Goal: Contribute content: Add original content to the website for others to see

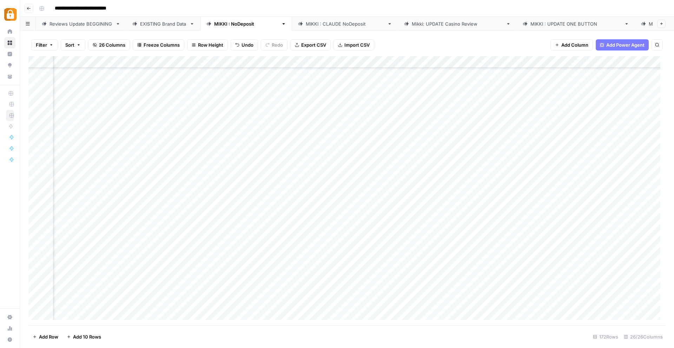
scroll to position [1691, 1243]
click at [151, 22] on div "EXISTING Brand Data" at bounding box center [163, 23] width 47 height 7
click at [195, 64] on div "Add Column" at bounding box center [346, 190] width 637 height 269
click at [190, 113] on span "Sort Ascending" at bounding box center [208, 111] width 61 height 7
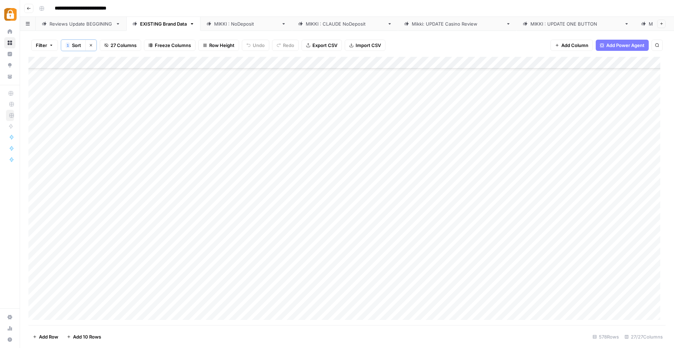
click at [81, 22] on div "Reviews Update BEGGINING" at bounding box center [80, 23] width 63 height 7
click at [69, 320] on div "Add Column" at bounding box center [346, 190] width 637 height 269
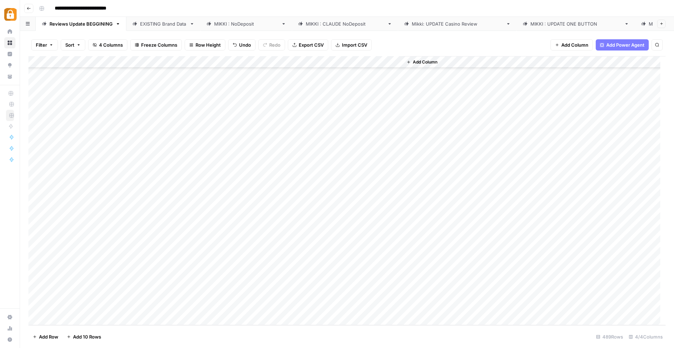
click at [71, 279] on div "Add Column" at bounding box center [346, 190] width 637 height 269
click at [70, 282] on div "Add Column" at bounding box center [346, 190] width 637 height 269
click at [70, 282] on textarea at bounding box center [109, 284] width 112 height 10
type textarea "**********"
click at [77, 299] on div "Add Column" at bounding box center [346, 190] width 637 height 269
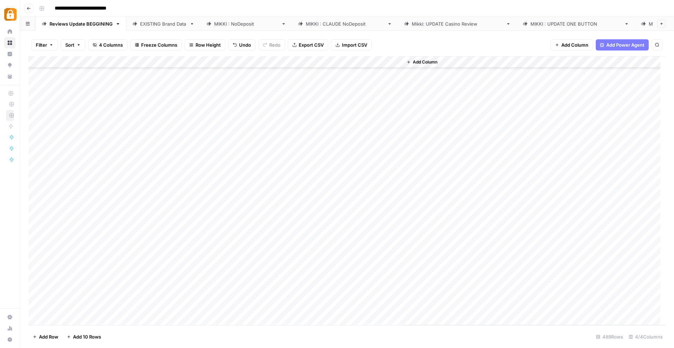
scroll to position [5317, 0]
click at [172, 24] on div "EXISTING Brand Data" at bounding box center [163, 23] width 47 height 7
click at [199, 62] on div "Add Column" at bounding box center [346, 190] width 637 height 269
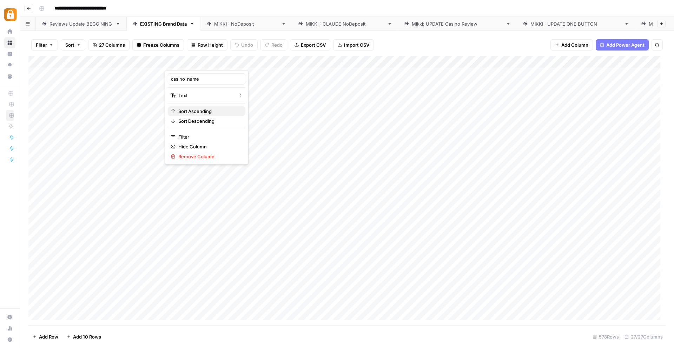
click at [193, 108] on span "Sort Ascending" at bounding box center [208, 111] width 61 height 7
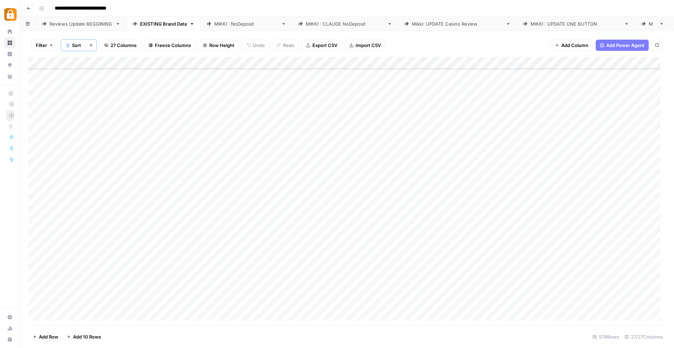
scroll to position [427, 0]
click at [78, 21] on div "Reviews Update BEGGINING" at bounding box center [80, 23] width 63 height 7
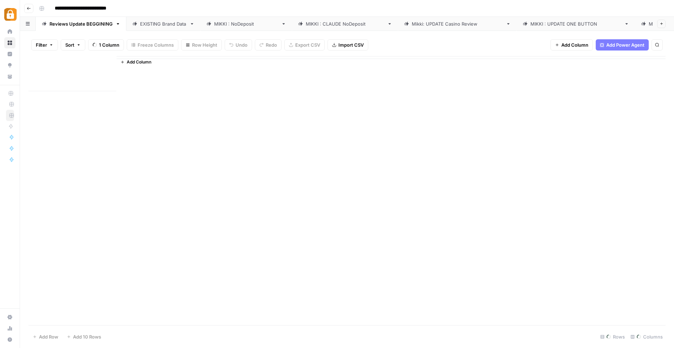
type input "**********"
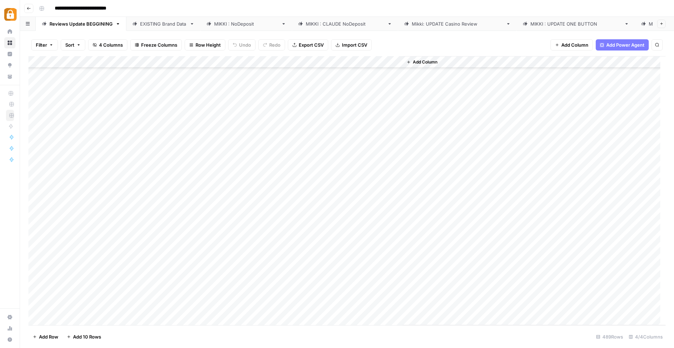
scroll to position [5590, 0]
click at [83, 296] on div "Add Column" at bounding box center [346, 190] width 637 height 269
click at [98, 297] on div "Add Column" at bounding box center [346, 190] width 637 height 269
click at [72, 297] on textarea "**********" at bounding box center [109, 296] width 112 height 10
type textarea "**********"
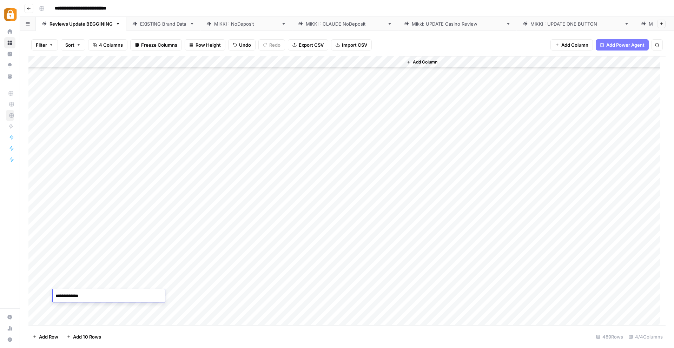
click at [236, 180] on div "Add Column" at bounding box center [346, 190] width 637 height 269
click at [70, 318] on div "Add Column" at bounding box center [346, 190] width 637 height 269
click at [73, 319] on div "Add Column" at bounding box center [346, 190] width 637 height 269
click at [77, 281] on div "Add Column" at bounding box center [346, 190] width 637 height 269
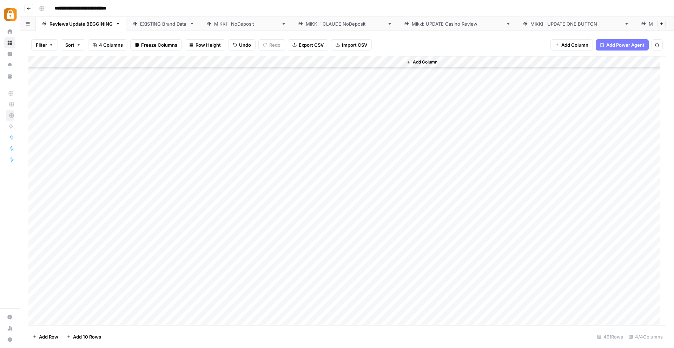
click at [67, 294] on div "Add Column" at bounding box center [346, 190] width 637 height 269
click at [61, 304] on div "Add Column" at bounding box center [346, 190] width 637 height 269
click at [62, 319] on div "Add Column" at bounding box center [346, 190] width 637 height 269
click at [67, 321] on div "Add Column" at bounding box center [346, 190] width 637 height 269
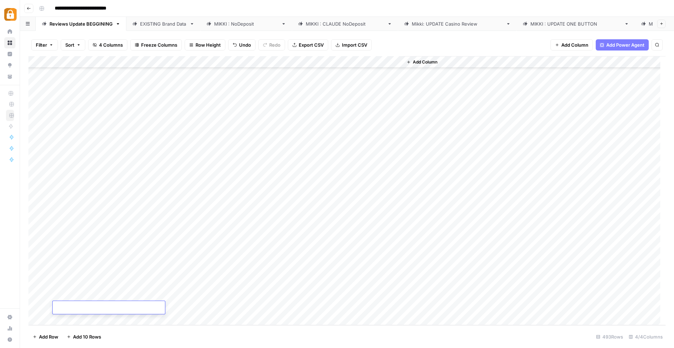
click at [63, 255] on div "Add Column" at bounding box center [346, 190] width 637 height 269
click at [63, 256] on textarea at bounding box center [109, 261] width 112 height 10
type textarea "**********"
drag, startPoint x: 81, startPoint y: 283, endPoint x: 54, endPoint y: 256, distance: 38.5
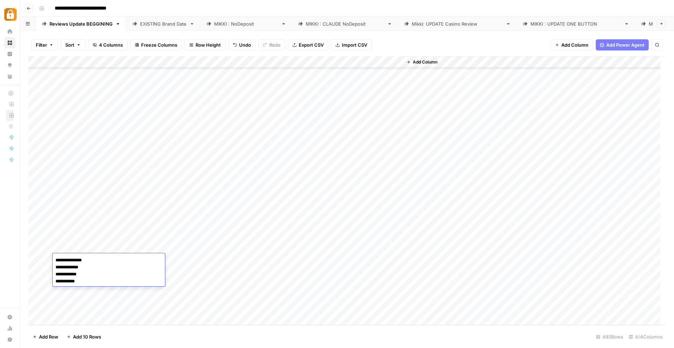
click at [54, 256] on textarea "**********" at bounding box center [109, 271] width 112 height 31
click at [80, 301] on div "Add Column" at bounding box center [346, 190] width 637 height 269
click at [68, 257] on div "Add Column" at bounding box center [346, 190] width 637 height 269
click at [73, 303] on div "Add Column" at bounding box center [346, 190] width 637 height 269
type textarea "**********"
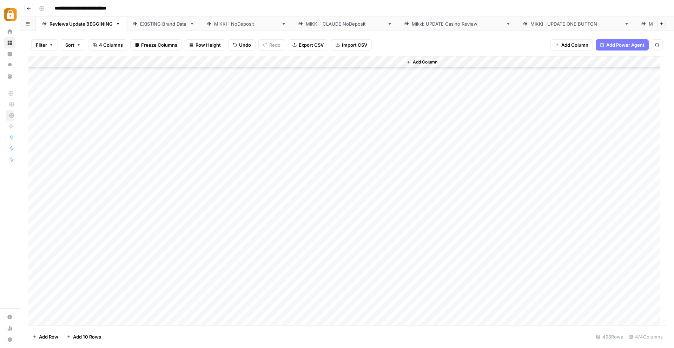
click at [237, 312] on div "Add Column" at bounding box center [346, 190] width 637 height 269
click at [258, 236] on div "Add Column" at bounding box center [346, 190] width 637 height 269
click at [258, 247] on div "Add Column" at bounding box center [346, 190] width 637 height 269
click at [262, 260] on div "Add Column" at bounding box center [346, 190] width 637 height 269
click at [259, 272] on div "Add Column" at bounding box center [346, 190] width 637 height 269
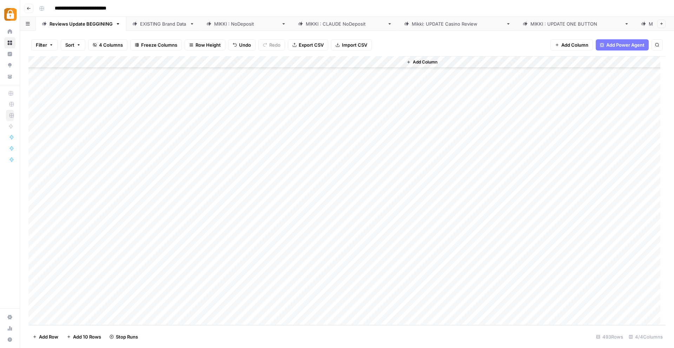
click at [257, 285] on div "Add Column" at bounding box center [346, 190] width 637 height 269
click at [257, 295] on div "Add Column" at bounding box center [346, 190] width 637 height 269
drag, startPoint x: 64, startPoint y: 234, endPoint x: 69, endPoint y: 306, distance: 71.4
click at [69, 306] on div "Add Column" at bounding box center [346, 190] width 637 height 269
click at [236, 24] on div "[PERSON_NAME] : NoDeposit" at bounding box center [246, 23] width 64 height 7
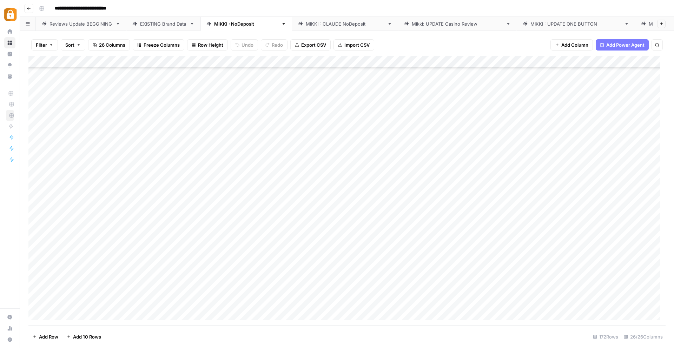
scroll to position [1812, 0]
click at [66, 313] on div "Add Column" at bounding box center [346, 190] width 637 height 269
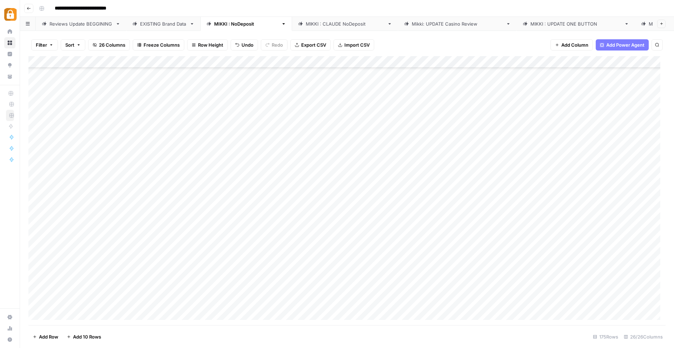
scroll to position [1848, 0]
click at [66, 313] on div "Add Column" at bounding box center [346, 190] width 637 height 269
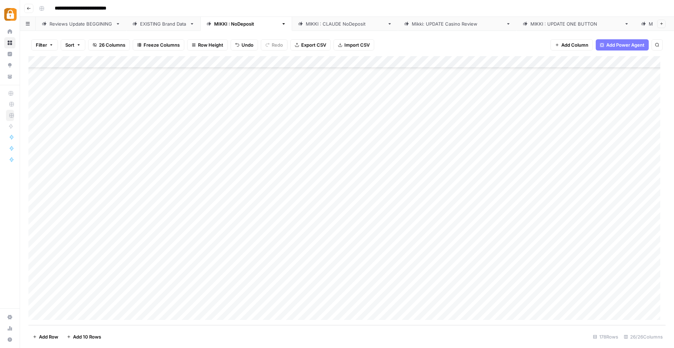
click at [253, 230] on div "Add Column" at bounding box center [346, 190] width 637 height 269
click at [225, 277] on div "Add Column" at bounding box center [346, 190] width 637 height 269
drag, startPoint x: 136, startPoint y: 192, endPoint x: 197, endPoint y: 220, distance: 66.9
click at [197, 220] on div "Add Column" at bounding box center [346, 190] width 637 height 269
drag, startPoint x: 238, startPoint y: 224, endPoint x: 225, endPoint y: 300, distance: 77.6
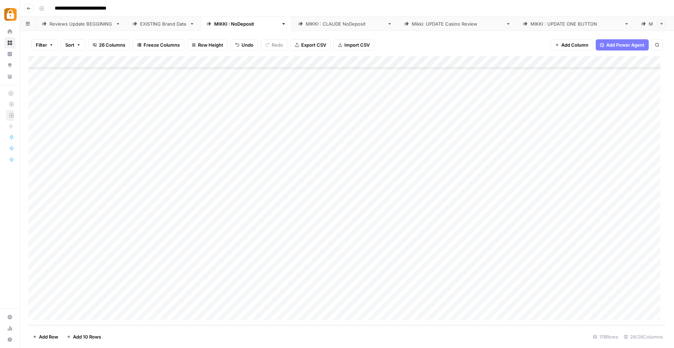
click at [225, 300] on div "Add Column" at bounding box center [346, 190] width 637 height 269
drag, startPoint x: 438, startPoint y: 194, endPoint x: 556, endPoint y: 222, distance: 121.1
click at [556, 222] on div "Add Column" at bounding box center [346, 190] width 637 height 269
drag, startPoint x: 591, startPoint y: 224, endPoint x: 578, endPoint y: 298, distance: 74.4
click at [578, 298] on div "Add Column" at bounding box center [346, 190] width 637 height 269
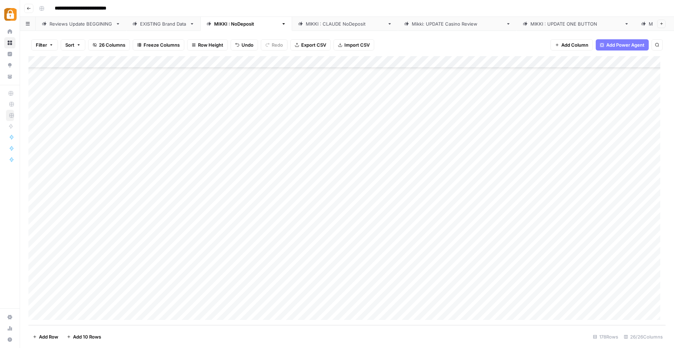
click at [651, 229] on div "Add Column" at bounding box center [346, 190] width 637 height 269
click at [652, 241] on div "Add Column" at bounding box center [346, 190] width 637 height 269
click at [651, 253] on div "Add Column" at bounding box center [346, 190] width 637 height 269
click at [653, 264] on div "Add Column" at bounding box center [346, 190] width 637 height 269
click at [652, 279] on div "Add Column" at bounding box center [346, 190] width 637 height 269
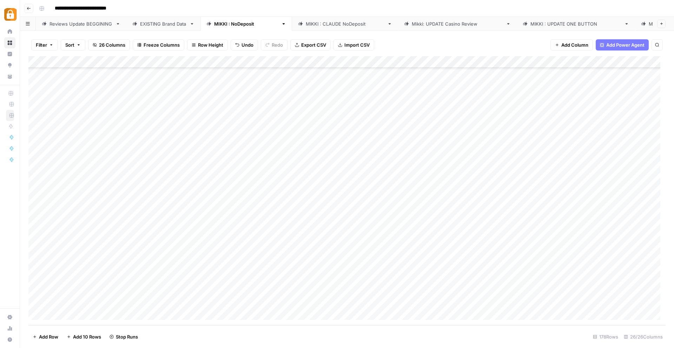
click at [651, 289] on div "Add Column" at bounding box center [346, 190] width 637 height 269
click at [652, 301] on div "Add Column" at bounding box center [346, 190] width 637 height 269
click at [361, 231] on div "Add Column" at bounding box center [346, 190] width 637 height 269
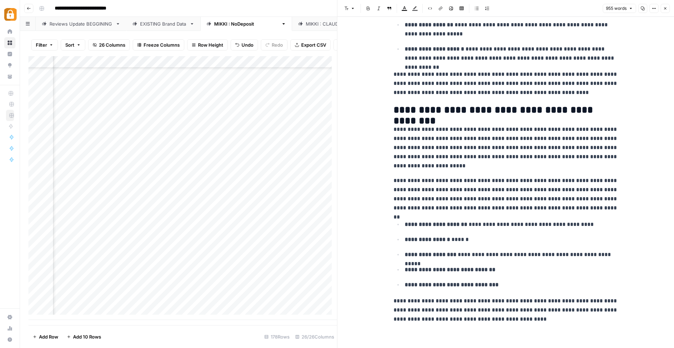
scroll to position [912, 0]
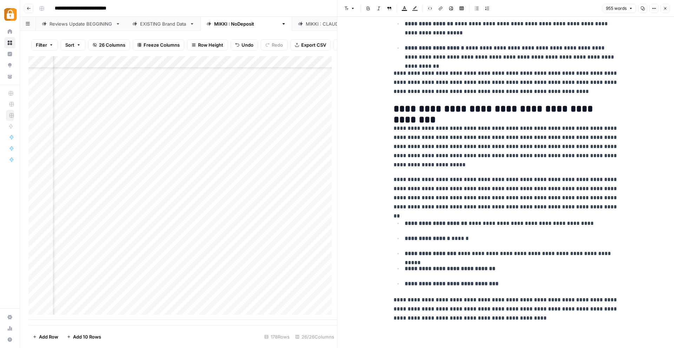
click at [667, 7] on icon "button" at bounding box center [665, 8] width 4 height 4
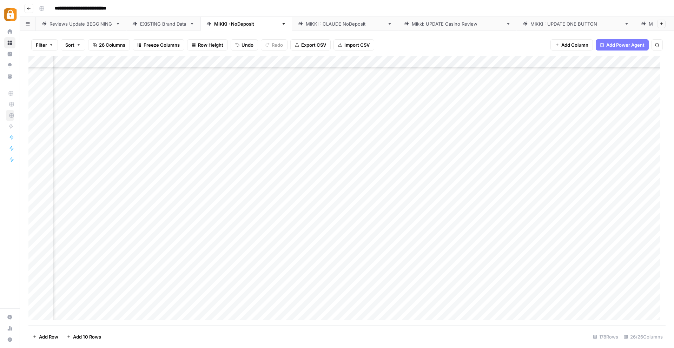
click at [227, 229] on div "Add Column" at bounding box center [346, 190] width 637 height 269
click at [319, 229] on div "Add Column" at bounding box center [346, 190] width 637 height 269
click at [344, 242] on div "Add Column" at bounding box center [346, 190] width 637 height 269
click at [363, 244] on div "Add Column" at bounding box center [346, 190] width 637 height 269
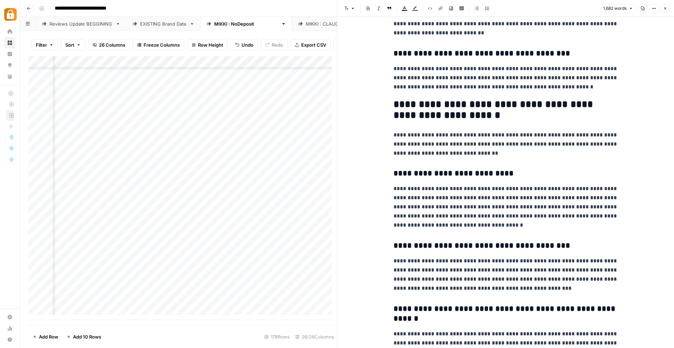
scroll to position [871, 0]
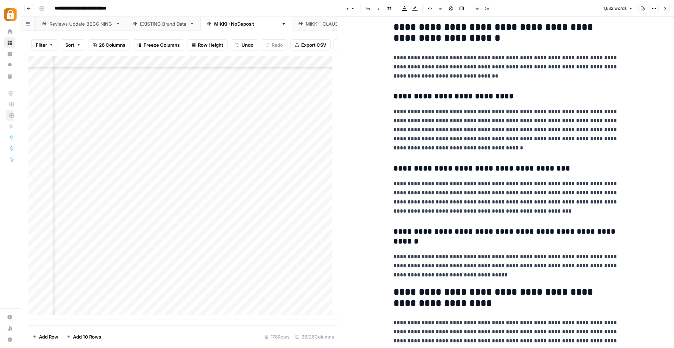
click at [666, 8] on icon "button" at bounding box center [665, 8] width 4 height 4
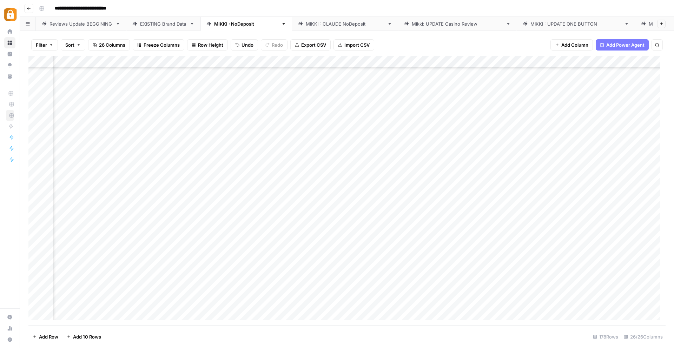
click at [366, 254] on div "Add Column" at bounding box center [346, 190] width 637 height 269
click at [367, 252] on div "Add Column" at bounding box center [346, 190] width 637 height 269
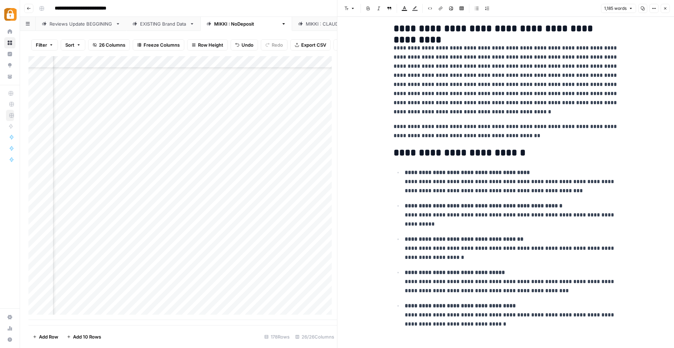
scroll to position [1110, 0]
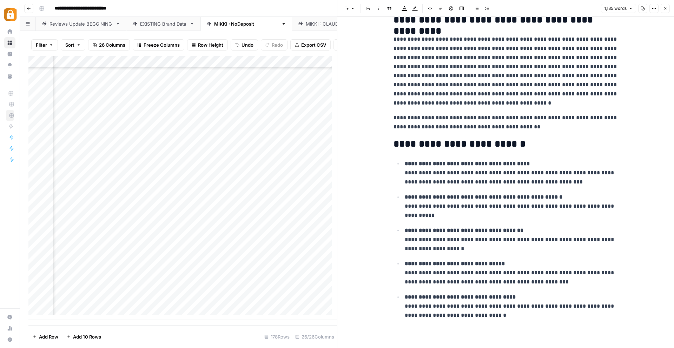
click at [666, 6] on icon "button" at bounding box center [665, 8] width 4 height 4
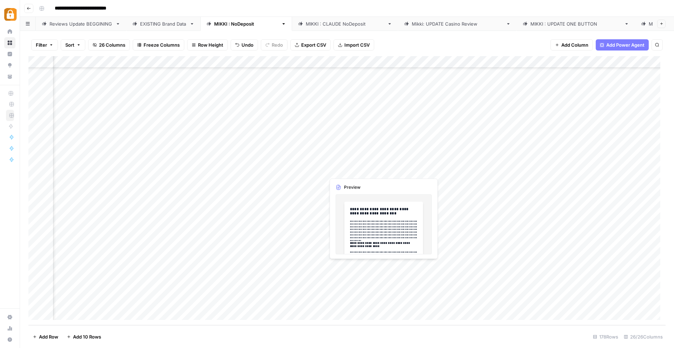
click at [348, 269] on div "Add Column" at bounding box center [346, 190] width 637 height 269
click at [390, 227] on div "Add Column" at bounding box center [346, 190] width 637 height 269
click at [363, 267] on div "Add Column" at bounding box center [346, 190] width 637 height 269
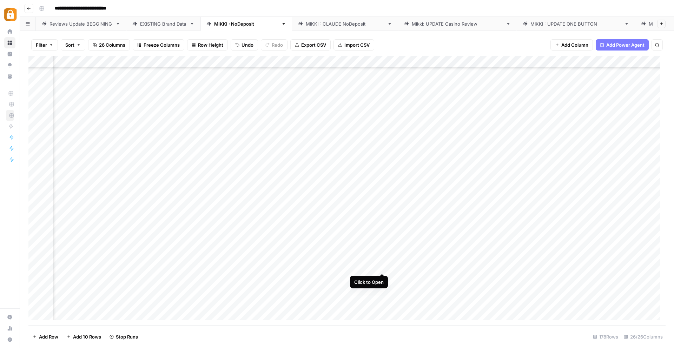
click at [378, 265] on div "Add Column" at bounding box center [346, 190] width 637 height 269
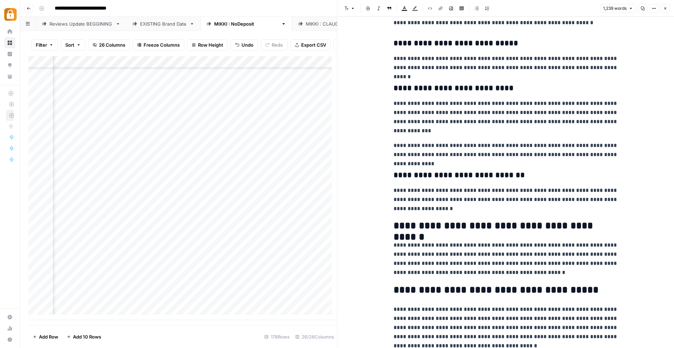
scroll to position [1174, 0]
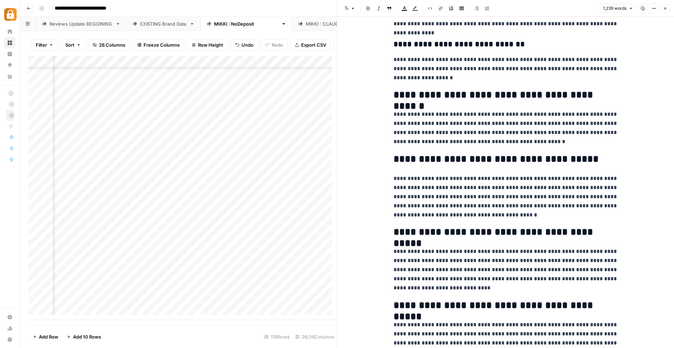
click at [663, 5] on button "Close" at bounding box center [665, 8] width 9 height 9
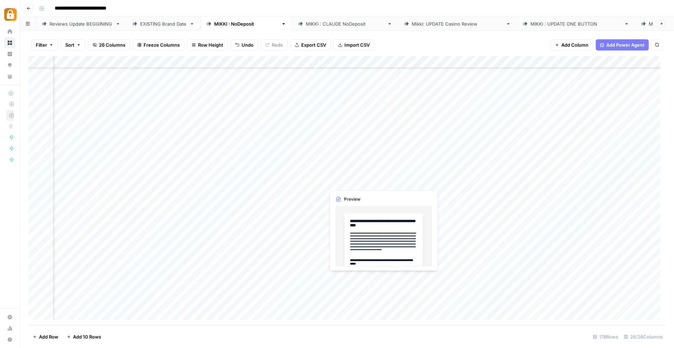
click at [359, 279] on div "Add Column" at bounding box center [346, 190] width 637 height 269
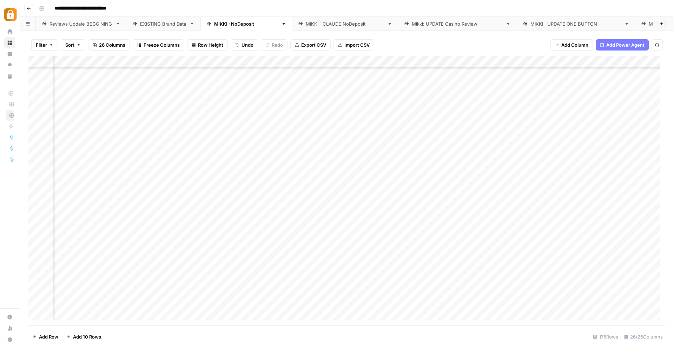
click at [352, 281] on div "Add Column" at bounding box center [346, 190] width 637 height 269
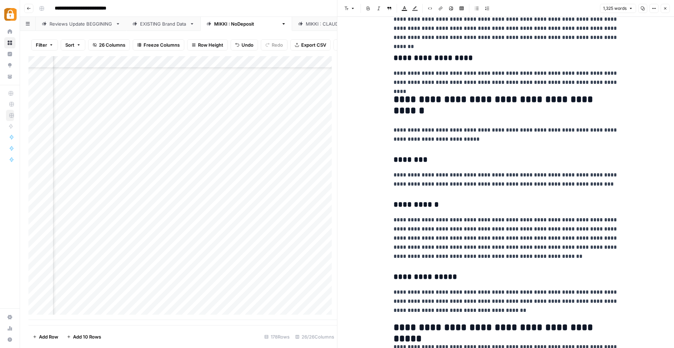
scroll to position [1104, 0]
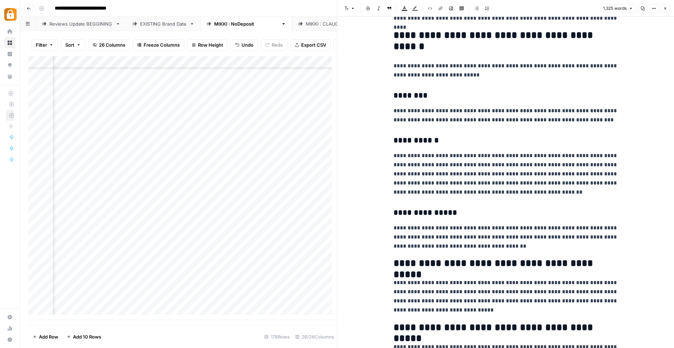
click at [665, 8] on icon "button" at bounding box center [665, 8] width 4 height 4
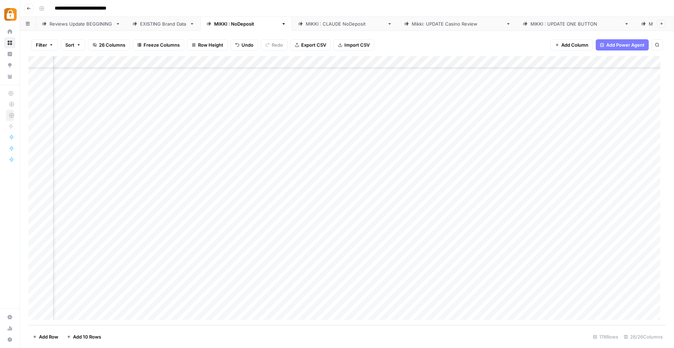
click at [437, 242] on div "Add Column" at bounding box center [346, 190] width 637 height 269
click at [435, 253] on div "Add Column" at bounding box center [346, 190] width 637 height 269
click at [438, 265] on div "Add Column" at bounding box center [346, 190] width 637 height 269
click at [107, 243] on div "Add Column" at bounding box center [346, 190] width 637 height 269
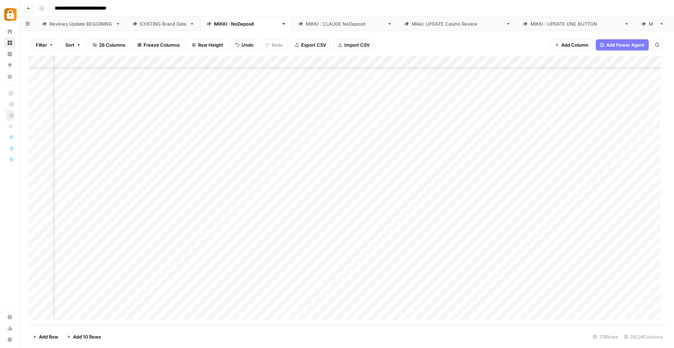
click at [117, 243] on div "Add Column" at bounding box center [346, 190] width 637 height 269
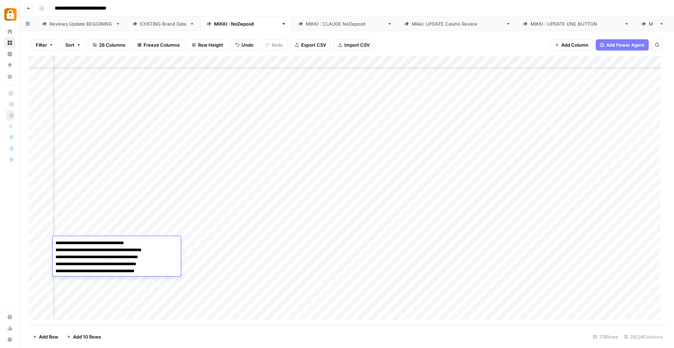
drag, startPoint x: 162, startPoint y: 271, endPoint x: 58, endPoint y: 240, distance: 108.5
click at [58, 240] on textarea "**********" at bounding box center [117, 257] width 128 height 38
type textarea "*"
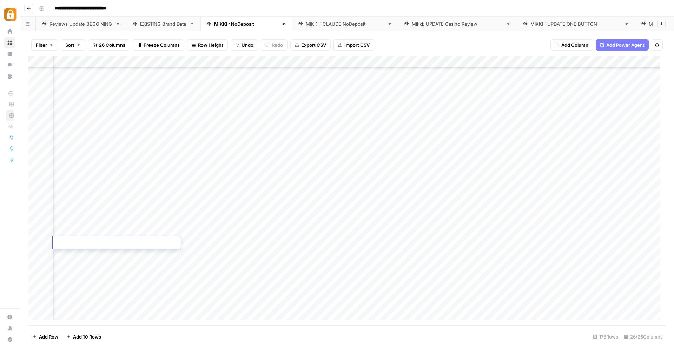
click at [97, 262] on div "Add Column" at bounding box center [346, 190] width 637 height 269
click at [90, 247] on div "Add Column" at bounding box center [346, 190] width 637 height 269
click at [120, 302] on div "Add Column" at bounding box center [346, 190] width 637 height 269
click at [87, 303] on div "Add Column" at bounding box center [346, 190] width 637 height 269
type textarea "**********"
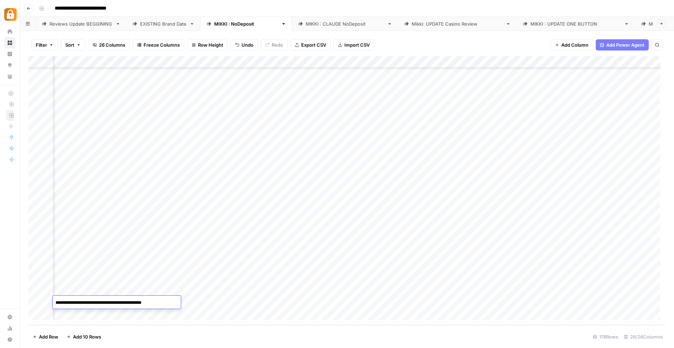
click at [114, 234] on div "Add Column" at bounding box center [346, 190] width 637 height 269
click at [89, 232] on div "Add Column" at bounding box center [346, 190] width 637 height 269
type textarea "**********"
click at [423, 216] on div "Add Column" at bounding box center [346, 190] width 637 height 269
click at [415, 229] on div "Add Column" at bounding box center [346, 190] width 637 height 269
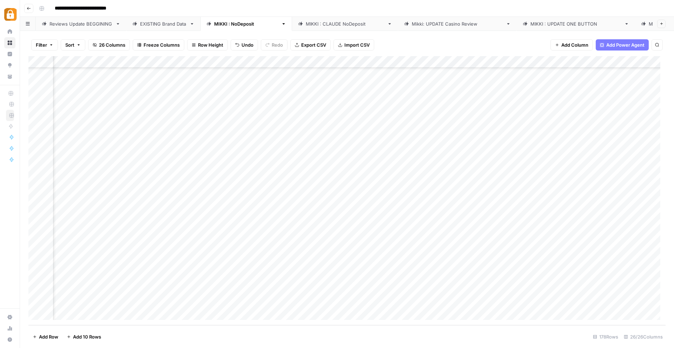
click at [545, 231] on div "Add Column" at bounding box center [346, 190] width 637 height 269
click at [617, 231] on div "Add Column" at bounding box center [346, 190] width 637 height 269
click at [495, 278] on div "Add Column" at bounding box center [346, 190] width 637 height 269
click at [501, 279] on div "Add Column" at bounding box center [346, 190] width 637 height 269
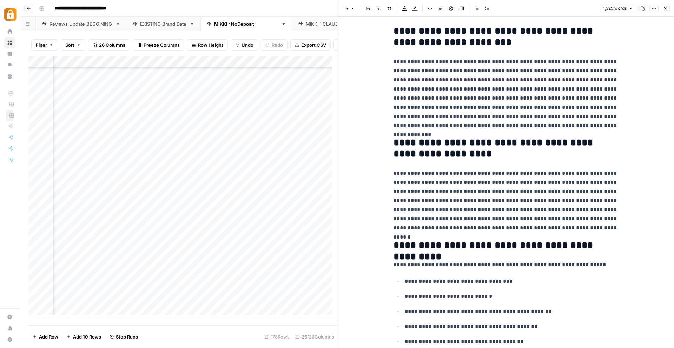
scroll to position [373, 0]
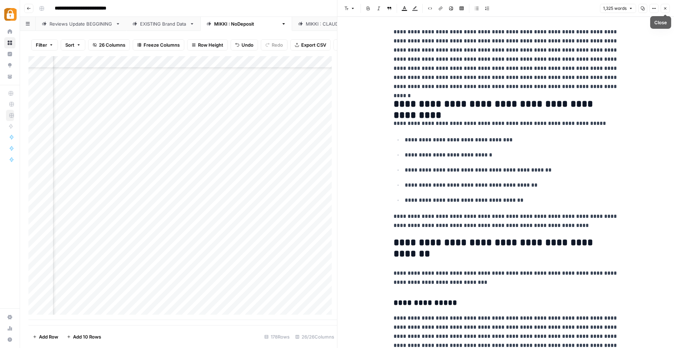
click at [665, 8] on icon "button" at bounding box center [665, 8] width 4 height 4
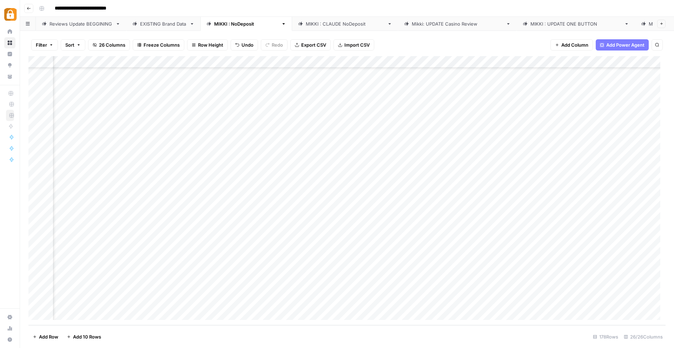
click at [473, 288] on div "Add Column" at bounding box center [346, 190] width 637 height 269
click at [512, 258] on div "Add Column" at bounding box center [346, 190] width 637 height 269
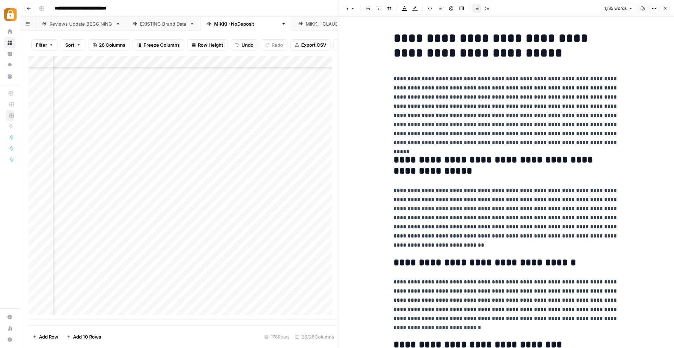
click at [667, 8] on button "Close" at bounding box center [665, 8] width 9 height 9
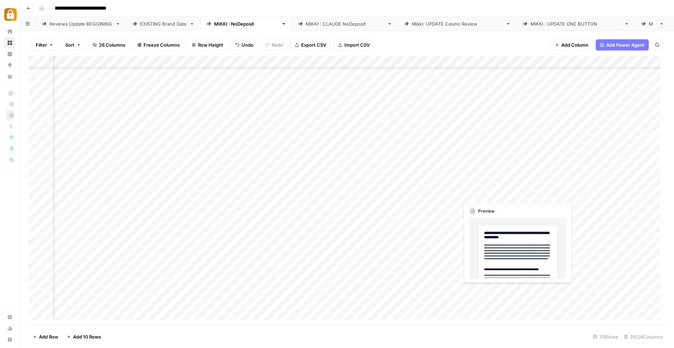
click at [472, 292] on div "Add Column" at bounding box center [346, 190] width 637 height 269
click at [490, 289] on div "Add Column" at bounding box center [346, 190] width 637 height 269
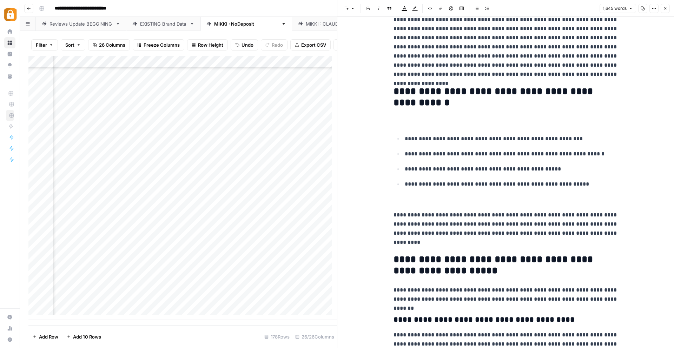
scroll to position [289, 0]
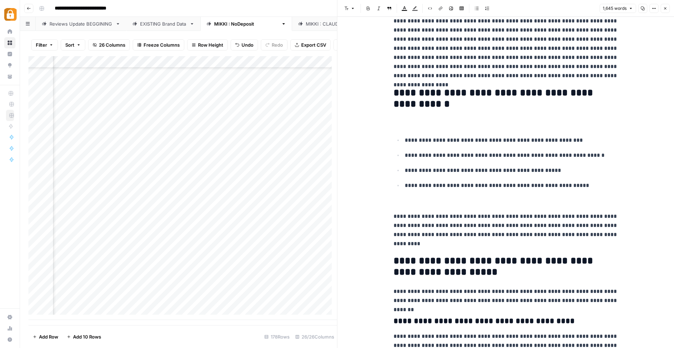
click at [666, 8] on icon "button" at bounding box center [665, 8] width 4 height 4
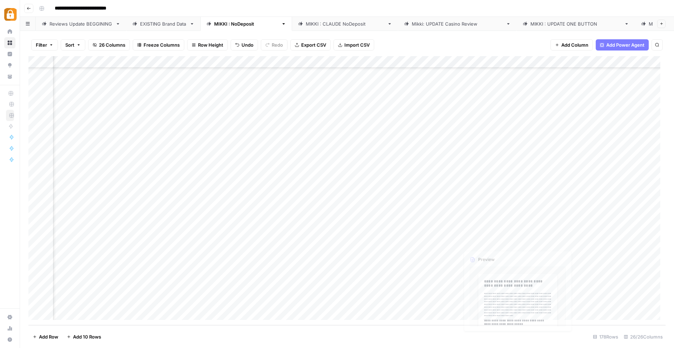
click at [474, 300] on div "Add Column" at bounding box center [346, 190] width 637 height 269
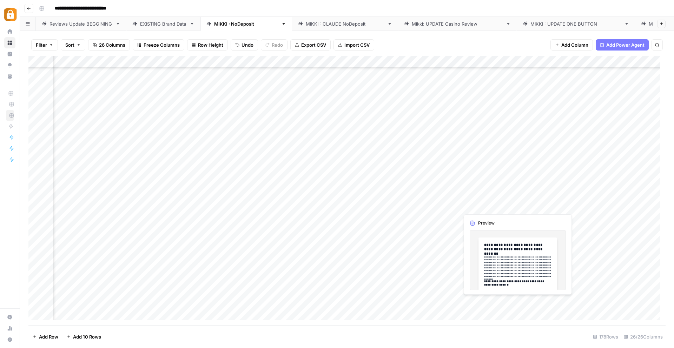
click at [499, 301] on div "Add Column" at bounding box center [346, 190] width 637 height 269
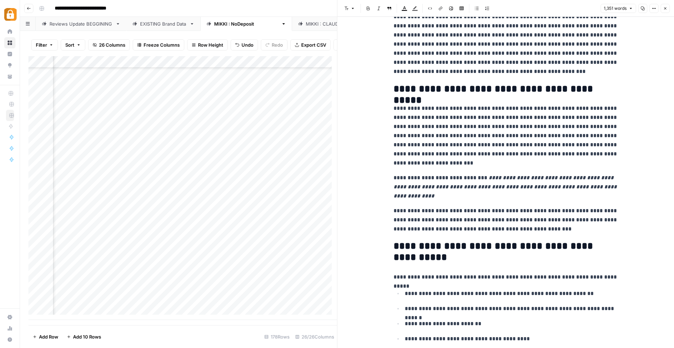
scroll to position [322, 0]
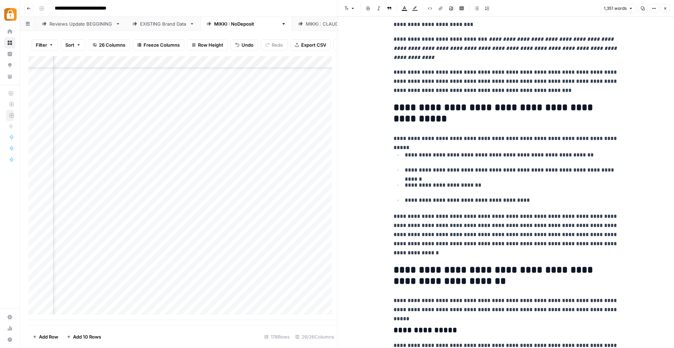
click at [665, 7] on icon "button" at bounding box center [665, 8] width 4 height 4
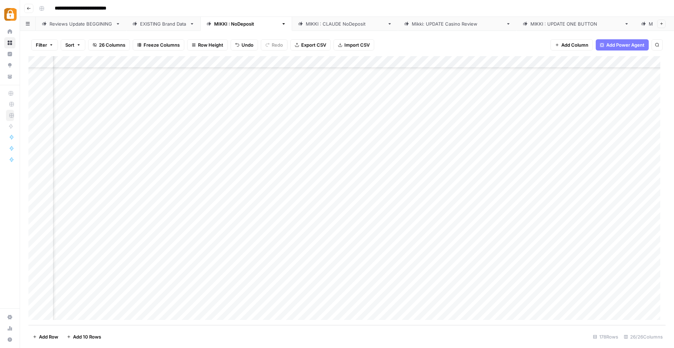
click at [574, 277] on div "Add Column" at bounding box center [346, 190] width 637 height 269
click at [572, 290] on div "Add Column" at bounding box center [346, 190] width 637 height 269
click at [574, 302] on div "Add Column" at bounding box center [346, 190] width 637 height 269
click at [66, 23] on div "Reviews Update BEGGINING" at bounding box center [80, 23] width 63 height 7
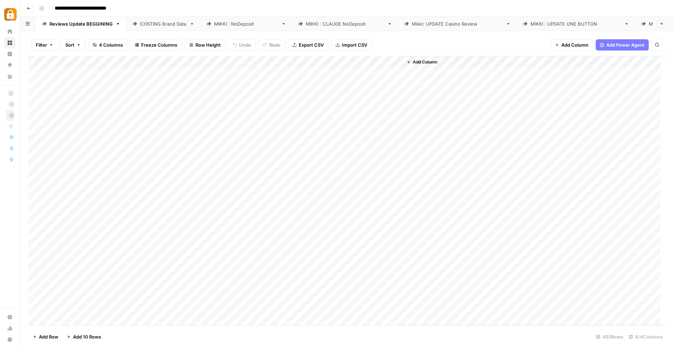
click at [164, 22] on div "EXISTING Brand Data" at bounding box center [163, 23] width 47 height 7
click at [187, 64] on div "Add Column" at bounding box center [346, 190] width 637 height 269
click at [190, 112] on span "Sort Ascending" at bounding box center [208, 111] width 61 height 7
click at [69, 24] on div "Reviews Update BEGGINING" at bounding box center [80, 23] width 63 height 7
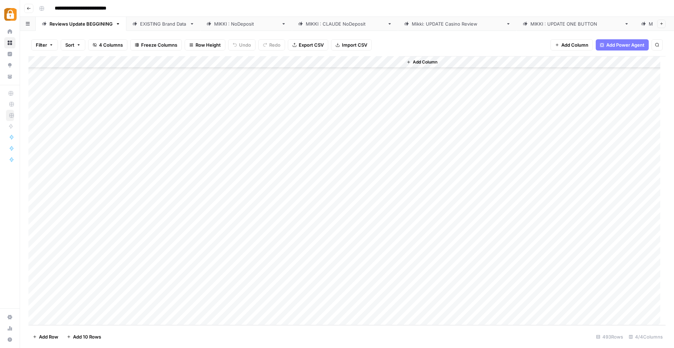
click at [68, 320] on div "Add Column" at bounding box center [346, 190] width 637 height 269
click at [69, 320] on div "Add Column" at bounding box center [346, 190] width 637 height 269
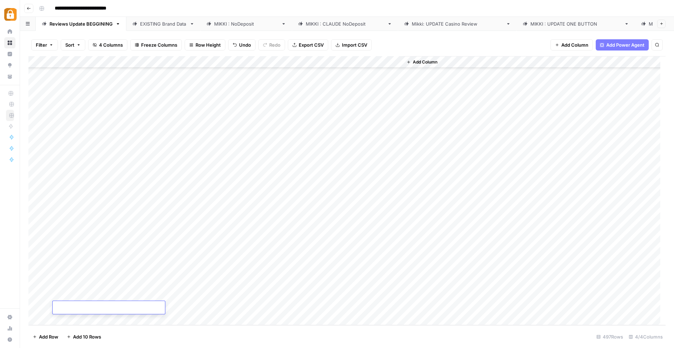
click at [69, 320] on div "Add Column" at bounding box center [346, 190] width 637 height 269
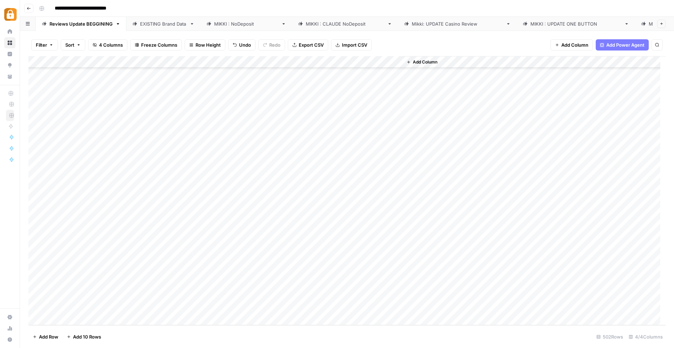
click at [69, 320] on div "Add Column" at bounding box center [346, 190] width 637 height 269
click at [66, 197] on div "Add Column" at bounding box center [346, 190] width 637 height 269
click at [73, 201] on div "Add Column" at bounding box center [346, 190] width 637 height 269
click at [71, 215] on div "Add Column" at bounding box center [346, 190] width 637 height 269
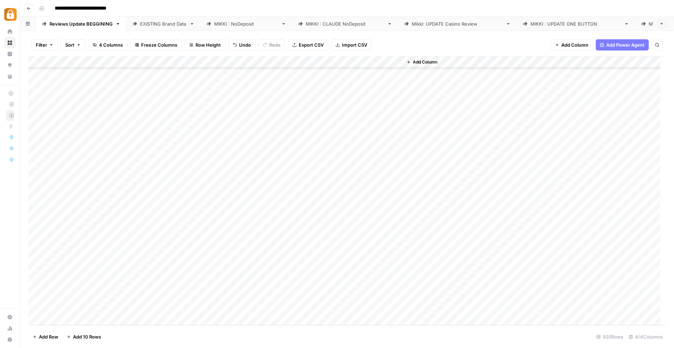
click at [74, 201] on div "Add Column" at bounding box center [346, 190] width 637 height 269
click at [260, 200] on div "Add Column" at bounding box center [346, 190] width 637 height 269
click at [257, 212] on div "Add Column" at bounding box center [346, 190] width 637 height 269
click at [259, 224] on div "Add Column" at bounding box center [346, 190] width 637 height 269
click at [260, 236] on div "Add Column" at bounding box center [346, 190] width 637 height 269
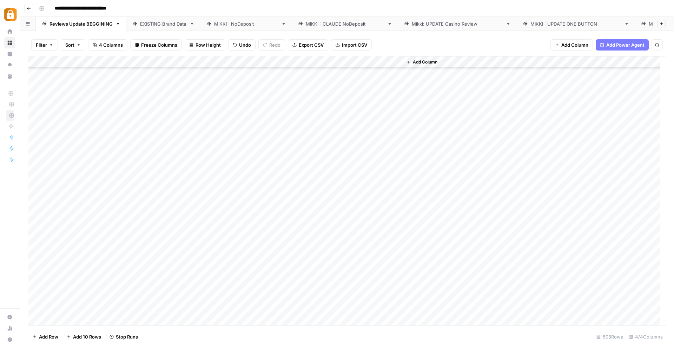
click at [259, 249] on div "Add Column" at bounding box center [346, 190] width 637 height 269
click at [259, 260] on div "Add Column" at bounding box center [346, 190] width 637 height 269
click at [257, 271] on div "Add Column" at bounding box center [346, 190] width 637 height 269
click at [261, 285] on div "Add Column" at bounding box center [346, 190] width 637 height 269
click at [257, 296] on div "Add Column" at bounding box center [346, 190] width 637 height 269
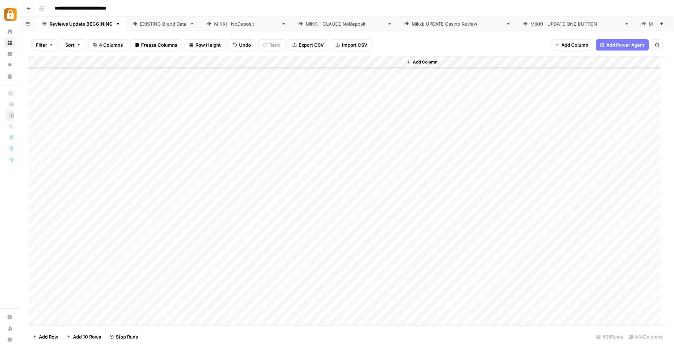
click at [257, 306] on div "Add Column" at bounding box center [346, 190] width 637 height 269
click at [234, 21] on div "[PERSON_NAME] : NoDeposit" at bounding box center [246, 23] width 64 height 7
click at [508, 229] on div "Add Column" at bounding box center [346, 190] width 637 height 269
click at [506, 242] on div "Add Column" at bounding box center [346, 190] width 637 height 269
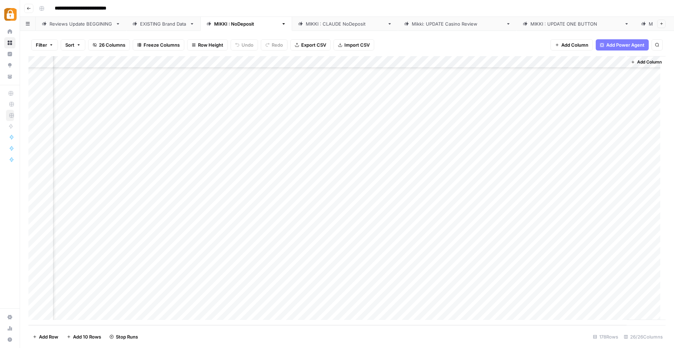
click at [505, 256] on div "Add Column" at bounding box center [346, 190] width 637 height 269
click at [70, 311] on div "Add Column" at bounding box center [346, 190] width 637 height 269
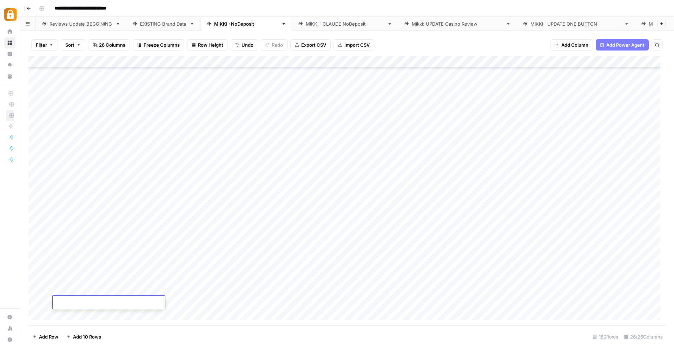
click at [70, 313] on div "Add Column" at bounding box center [346, 190] width 637 height 269
click at [70, 314] on div "Add Column" at bounding box center [346, 190] width 637 height 269
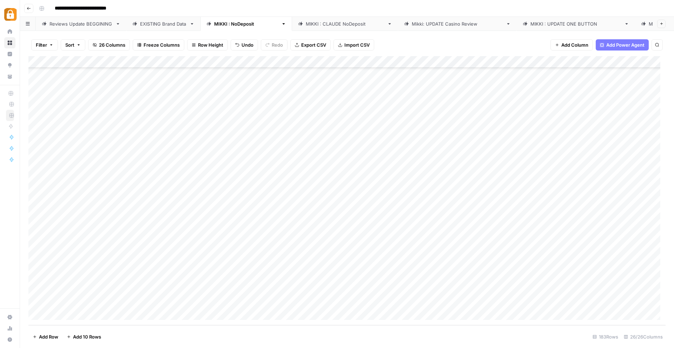
click at [70, 314] on div "Add Column" at bounding box center [346, 190] width 637 height 269
click at [128, 255] on div "Add Column" at bounding box center [346, 190] width 637 height 269
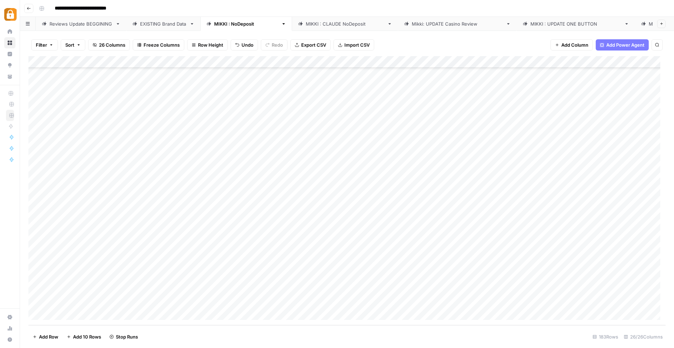
click at [127, 269] on div "Add Column" at bounding box center [346, 190] width 637 height 269
click at [124, 278] on div "Add Column" at bounding box center [346, 190] width 637 height 269
click at [128, 245] on div "Add Column" at bounding box center [346, 190] width 637 height 269
click at [126, 262] on div "Add Column" at bounding box center [346, 190] width 637 height 269
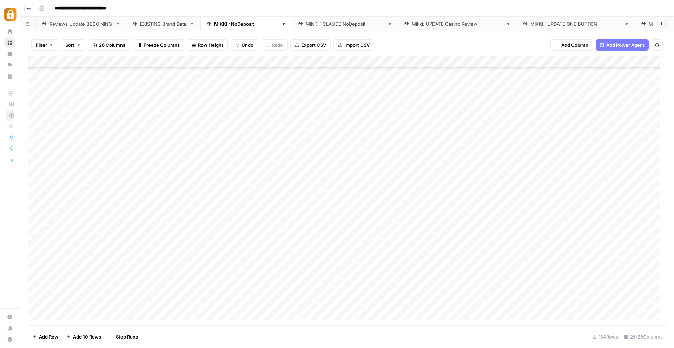
click at [126, 282] on div "Add Column" at bounding box center [346, 190] width 637 height 269
click at [124, 290] on div "Add Column" at bounding box center [346, 190] width 637 height 269
click at [119, 299] on div "Add Column" at bounding box center [346, 190] width 637 height 269
click at [62, 312] on div "Add Column" at bounding box center [346, 190] width 637 height 269
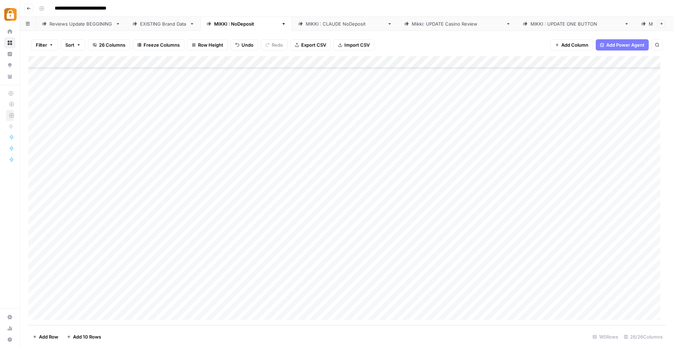
click at [63, 312] on div "Add Column" at bounding box center [346, 190] width 637 height 269
click at [82, 24] on div "Reviews Update BEGGINING" at bounding box center [80, 23] width 63 height 7
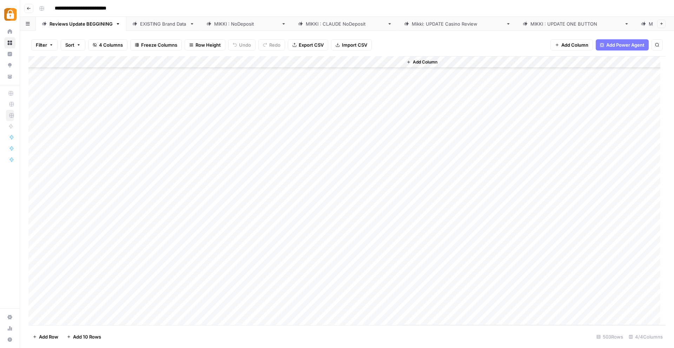
scroll to position [5757, 0]
click at [232, 23] on div "[PERSON_NAME] : NoDeposit" at bounding box center [246, 23] width 64 height 7
click at [504, 111] on div "Add Column" at bounding box center [346, 190] width 637 height 269
click at [552, 112] on div "Add Column" at bounding box center [346, 190] width 637 height 269
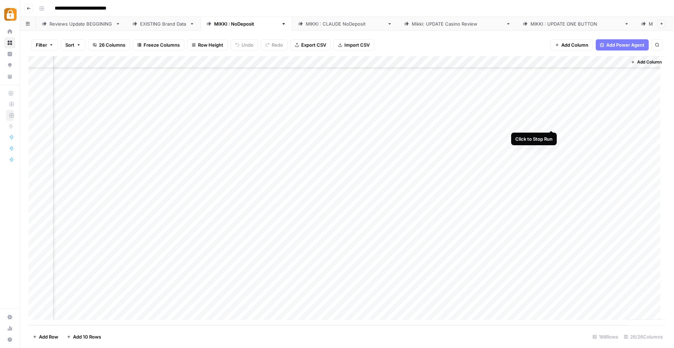
click at [550, 121] on div "Add Column" at bounding box center [346, 190] width 637 height 269
click at [550, 134] on div "Add Column" at bounding box center [346, 190] width 637 height 269
click at [95, 22] on div "Reviews Update BEGGINING" at bounding box center [80, 23] width 63 height 7
click at [231, 21] on div "[PERSON_NAME] : NoDeposit" at bounding box center [246, 23] width 64 height 7
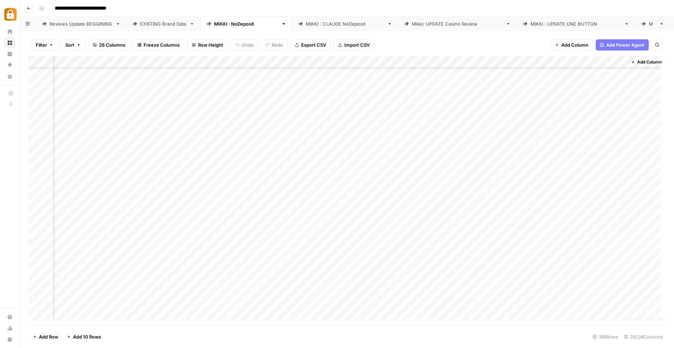
scroll to position [2003, 1243]
click at [551, 111] on div "Add Column" at bounding box center [346, 190] width 637 height 269
click at [551, 122] on div "Add Column" at bounding box center [346, 190] width 637 height 269
click at [550, 135] on div "Add Column" at bounding box center [346, 190] width 637 height 269
click at [509, 147] on div "Add Column" at bounding box center [346, 190] width 637 height 269
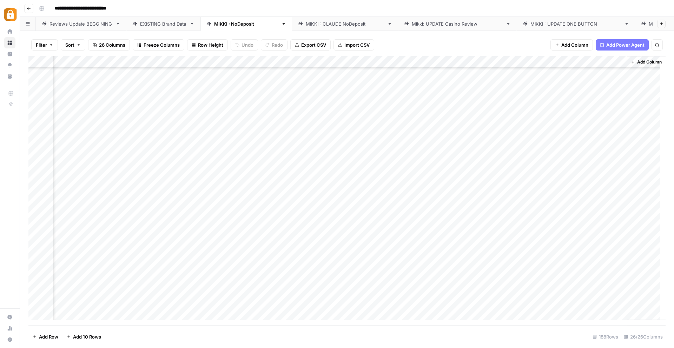
click at [509, 159] on div "Add Column" at bounding box center [346, 190] width 637 height 269
click at [508, 171] on div "Add Column" at bounding box center [346, 190] width 637 height 269
click at [506, 183] on div "Add Column" at bounding box center [346, 190] width 637 height 269
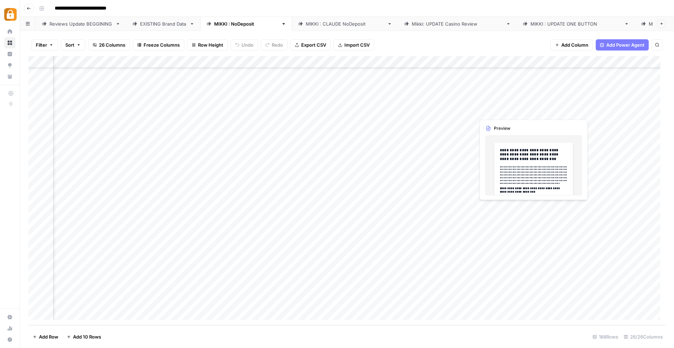
click at [490, 111] on div "Add Column" at bounding box center [346, 190] width 637 height 269
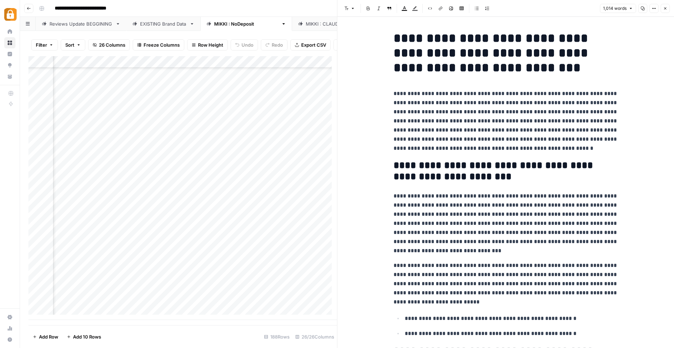
click at [666, 7] on icon "button" at bounding box center [665, 8] width 4 height 4
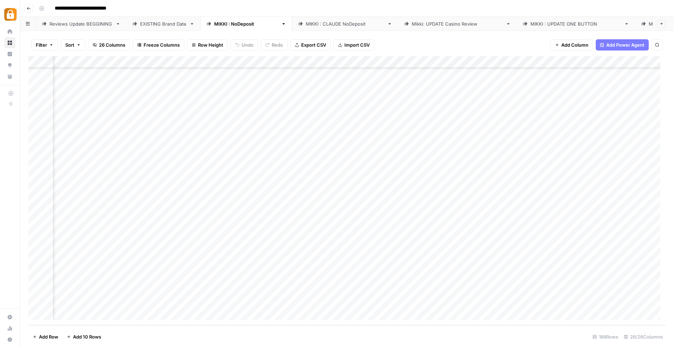
click at [152, 112] on div "Add Column" at bounding box center [346, 190] width 637 height 269
click at [244, 109] on div "Add Column" at bounding box center [346, 190] width 637 height 269
click at [130, 111] on div "Add Column" at bounding box center [346, 190] width 637 height 269
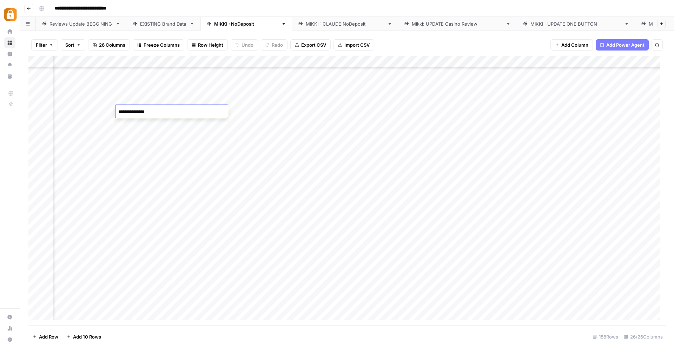
drag, startPoint x: 156, startPoint y: 113, endPoint x: 134, endPoint y: 113, distance: 21.8
click at [134, 113] on textarea "**********" at bounding box center [171, 112] width 112 height 10
type textarea "*******"
click at [160, 239] on div "Add Column" at bounding box center [346, 190] width 637 height 269
click at [70, 23] on div "Reviews Update BEGGINING" at bounding box center [80, 23] width 63 height 7
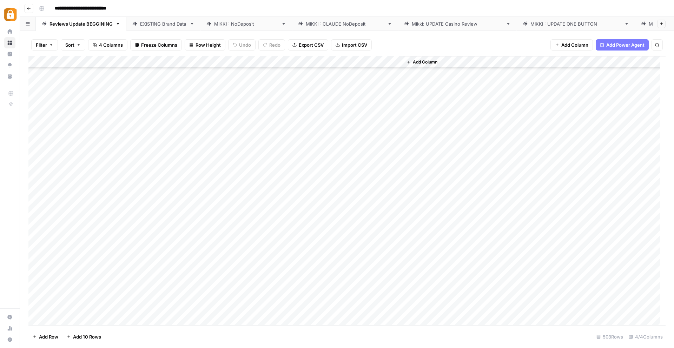
scroll to position [5700, 0]
click at [74, 171] on div "Add Column" at bounding box center [346, 190] width 637 height 269
click at [73, 186] on div "Add Column" at bounding box center [346, 190] width 637 height 269
click at [218, 23] on div "[PERSON_NAME] : NoDeposit" at bounding box center [246, 23] width 64 height 7
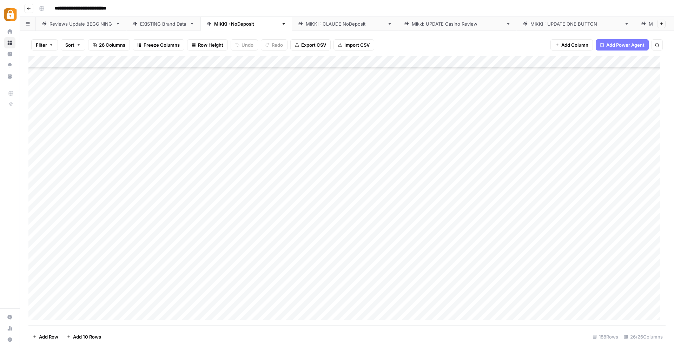
click at [257, 145] on div "Add Column" at bounding box center [346, 190] width 637 height 269
drag, startPoint x: 271, startPoint y: 147, endPoint x: 254, endPoint y: 148, distance: 17.6
click at [254, 148] on textarea "**********" at bounding box center [295, 148] width 112 height 10
type textarea "*****"
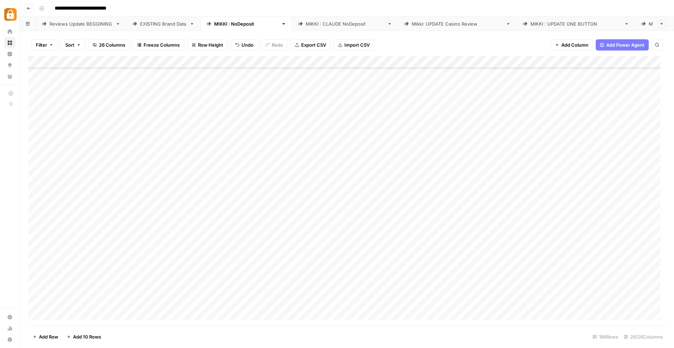
click at [270, 138] on div "Add Column" at bounding box center [346, 190] width 637 height 269
click at [601, 135] on div "Add Column" at bounding box center [346, 190] width 637 height 269
click at [622, 136] on div "Add Column" at bounding box center [346, 190] width 637 height 269
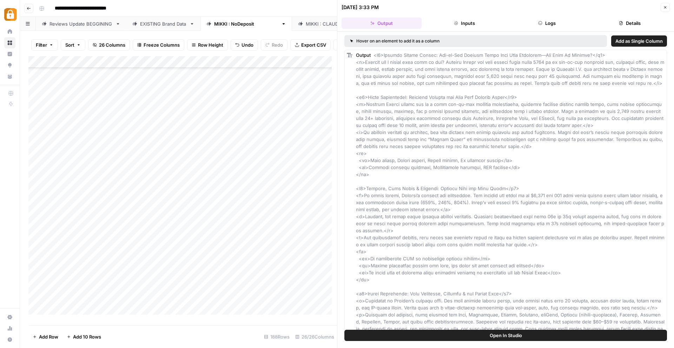
click at [664, 6] on icon "button" at bounding box center [665, 7] width 4 height 4
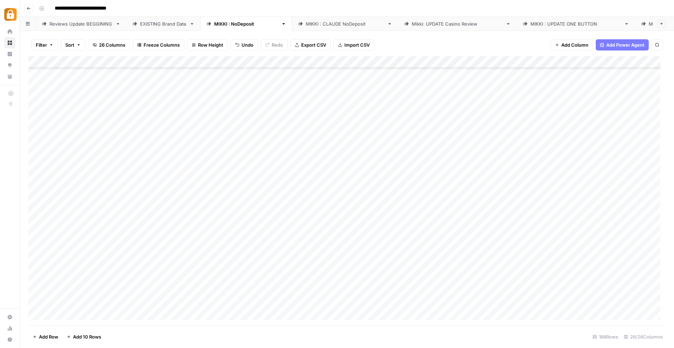
click at [558, 136] on div "Add Column" at bounding box center [346, 190] width 637 height 269
click at [500, 135] on div "Add Column" at bounding box center [346, 190] width 637 height 269
click at [590, 134] on div "Add Column" at bounding box center [346, 190] width 637 height 269
click at [435, 133] on div "Add Column" at bounding box center [346, 190] width 637 height 269
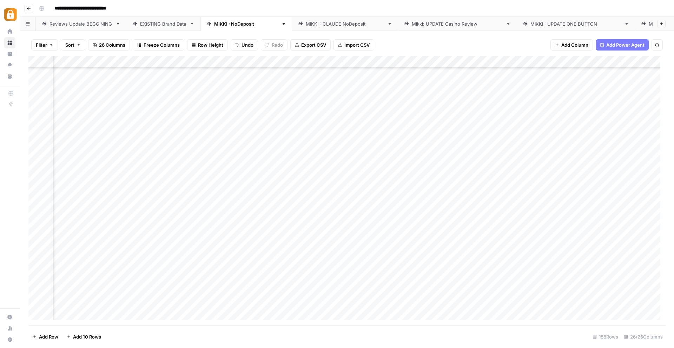
scroll to position [1979, 1204]
click at [418, 180] on div "Add Column" at bounding box center [346, 190] width 637 height 269
click at [481, 190] on div "Add Column" at bounding box center [346, 190] width 637 height 269
click at [614, 182] on div "Add Column" at bounding box center [346, 190] width 637 height 269
click at [631, 184] on div "Add Column" at bounding box center [346, 190] width 637 height 269
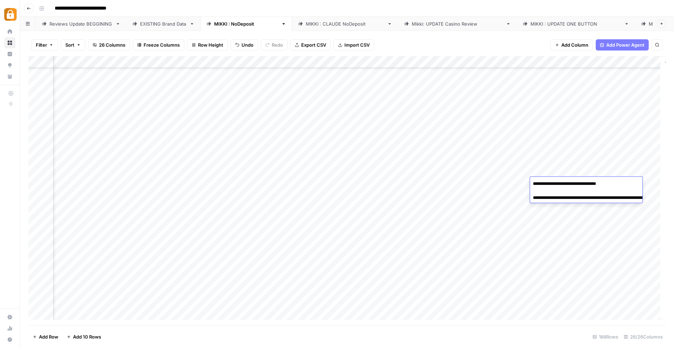
drag, startPoint x: 583, startPoint y: 202, endPoint x: 567, endPoint y: 199, distance: 17.1
click at [567, 199] on textarea "**********" at bounding box center [600, 194] width 140 height 31
click at [396, 234] on div "Add Column" at bounding box center [346, 190] width 637 height 269
click at [212, 138] on div "Add Column" at bounding box center [346, 190] width 637 height 269
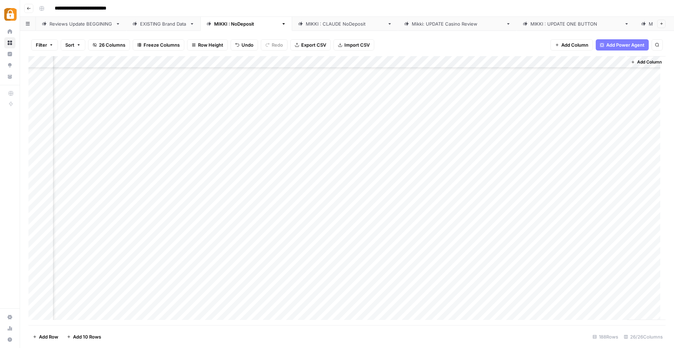
click at [582, 160] on div "Add Column" at bounding box center [346, 190] width 637 height 269
click at [583, 160] on div "Add Column" at bounding box center [346, 190] width 637 height 269
drag, startPoint x: 568, startPoint y: 185, endPoint x: 566, endPoint y: 176, distance: 8.9
click at [566, 176] on textarea "**********" at bounding box center [600, 170] width 140 height 31
click at [292, 286] on div "Add Column" at bounding box center [346, 190] width 637 height 269
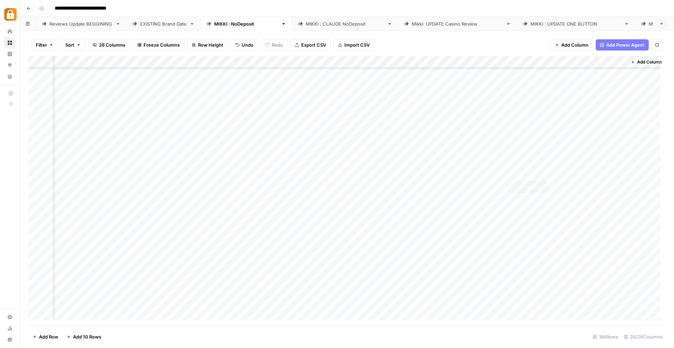
click at [579, 171] on div "Add Column" at bounding box center [346, 190] width 637 height 269
drag, startPoint x: 580, startPoint y: 194, endPoint x: 567, endPoint y: 185, distance: 16.0
click at [567, 185] on textarea "**********" at bounding box center [600, 182] width 140 height 31
click at [566, 185] on textarea "**********" at bounding box center [600, 182] width 140 height 31
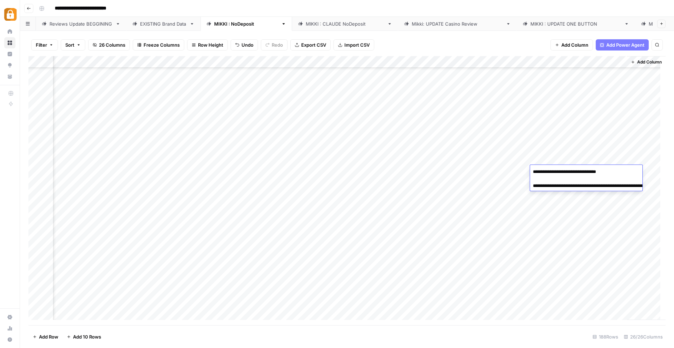
click at [566, 185] on textarea "**********" at bounding box center [600, 182] width 140 height 31
drag, startPoint x: 591, startPoint y: 193, endPoint x: 566, endPoint y: 186, distance: 25.6
click at [566, 186] on textarea "**********" at bounding box center [600, 182] width 140 height 31
drag, startPoint x: 567, startPoint y: 186, endPoint x: 585, endPoint y: 191, distance: 19.6
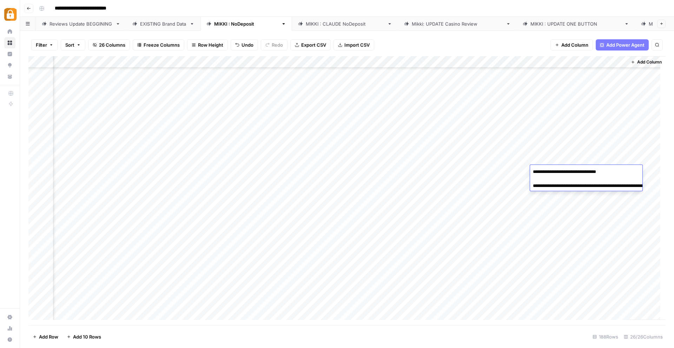
click at [585, 191] on textarea "**********" at bounding box center [600, 182] width 140 height 31
click at [336, 241] on div "Add Column" at bounding box center [346, 190] width 637 height 269
click at [578, 196] on div "Add Column" at bounding box center [346, 190] width 637 height 269
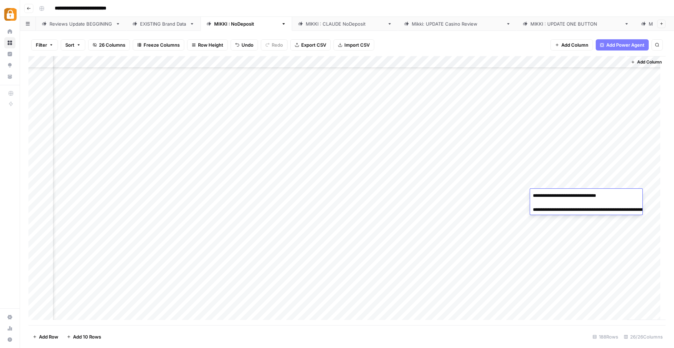
drag, startPoint x: 591, startPoint y: 214, endPoint x: 566, endPoint y: 212, distance: 25.1
click at [566, 212] on textarea "**********" at bounding box center [600, 206] width 140 height 31
click at [380, 281] on div "Add Column" at bounding box center [346, 190] width 637 height 269
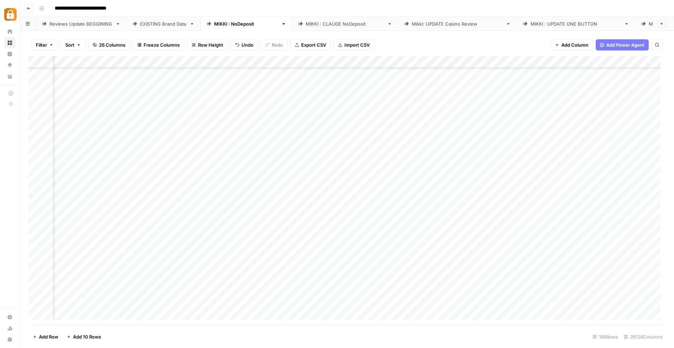
scroll to position [1979, 457]
click at [266, 206] on div "Add Column" at bounding box center [346, 190] width 637 height 269
click at [436, 210] on div "Add Column" at bounding box center [346, 190] width 637 height 269
click at [291, 208] on div "Add Column" at bounding box center [346, 190] width 637 height 269
click at [274, 209] on div "Add Column" at bounding box center [346, 190] width 637 height 269
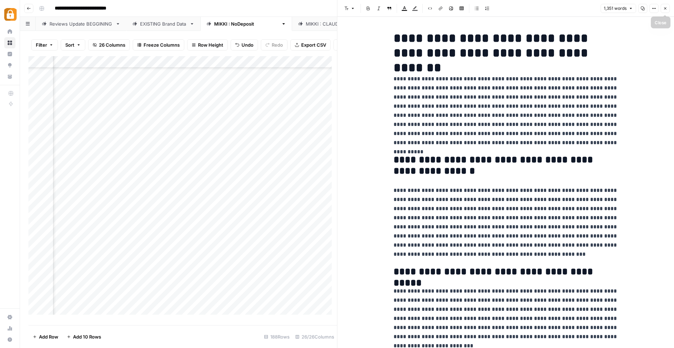
click at [665, 8] on icon "button" at bounding box center [665, 8] width 2 height 2
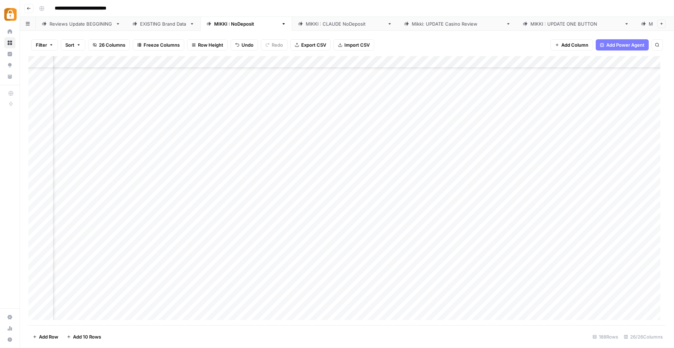
click at [424, 206] on div "Add Column" at bounding box center [346, 190] width 637 height 269
click at [431, 207] on div "Add Column" at bounding box center [346, 190] width 637 height 269
drag, startPoint x: 439, startPoint y: 209, endPoint x: 424, endPoint y: 206, distance: 15.5
click at [424, 206] on textarea "**********" at bounding box center [492, 211] width 140 height 17
click at [584, 207] on div "Add Column" at bounding box center [346, 190] width 637 height 269
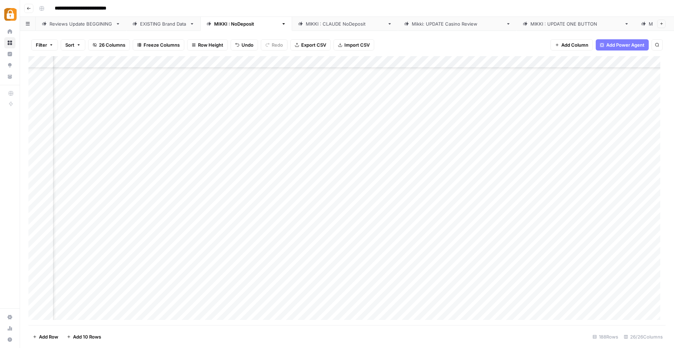
click at [505, 210] on div "Add Column" at bounding box center [346, 190] width 637 height 269
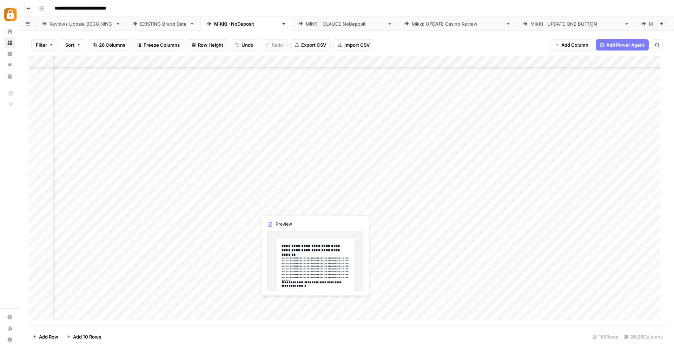
click at [277, 208] on div "Add Column" at bounding box center [346, 190] width 637 height 269
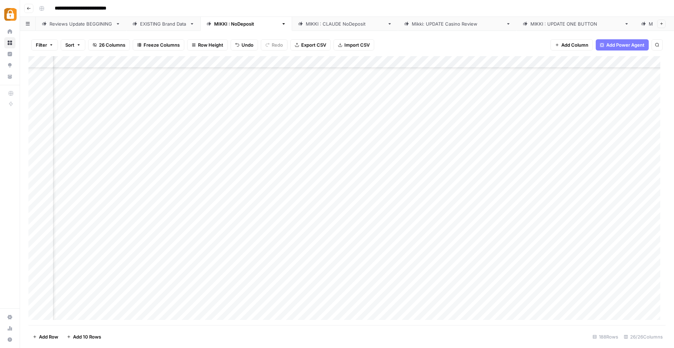
click at [430, 210] on div "Add Column" at bounding box center [346, 190] width 637 height 269
click at [205, 143] on div "Add Column" at bounding box center [346, 190] width 637 height 269
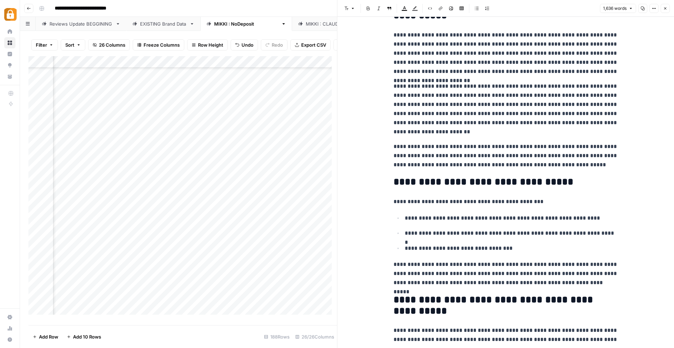
scroll to position [347, 0]
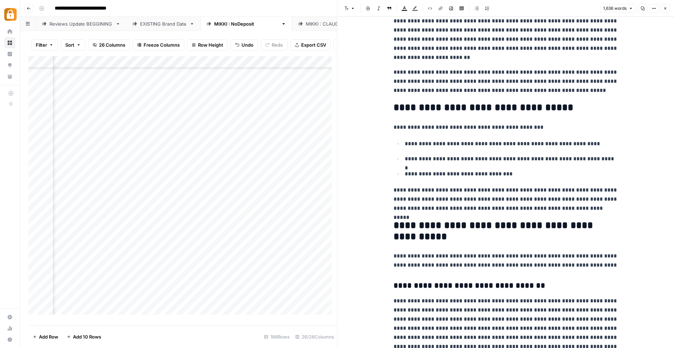
click at [665, 7] on icon "button" at bounding box center [665, 8] width 4 height 4
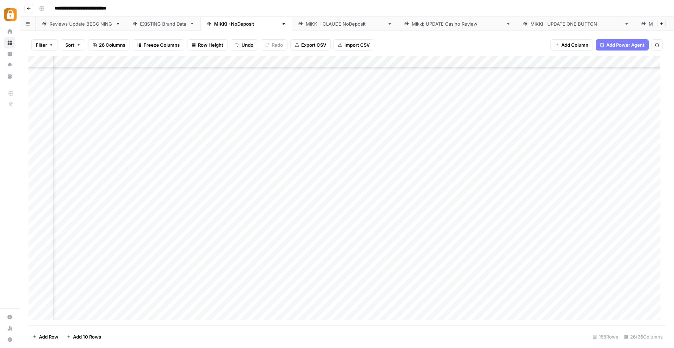
click at [247, 142] on div "Add Column" at bounding box center [346, 190] width 637 height 269
click at [323, 142] on div "Add Column" at bounding box center [346, 190] width 637 height 269
click at [485, 144] on div "Add Column" at bounding box center [346, 190] width 637 height 269
click at [550, 143] on div "Add Column" at bounding box center [346, 190] width 637 height 269
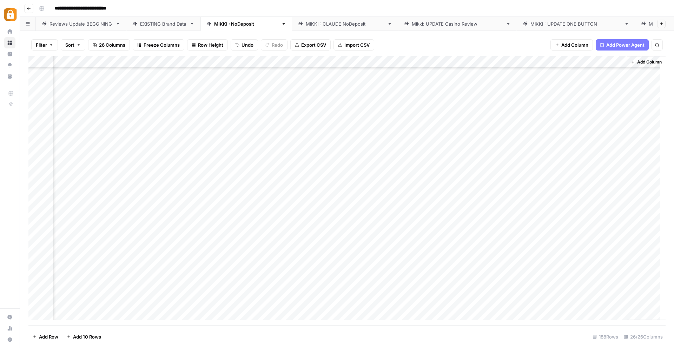
click at [481, 143] on div "Add Column" at bounding box center [346, 190] width 637 height 269
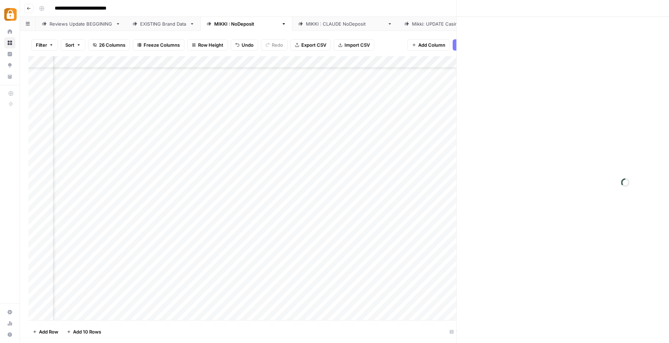
click at [481, 143] on div at bounding box center [508, 143] width 102 height 13
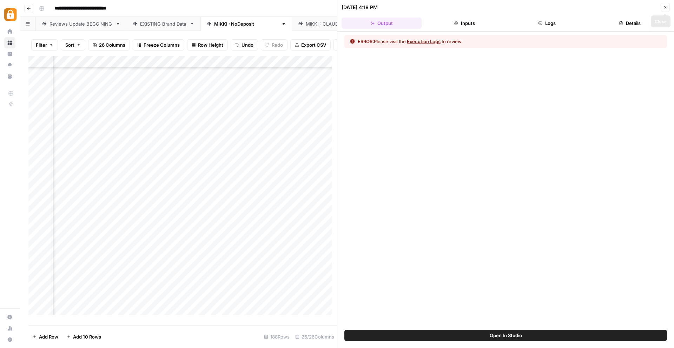
click at [666, 6] on icon "button" at bounding box center [665, 7] width 4 height 4
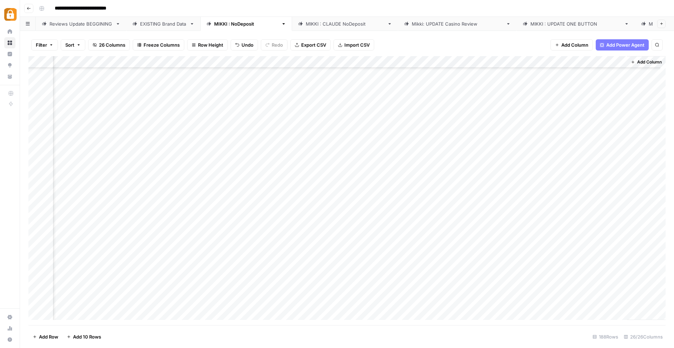
scroll to position [1971, 1234]
click at [484, 144] on div "Add Column" at bounding box center [346, 190] width 637 height 269
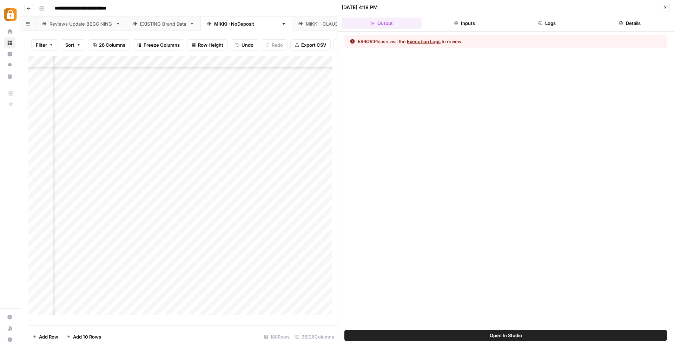
click at [431, 41] on button "Execution Logs" at bounding box center [424, 41] width 34 height 7
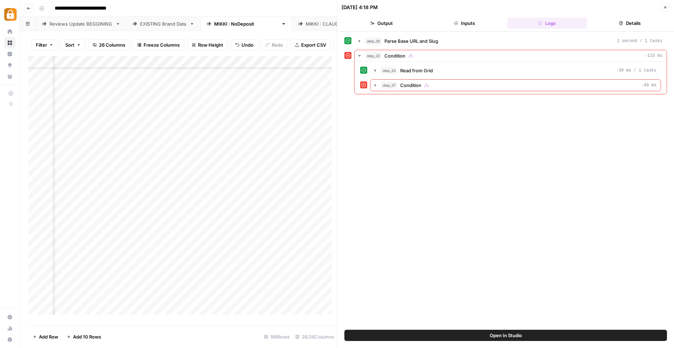
click at [242, 152] on div "Add Column" at bounding box center [182, 188] width 309 height 264
click at [287, 130] on div "Add Column" at bounding box center [182, 188] width 309 height 264
click at [666, 6] on icon "button" at bounding box center [665, 7] width 4 height 4
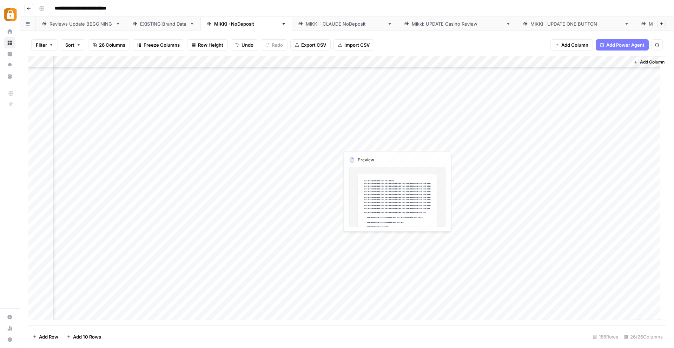
click at [289, 144] on div "Add Column" at bounding box center [346, 190] width 637 height 269
click at [293, 140] on div "Add Column" at bounding box center [346, 190] width 637 height 269
click at [265, 142] on div "Add Column" at bounding box center [346, 190] width 637 height 269
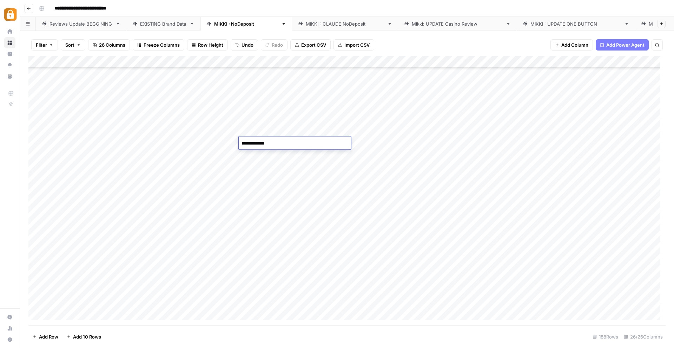
type textarea "**********"
click at [248, 229] on div "Add Column" at bounding box center [346, 190] width 637 height 269
click at [628, 139] on div "Add Column" at bounding box center [346, 190] width 637 height 269
click at [654, 143] on div "Add Column" at bounding box center [346, 190] width 637 height 269
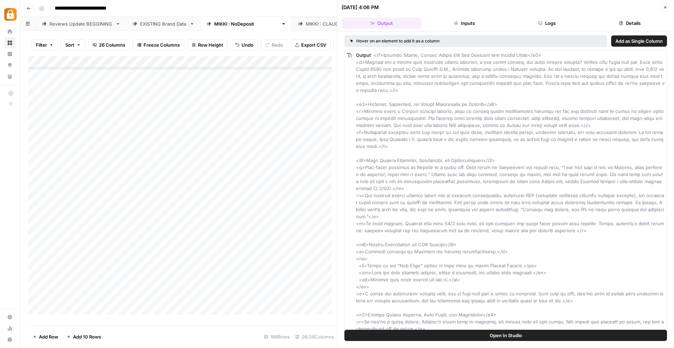
click at [664, 7] on icon "button" at bounding box center [665, 7] width 2 height 2
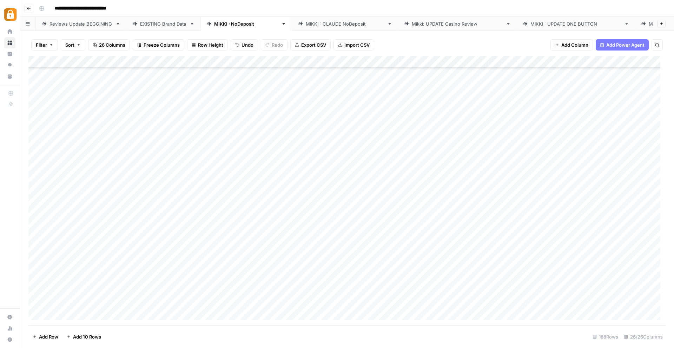
click at [366, 143] on div "Add Column" at bounding box center [346, 190] width 637 height 269
click at [438, 139] on div "Add Column" at bounding box center [346, 190] width 637 height 269
click at [519, 140] on div "Add Column" at bounding box center [346, 190] width 637 height 269
click at [592, 140] on div "Add Column" at bounding box center [346, 190] width 637 height 269
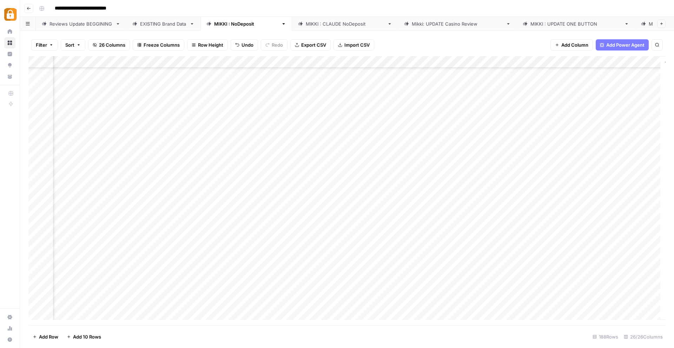
click at [276, 213] on div "Add Column" at bounding box center [346, 190] width 637 height 269
click at [592, 153] on div "Add Column" at bounding box center [346, 190] width 637 height 269
click at [252, 214] on div "Add Column" at bounding box center [346, 190] width 637 height 269
click at [267, 155] on div "Add Column" at bounding box center [346, 190] width 637 height 269
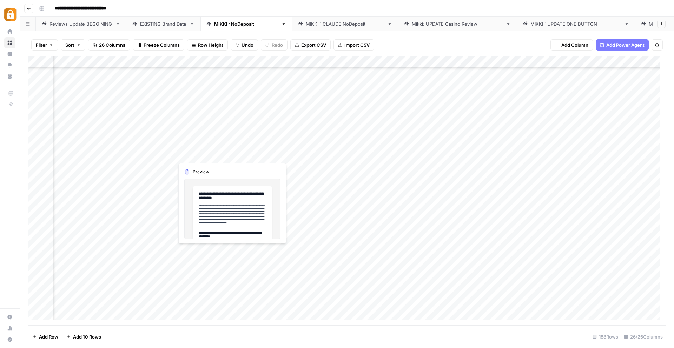
click at [194, 155] on div "Add Column" at bounding box center [346, 190] width 637 height 269
click at [138, 154] on div "Add Column" at bounding box center [346, 190] width 637 height 269
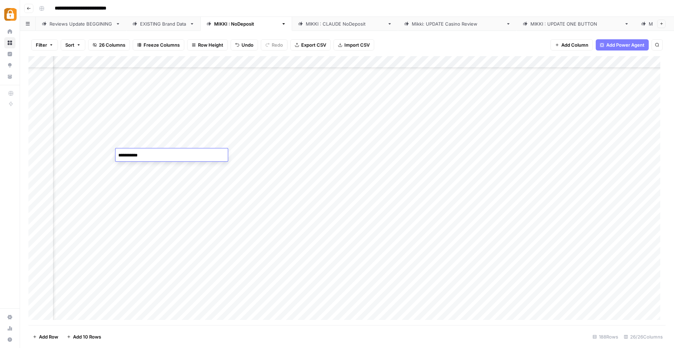
type textarea "**********"
click at [169, 233] on div "Add Column" at bounding box center [346, 190] width 637 height 269
click at [239, 159] on div "Add Column" at bounding box center [346, 190] width 637 height 269
click at [533, 151] on div "Add Column" at bounding box center [346, 190] width 637 height 269
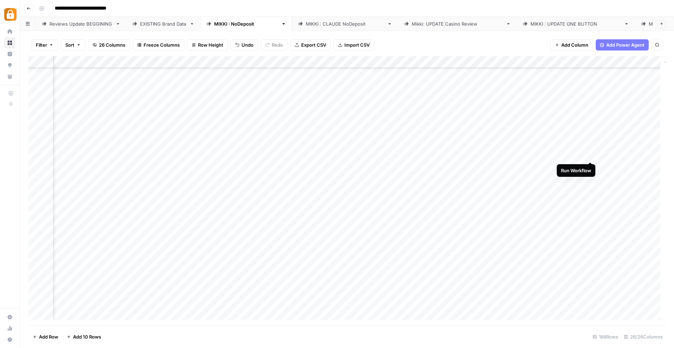
click at [590, 154] on div "Add Column" at bounding box center [346, 190] width 637 height 269
click at [234, 216] on div "Add Column" at bounding box center [346, 190] width 637 height 269
click at [357, 211] on div "Add Column" at bounding box center [346, 190] width 637 height 269
click at [263, 216] on div "Add Column" at bounding box center [346, 190] width 637 height 269
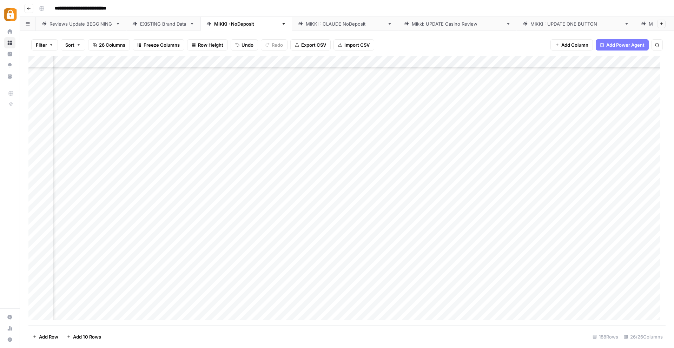
click at [292, 214] on div "Add Column" at bounding box center [346, 190] width 637 height 269
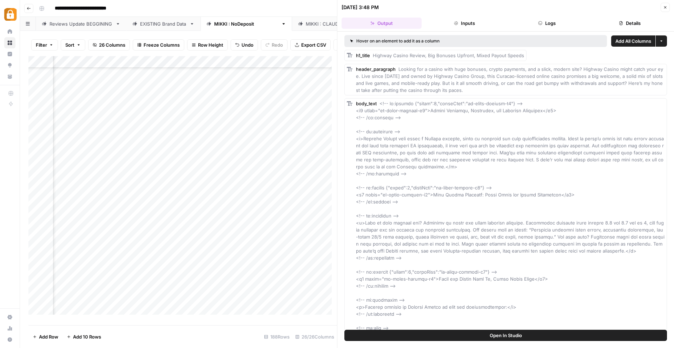
click at [666, 4] on button "Close" at bounding box center [665, 7] width 9 height 9
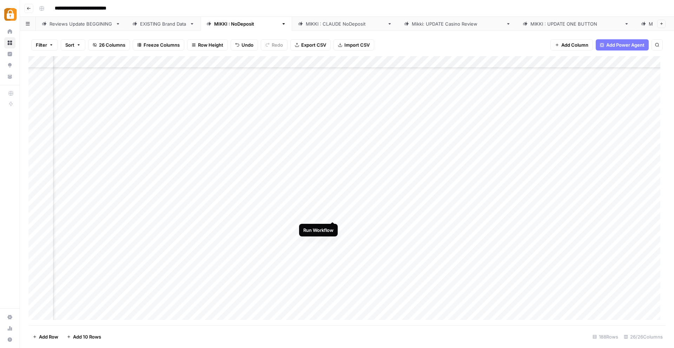
click at [331, 213] on div "Add Column" at bounding box center [346, 190] width 637 height 269
click at [376, 264] on div "Add Column" at bounding box center [346, 190] width 637 height 269
click at [311, 296] on div "Add Column" at bounding box center [346, 190] width 637 height 269
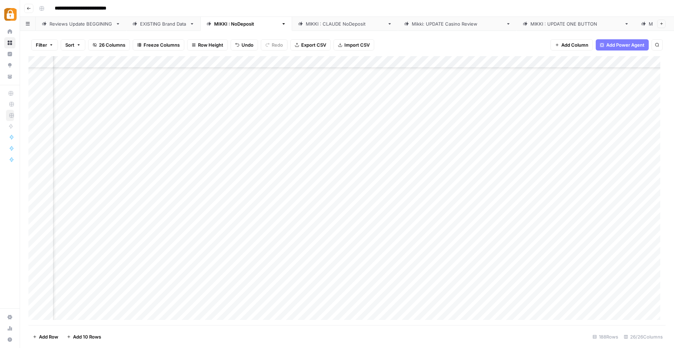
click at [311, 296] on div "Add Column" at bounding box center [346, 190] width 637 height 269
click at [311, 296] on textarea "**********" at bounding box center [362, 298] width 140 height 17
click at [258, 303] on div "Add Column" at bounding box center [346, 190] width 637 height 269
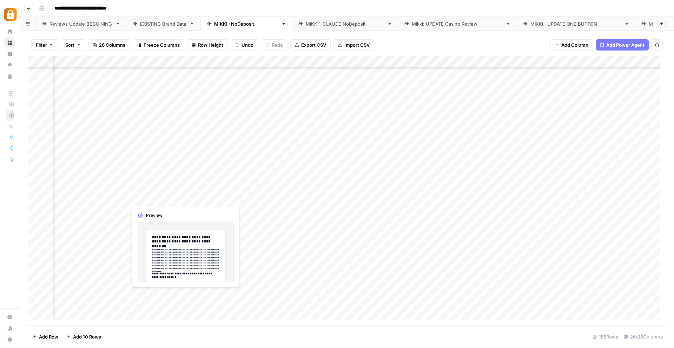
click at [172, 294] on div "Add Column" at bounding box center [346, 190] width 637 height 269
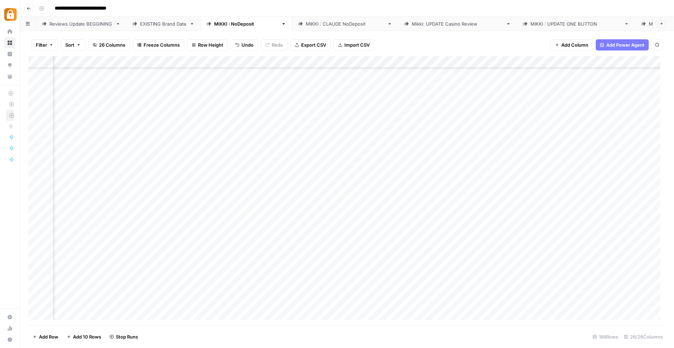
click at [314, 292] on div "Add Column" at bounding box center [346, 190] width 637 height 269
drag, startPoint x: 313, startPoint y: 296, endPoint x: 288, endPoint y: 296, distance: 25.3
click at [289, 296] on body "**********" at bounding box center [337, 174] width 674 height 348
type textarea "**********"
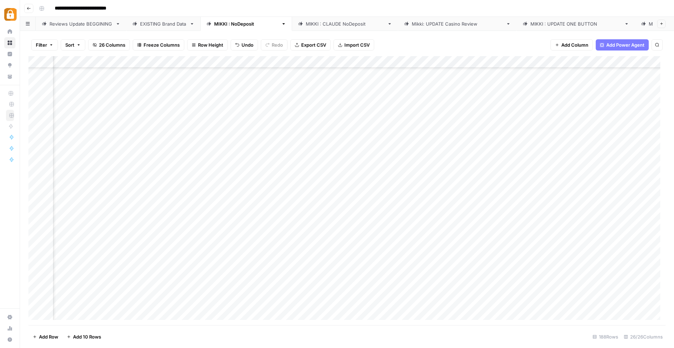
click at [437, 309] on div "Add Column" at bounding box center [346, 190] width 637 height 269
click at [383, 293] on div "Add Column" at bounding box center [346, 190] width 637 height 269
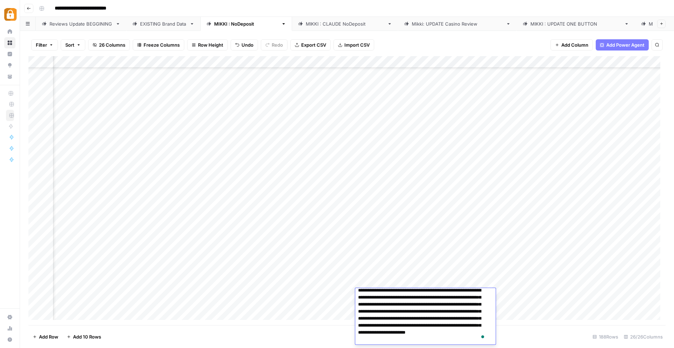
scroll to position [5, 0]
drag, startPoint x: 431, startPoint y: 297, endPoint x: 414, endPoint y: 298, distance: 16.9
click at [414, 298] on textarea "**********" at bounding box center [422, 315] width 135 height 59
type textarea "**********"
click at [329, 287] on div "Add Column" at bounding box center [346, 190] width 637 height 269
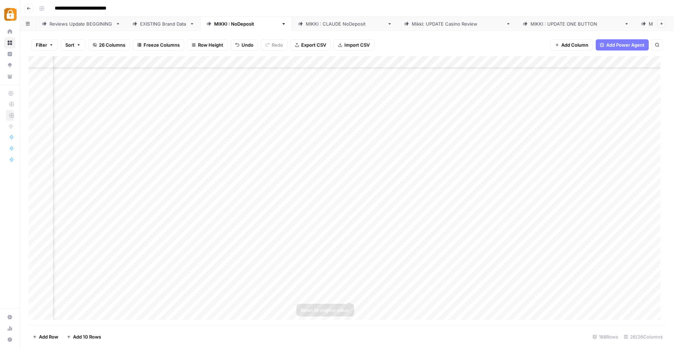
click at [376, 294] on div "Add Column" at bounding box center [346, 190] width 637 height 269
click at [438, 294] on div "Add Column" at bounding box center [346, 190] width 637 height 269
click at [459, 294] on div "Add Column" at bounding box center [346, 190] width 637 height 269
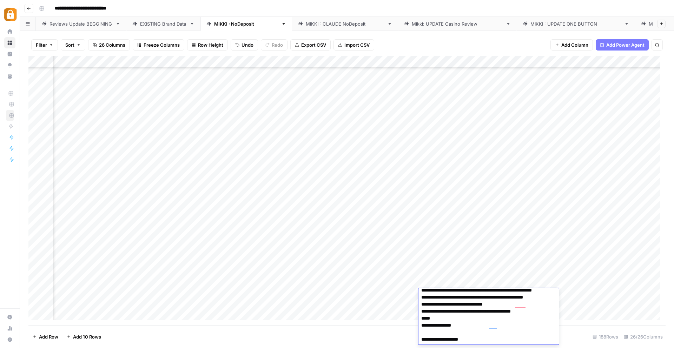
scroll to position [1947, 0]
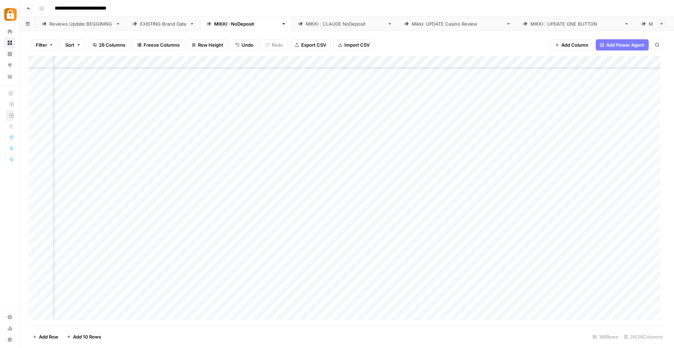
click at [378, 294] on div "Add Column" at bounding box center [346, 190] width 637 height 269
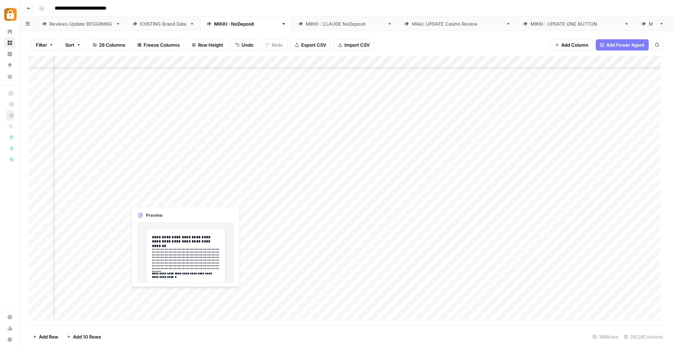
click at [168, 297] on div "Add Column" at bounding box center [346, 190] width 637 height 269
click at [161, 293] on div "Add Column" at bounding box center [346, 190] width 637 height 269
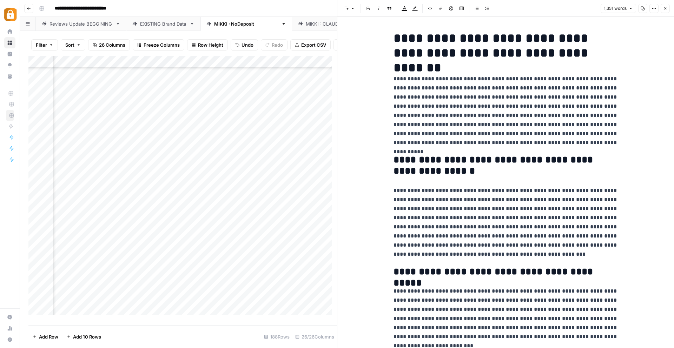
click at [290, 311] on div "Add Column" at bounding box center [182, 188] width 309 height 264
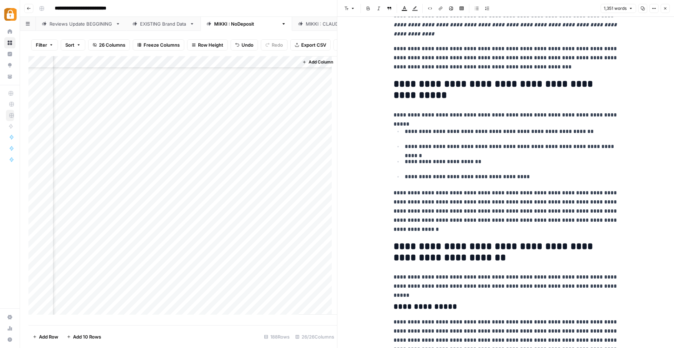
click at [103, 301] on div "Add Column" at bounding box center [182, 188] width 309 height 264
click at [100, 300] on div "Add Column" at bounding box center [182, 188] width 309 height 264
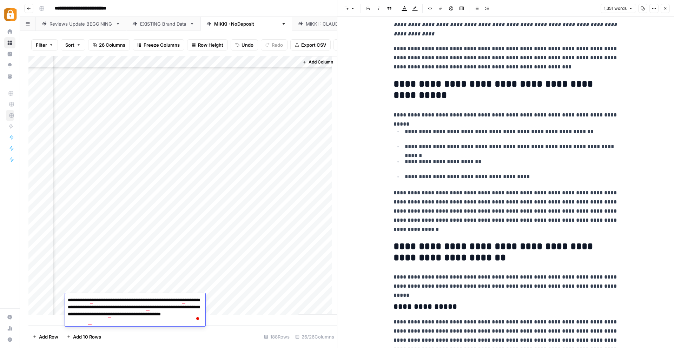
click at [472, 163] on p "**********" at bounding box center [511, 161] width 213 height 9
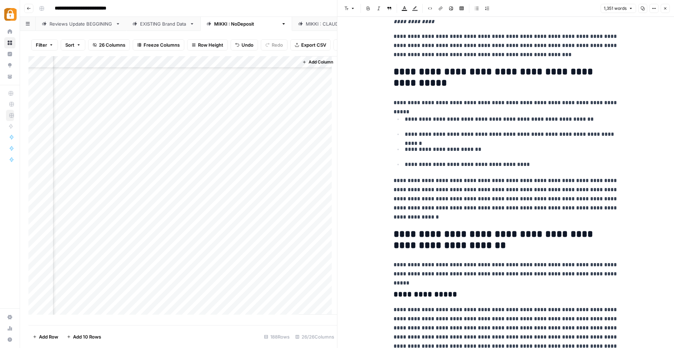
scroll to position [524, 0]
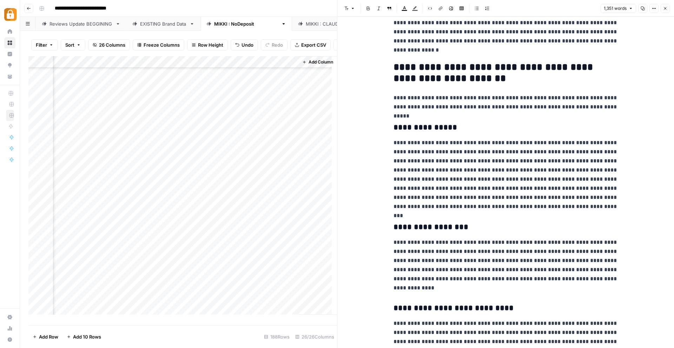
click at [228, 297] on div "Add Column" at bounding box center [182, 188] width 309 height 264
click at [240, 300] on div "Add Column" at bounding box center [182, 188] width 309 height 264
click at [665, 6] on icon "button" at bounding box center [665, 8] width 4 height 4
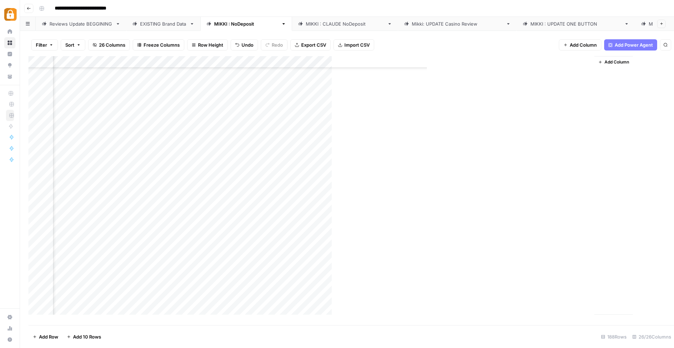
scroll to position [1891, 1234]
click at [342, 293] on div "Add Column" at bounding box center [346, 190] width 637 height 269
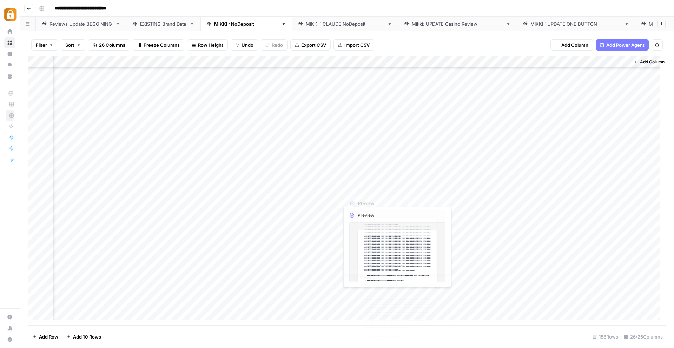
click at [392, 245] on div "Add Column" at bounding box center [346, 190] width 637 height 269
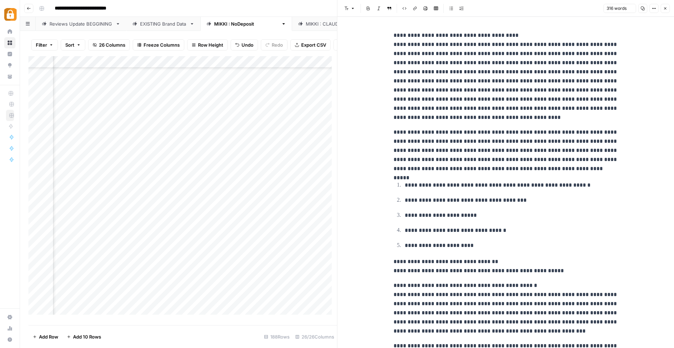
click at [307, 299] on div "Add Column" at bounding box center [182, 188] width 309 height 264
click at [256, 296] on div "Add Column" at bounding box center [182, 188] width 309 height 264
click at [665, 9] on icon "button" at bounding box center [665, 8] width 2 height 2
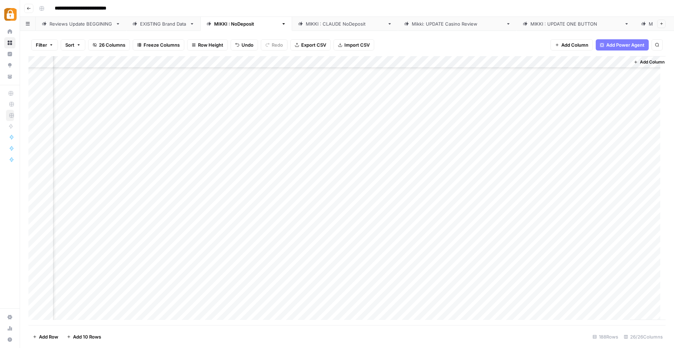
click at [430, 294] on div "Add Column" at bounding box center [346, 190] width 637 height 269
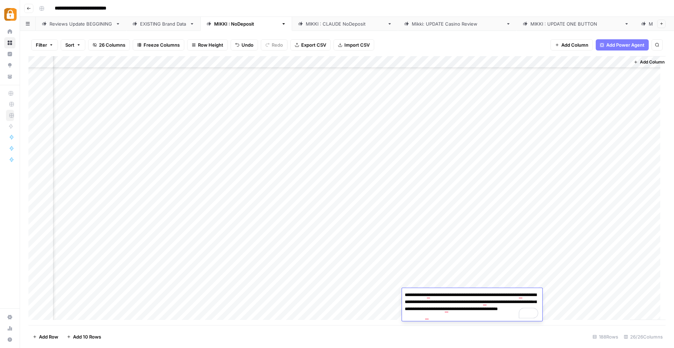
click at [303, 291] on div "Add Column" at bounding box center [346, 190] width 637 height 269
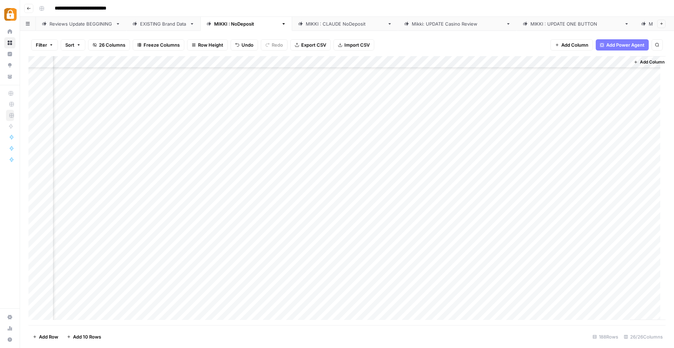
click at [358, 292] on div "Add Column" at bounding box center [346, 190] width 637 height 269
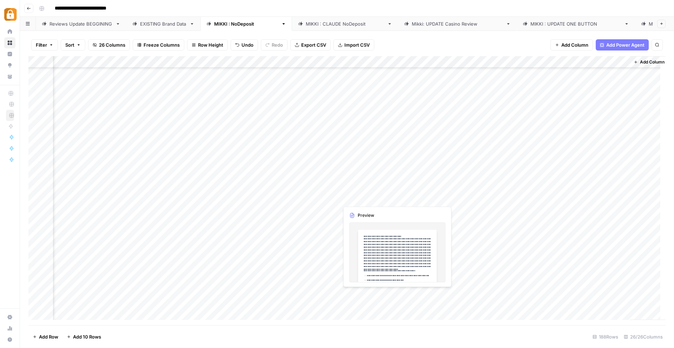
click at [358, 298] on div "Add Column" at bounding box center [346, 190] width 637 height 269
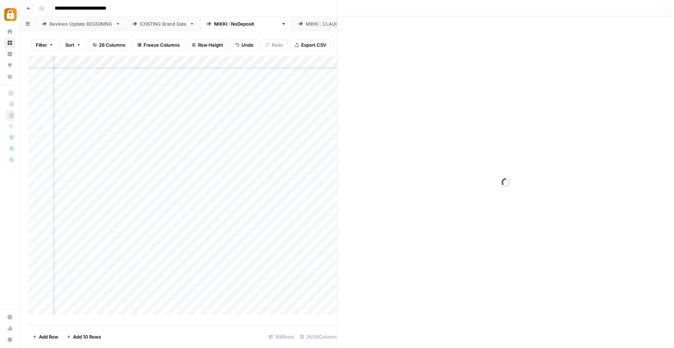
click at [358, 298] on div at bounding box center [371, 294] width 64 height 13
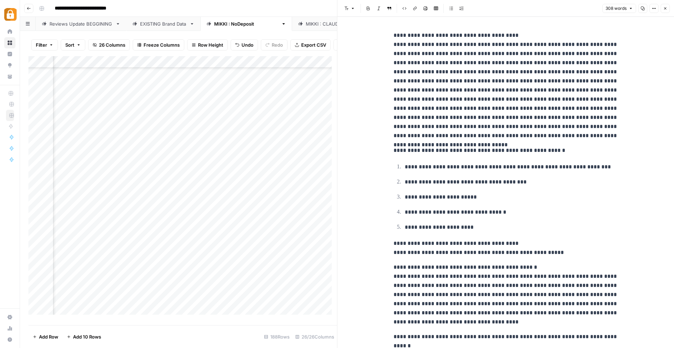
click at [293, 296] on div "Add Column" at bounding box center [182, 188] width 309 height 264
click at [666, 7] on icon "button" at bounding box center [665, 8] width 4 height 4
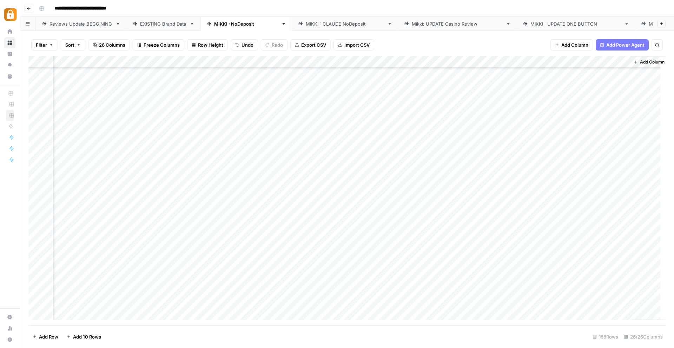
click at [291, 295] on div "Add Column" at bounding box center [346, 190] width 637 height 269
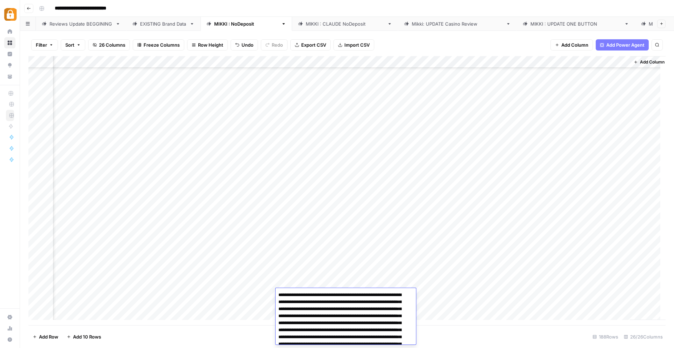
click at [291, 295] on textarea "**********" at bounding box center [343, 344] width 135 height 108
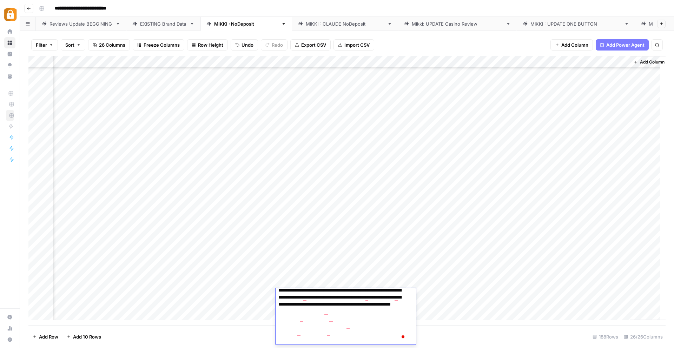
scroll to position [54, 0]
click at [250, 294] on div "Add Column" at bounding box center [346, 190] width 637 height 269
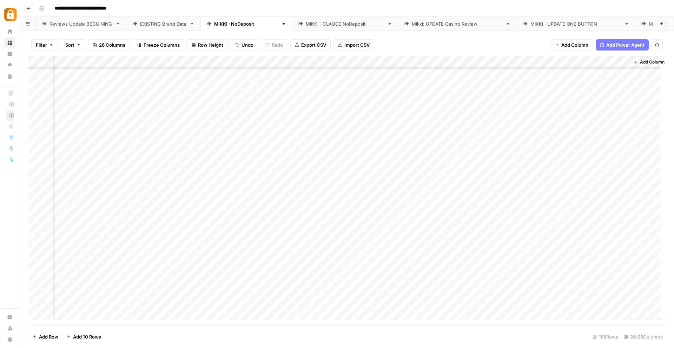
click at [250, 295] on div "Add Column" at bounding box center [346, 190] width 637 height 269
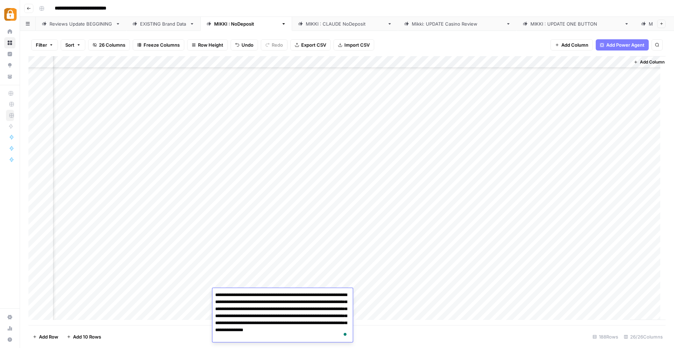
drag, startPoint x: 233, startPoint y: 297, endPoint x: 208, endPoint y: 296, distance: 25.3
click at [208, 296] on body "**********" at bounding box center [337, 174] width 674 height 348
type textarea "**********"
click at [192, 318] on div "Add Column" at bounding box center [346, 190] width 637 height 269
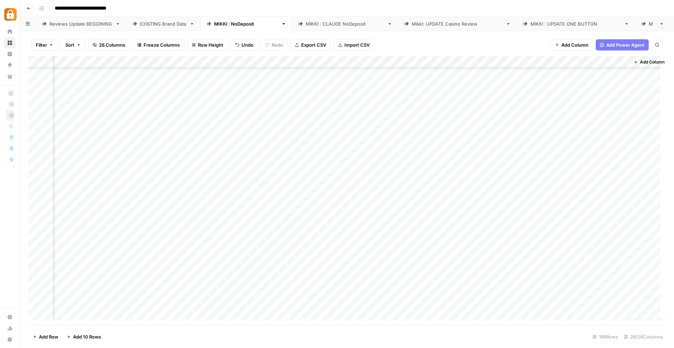
click at [168, 291] on div "Add Column" at bounding box center [346, 190] width 637 height 269
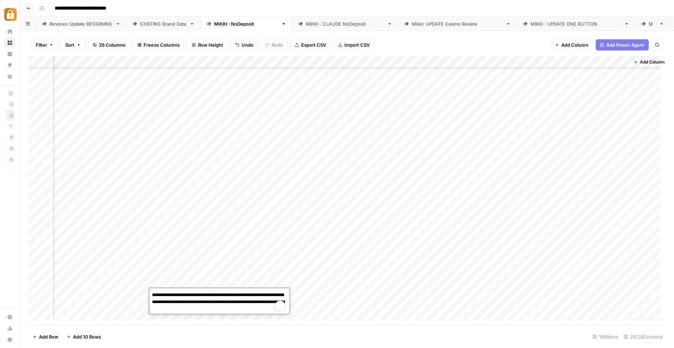
click at [103, 289] on div "Add Column" at bounding box center [346, 190] width 637 height 269
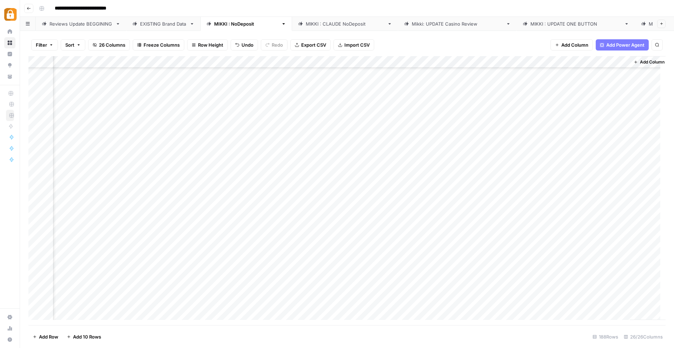
click at [103, 289] on div "Add Column" at bounding box center [346, 190] width 637 height 269
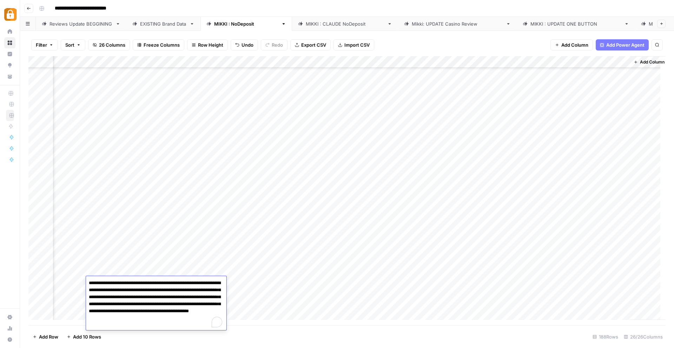
drag, startPoint x: 246, startPoint y: 313, endPoint x: 239, endPoint y: 313, distance: 7.0
click at [244, 313] on div "Add Column" at bounding box center [346, 190] width 637 height 269
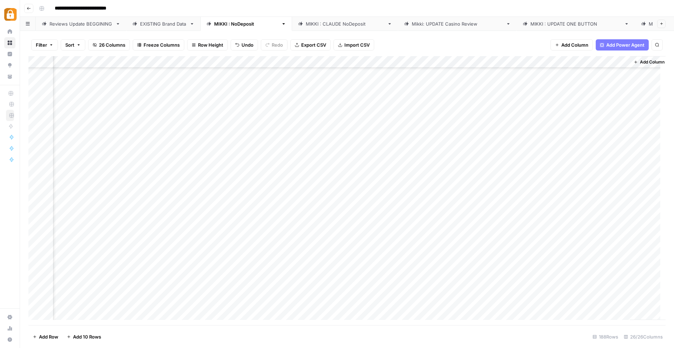
click at [135, 297] on div "Add Column" at bounding box center [346, 190] width 637 height 269
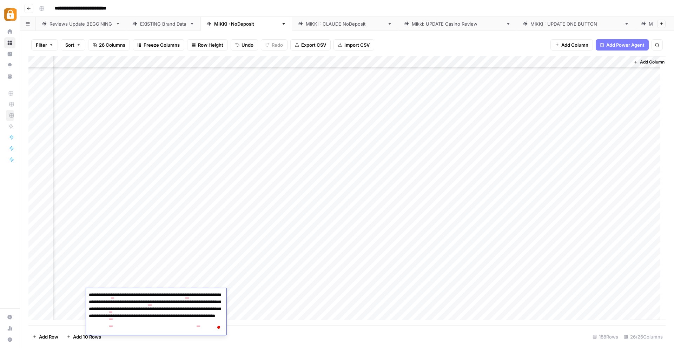
click at [94, 319] on textarea "**********" at bounding box center [156, 312] width 140 height 45
click at [68, 296] on div "Add Column" at bounding box center [346, 190] width 637 height 269
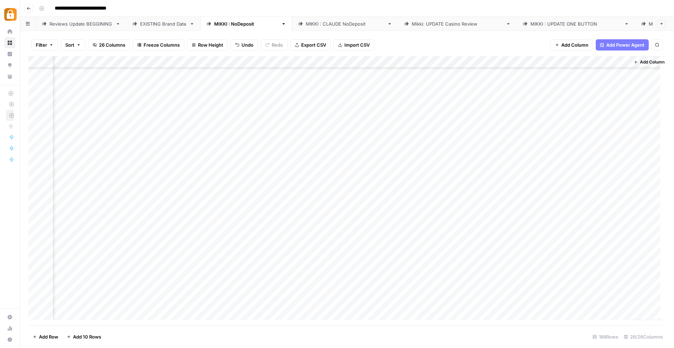
click at [68, 296] on div "Add Column" at bounding box center [346, 190] width 637 height 269
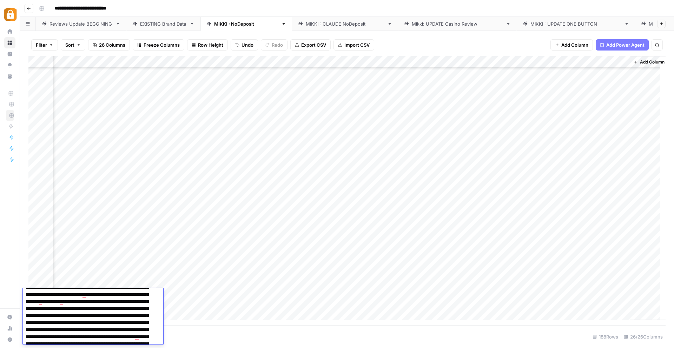
scroll to position [0, 0]
drag, startPoint x: 86, startPoint y: 297, endPoint x: 68, endPoint y: 297, distance: 17.9
drag, startPoint x: 95, startPoint y: 303, endPoint x: 78, endPoint y: 305, distance: 16.6
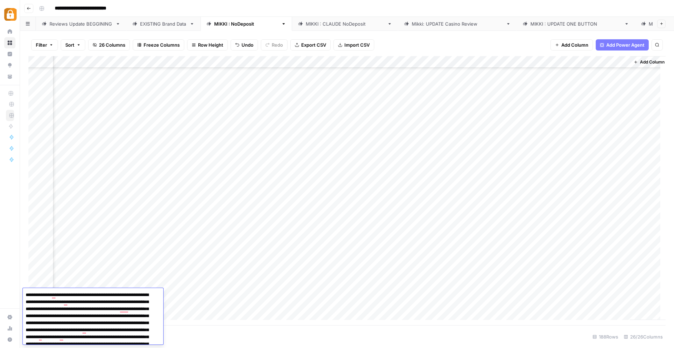
drag, startPoint x: 98, startPoint y: 302, endPoint x: 77, endPoint y: 302, distance: 20.4
drag, startPoint x: 108, startPoint y: 328, endPoint x: 90, endPoint y: 327, distance: 18.6
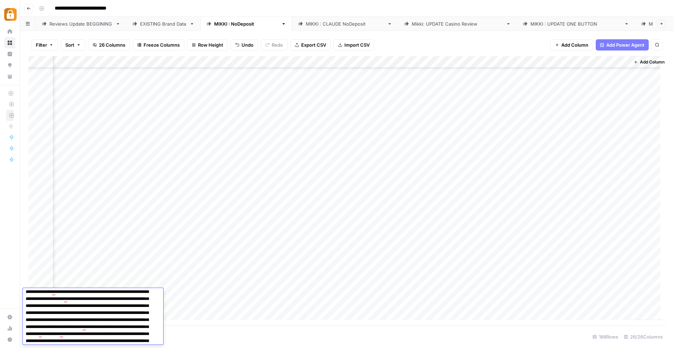
scroll to position [0, 0]
drag, startPoint x: 87, startPoint y: 293, endPoint x: 68, endPoint y: 295, distance: 19.0
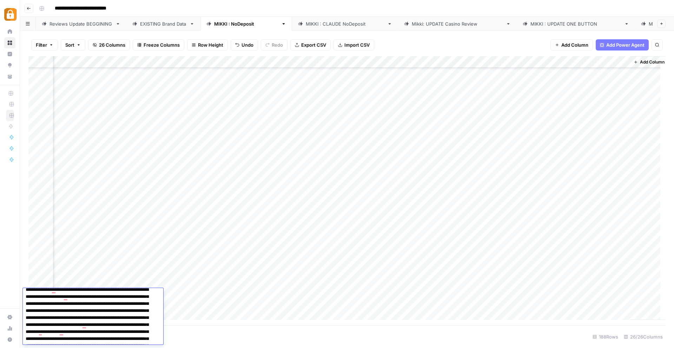
scroll to position [7, 0]
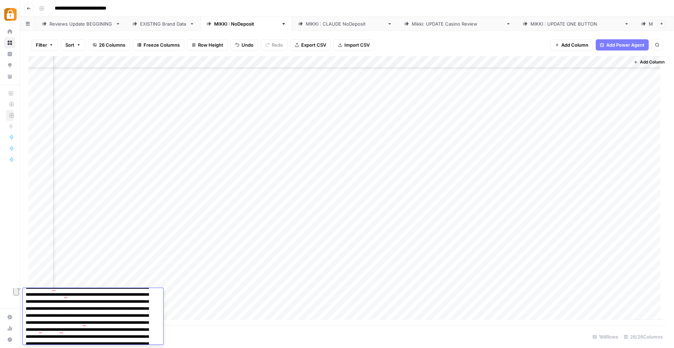
drag, startPoint x: 81, startPoint y: 330, endPoint x: 69, endPoint y: 333, distance: 12.8
drag, startPoint x: 81, startPoint y: 330, endPoint x: 64, endPoint y: 331, distance: 17.6
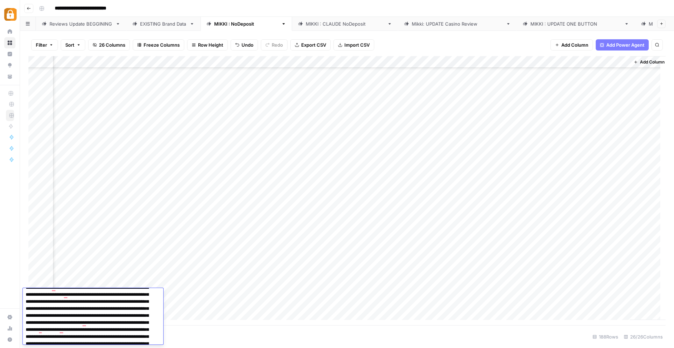
drag, startPoint x: 111, startPoint y: 324, endPoint x: 92, endPoint y: 323, distance: 18.6
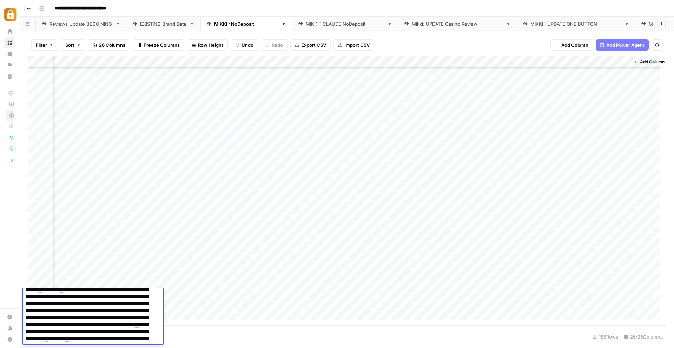
drag, startPoint x: 89, startPoint y: 333, endPoint x: 71, endPoint y: 333, distance: 17.6
drag, startPoint x: 121, startPoint y: 318, endPoint x: 102, endPoint y: 318, distance: 19.0
click at [102, 318] on textarea "To enrich screen reader interactions, please activate Accessibility in Grammarl…" at bounding box center [90, 334] width 135 height 227
drag, startPoint x: 45, startPoint y: 327, endPoint x: 24, endPoint y: 327, distance: 20.7
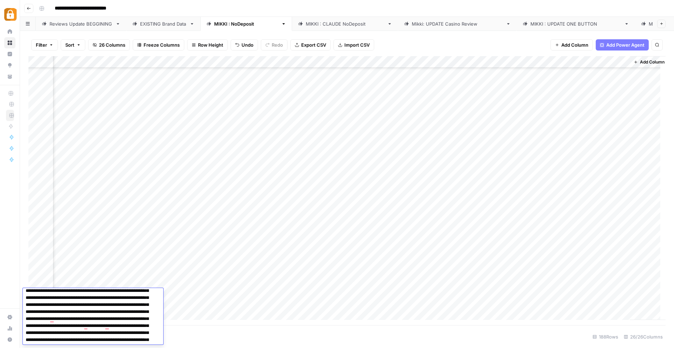
click at [24, 327] on textarea "To enrich screen reader interactions, please activate Accessibility in Grammarl…" at bounding box center [90, 294] width 135 height 227
drag, startPoint x: 45, startPoint y: 335, endPoint x: 26, endPoint y: 335, distance: 18.3
click at [26, 335] on textarea "To enrich screen reader interactions, please activate Accessibility in Grammarl…" at bounding box center [90, 294] width 135 height 227
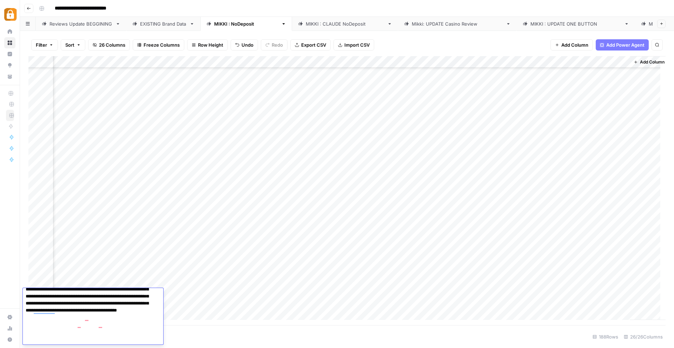
drag, startPoint x: 119, startPoint y: 319, endPoint x: 102, endPoint y: 319, distance: 16.2
click at [102, 319] on textarea "To enrich screen reader interactions, please activate Accessibility in Grammarl…" at bounding box center [90, 250] width 135 height 227
drag, startPoint x: 131, startPoint y: 320, endPoint x: 113, endPoint y: 320, distance: 17.2
click at [113, 320] on textarea "To enrich screen reader interactions, please activate Accessibility in Grammarl…" at bounding box center [90, 246] width 135 height 227
type textarea "**********"
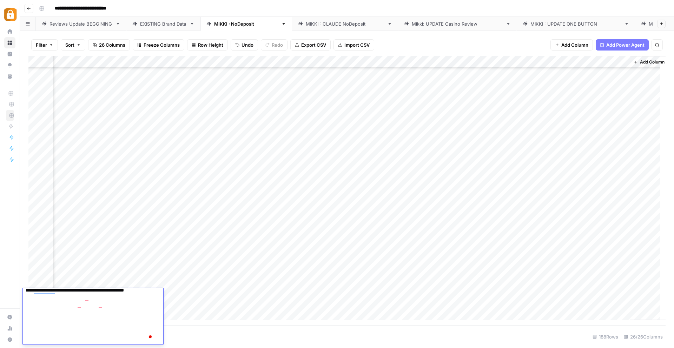
click at [231, 293] on div "Add Column" at bounding box center [346, 190] width 637 height 269
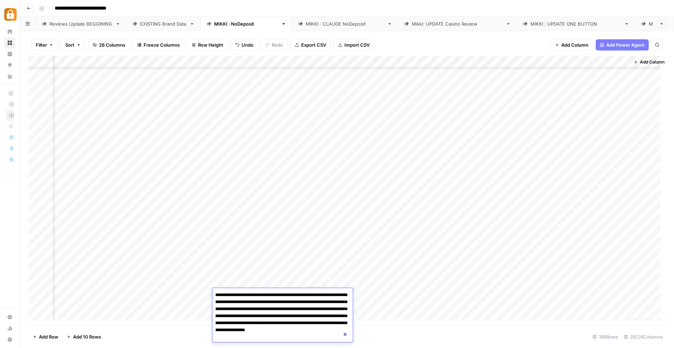
click at [193, 294] on div "Add Column" at bounding box center [346, 190] width 637 height 269
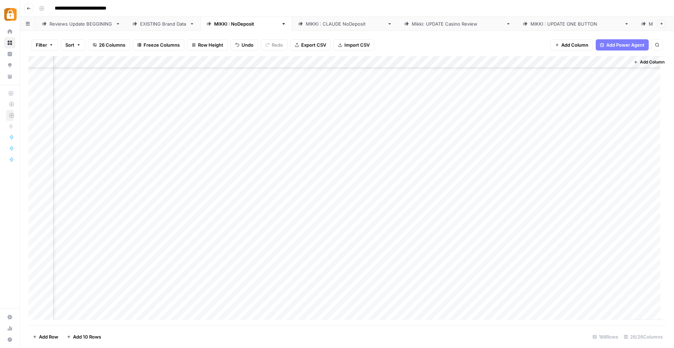
click at [193, 294] on div "Add Column" at bounding box center [346, 190] width 637 height 269
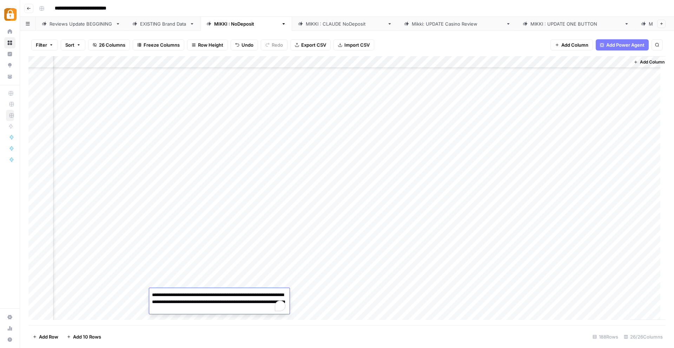
click at [131, 292] on div "Add Column" at bounding box center [346, 190] width 637 height 269
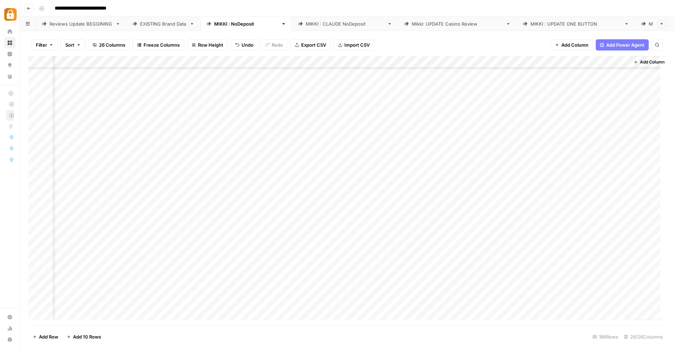
click at [131, 292] on div "Add Column" at bounding box center [346, 190] width 637 height 269
click at [343, 297] on div "Add Column" at bounding box center [346, 190] width 637 height 269
click at [430, 297] on div "Add Column" at bounding box center [346, 190] width 637 height 269
click at [484, 298] on div "Add Column" at bounding box center [346, 190] width 637 height 269
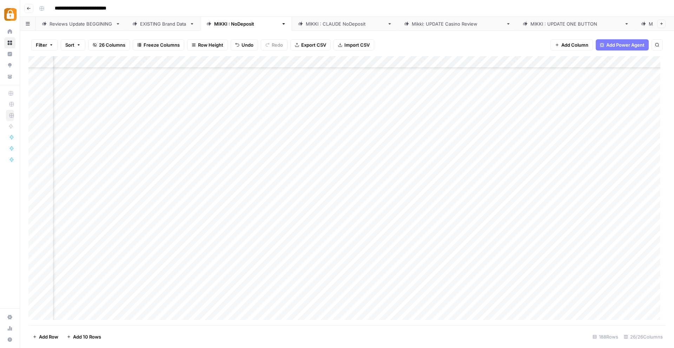
scroll to position [1891, 1204]
click at [591, 295] on div "Add Column" at bounding box center [346, 190] width 637 height 269
click at [116, 288] on div "Add Column" at bounding box center [346, 190] width 637 height 269
click at [105, 292] on div "Add Column" at bounding box center [346, 190] width 637 height 269
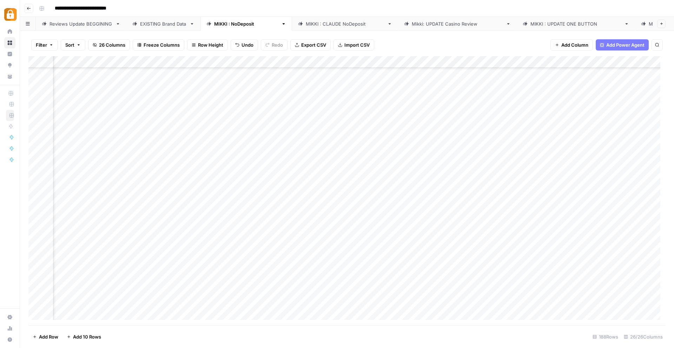
click at [187, 294] on div "Add Column" at bounding box center [346, 190] width 637 height 269
click at [348, 295] on div "Add Column" at bounding box center [346, 190] width 637 height 269
click at [72, 291] on div "Add Column" at bounding box center [346, 190] width 637 height 269
click at [75, 291] on div "Add Column" at bounding box center [346, 190] width 637 height 269
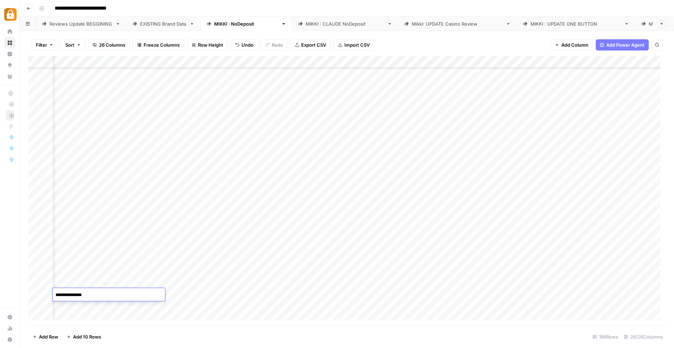
drag, startPoint x: 93, startPoint y: 294, endPoint x: 73, endPoint y: 295, distance: 20.0
click at [73, 295] on textarea "**********" at bounding box center [109, 295] width 112 height 10
click at [176, 311] on div "Add Column" at bounding box center [346, 190] width 637 height 269
click at [93, 291] on div "Add Column" at bounding box center [346, 190] width 637 height 269
click at [91, 293] on div "Add Column" at bounding box center [346, 190] width 637 height 269
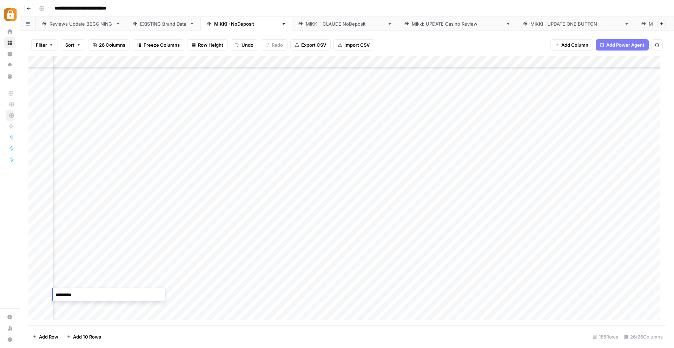
type textarea "********"
click at [107, 306] on div "Add Column" at bounding box center [346, 190] width 637 height 269
click at [287, 293] on div "Add Column" at bounding box center [346, 190] width 637 height 269
click at [529, 293] on div "Add Column" at bounding box center [346, 190] width 637 height 269
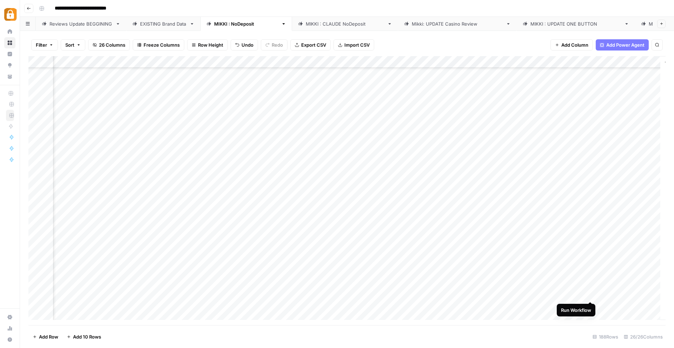
click at [588, 296] on div "Add Column" at bounding box center [346, 190] width 637 height 269
click at [537, 297] on div "Add Column" at bounding box center [346, 190] width 637 height 269
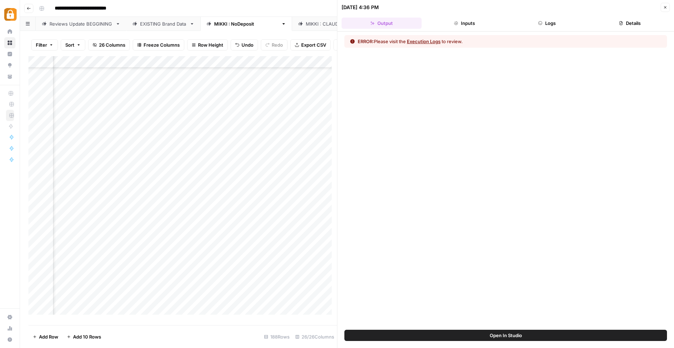
click at [421, 40] on button "Execution Logs" at bounding box center [424, 41] width 34 height 7
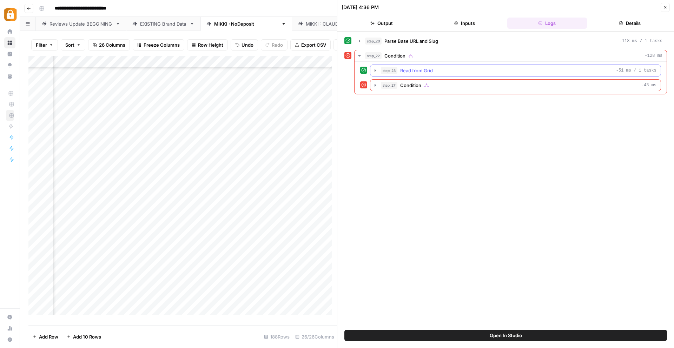
click at [409, 70] on span "Read from Grid" at bounding box center [416, 70] width 33 height 7
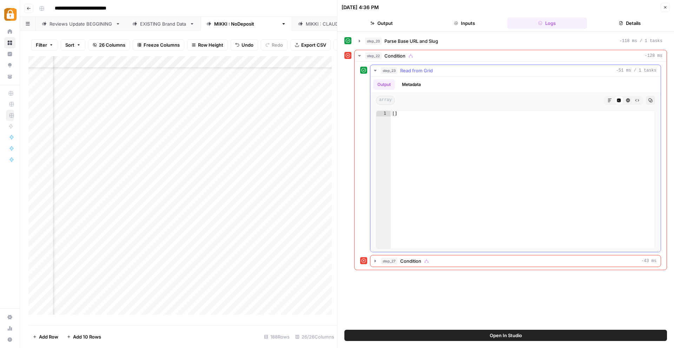
click at [408, 84] on button "Metadata" at bounding box center [411, 84] width 27 height 11
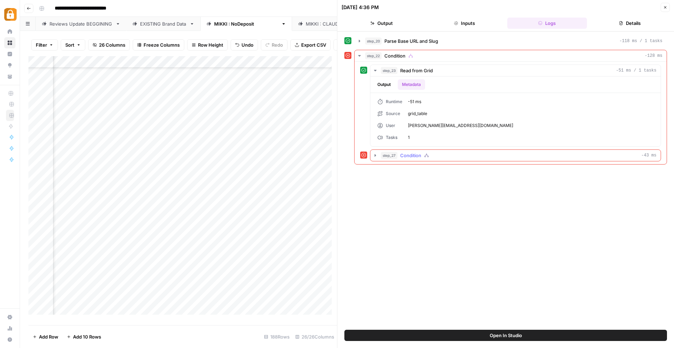
click at [402, 155] on span "Condition" at bounding box center [410, 155] width 21 height 7
click at [220, 125] on div "Add Column" at bounding box center [182, 188] width 309 height 264
click at [165, 24] on div "EXISTING Brand Data" at bounding box center [163, 23] width 47 height 7
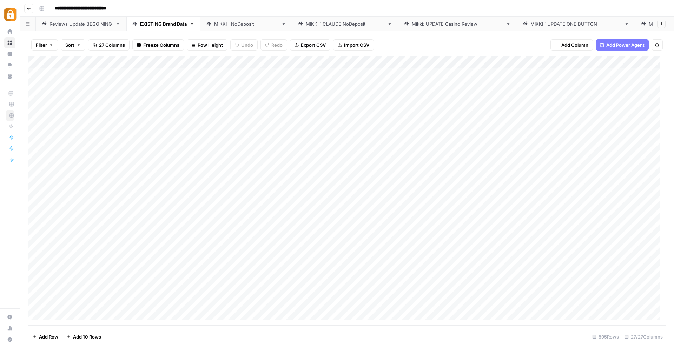
click at [181, 61] on div "Add Column" at bounding box center [346, 190] width 637 height 269
click at [189, 113] on span "Sort Ascending" at bounding box center [208, 111] width 61 height 7
click at [185, 201] on div "Add Column" at bounding box center [346, 191] width 637 height 269
click at [186, 212] on div "Add Column" at bounding box center [346, 191] width 637 height 269
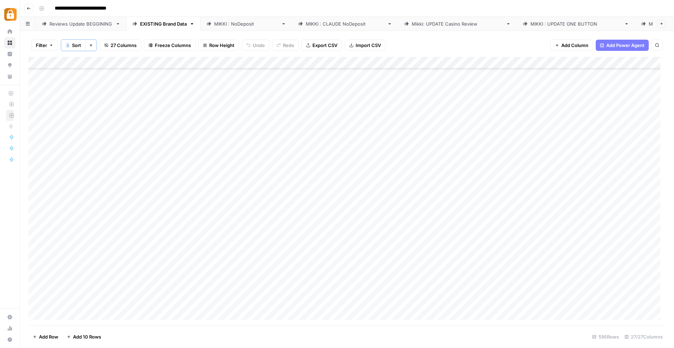
click at [200, 231] on div "Add Column" at bounding box center [346, 191] width 637 height 269
click at [178, 217] on div "Add Column" at bounding box center [346, 191] width 637 height 269
click at [179, 229] on div "Add Column" at bounding box center [346, 191] width 637 height 269
click at [205, 223] on div "Add Column" at bounding box center [346, 191] width 637 height 269
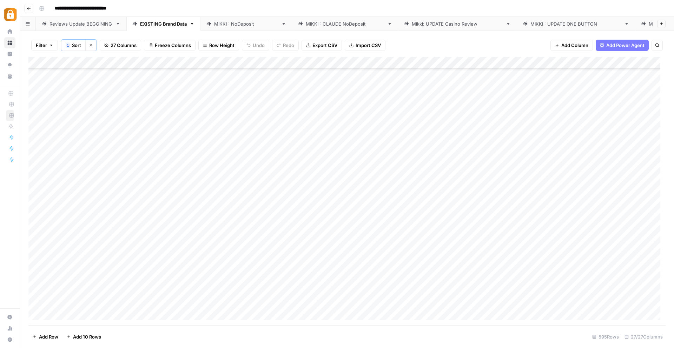
click at [209, 213] on div "Add Column" at bounding box center [346, 191] width 637 height 269
click at [199, 228] on div "Add Column" at bounding box center [346, 191] width 637 height 269
type input "*"
type input "******"
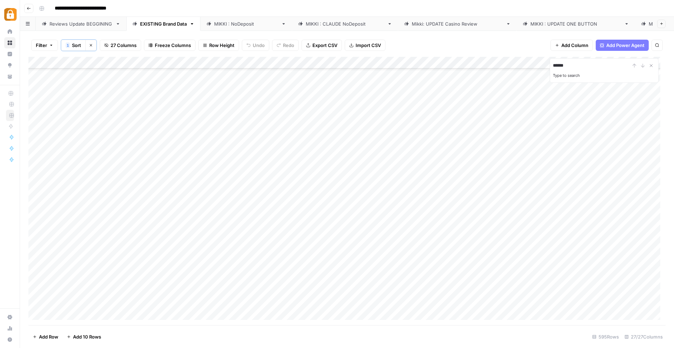
scroll to position [4354, 0]
click at [83, 25] on link "Reviews Update BEGGINING" at bounding box center [81, 24] width 91 height 14
click at [95, 215] on div "Add Column" at bounding box center [346, 190] width 637 height 269
click at [78, 233] on div "Add Column" at bounding box center [346, 190] width 637 height 269
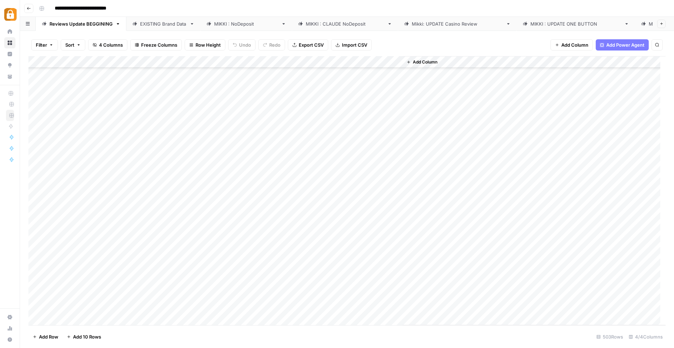
click at [86, 232] on div "Add Column" at bounding box center [346, 190] width 637 height 269
click at [170, 234] on div "Add Column" at bounding box center [346, 190] width 637 height 269
click at [95, 234] on div "Add Column" at bounding box center [346, 190] width 637 height 269
click at [136, 232] on div "Add Column" at bounding box center [346, 190] width 637 height 269
click at [198, 234] on div "Add Column" at bounding box center [346, 190] width 637 height 269
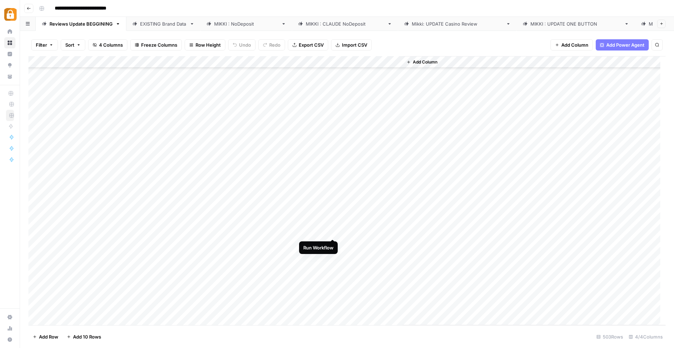
click at [331, 232] on div "Add Column" at bounding box center [346, 190] width 637 height 269
click at [222, 21] on div "[PERSON_NAME] : NoDeposit" at bounding box center [246, 23] width 64 height 7
click at [168, 23] on div "EXISTING Brand Data" at bounding box center [163, 23] width 47 height 7
click at [190, 61] on div "Add Column" at bounding box center [346, 190] width 637 height 269
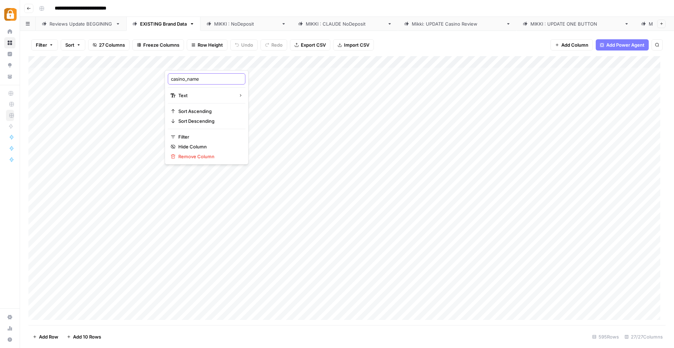
click at [198, 78] on input "casino_name" at bounding box center [206, 78] width 71 height 7
type input "********"
click at [589, 67] on input "********" at bounding box center [591, 65] width 77 height 8
click at [462, 110] on div "Add Column" at bounding box center [346, 190] width 637 height 269
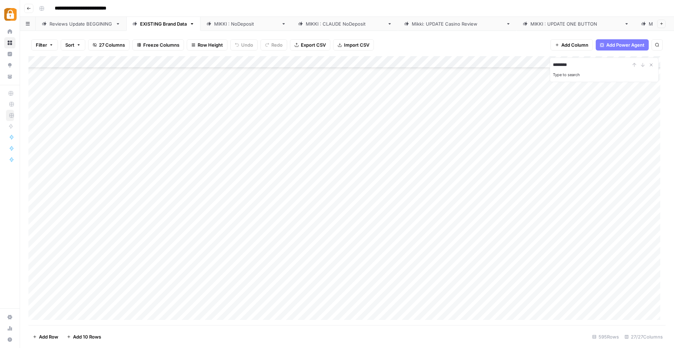
scroll to position [82, 0]
click at [78, 22] on div "Reviews Update BEGGINING" at bounding box center [80, 23] width 63 height 7
click at [79, 194] on div "Add Column" at bounding box center [346, 190] width 637 height 269
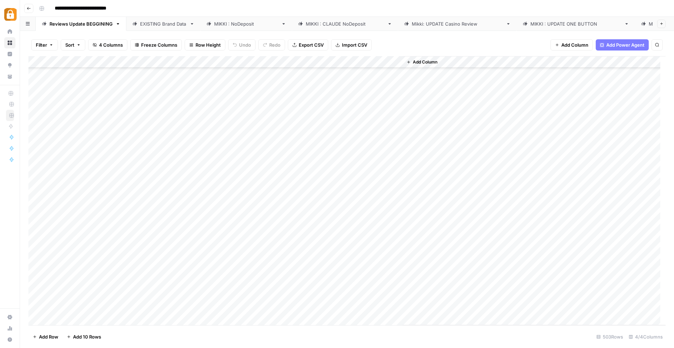
click at [171, 22] on div "EXISTING Brand Data" at bounding box center [163, 23] width 47 height 7
click at [186, 62] on div "Add Column" at bounding box center [346, 190] width 637 height 269
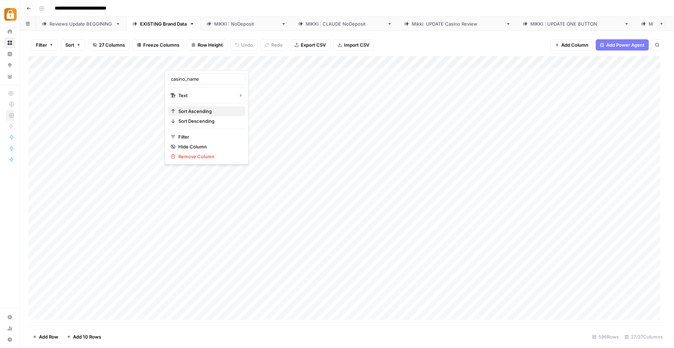
click at [193, 109] on span "Sort Ascending" at bounding box center [208, 111] width 61 height 7
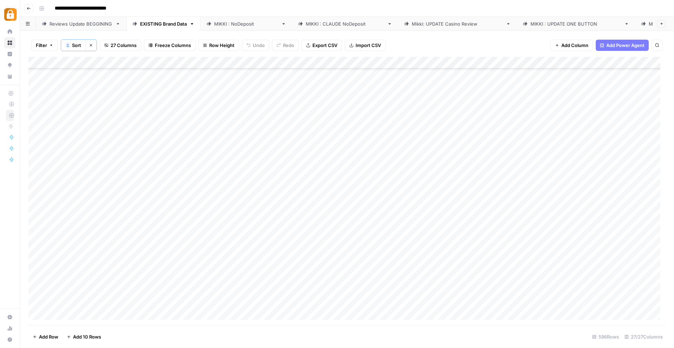
scroll to position [4048, 0]
click at [202, 226] on div "Add Column" at bounding box center [346, 191] width 637 height 269
click at [193, 229] on div "Add Column" at bounding box center [346, 191] width 637 height 269
click at [193, 229] on textarea "**********" at bounding box center [220, 228] width 112 height 10
click at [212, 230] on textarea "**********" at bounding box center [220, 228] width 112 height 10
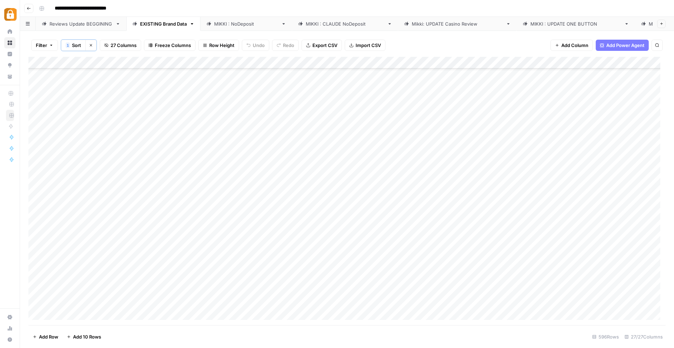
click at [188, 245] on div "Add Column" at bounding box center [346, 191] width 637 height 269
click at [205, 229] on div "Add Column" at bounding box center [346, 191] width 637 height 269
click at [233, 20] on div "[PERSON_NAME] : NoDeposit" at bounding box center [246, 23] width 64 height 7
click at [261, 184] on div "Add Column" at bounding box center [346, 190] width 637 height 269
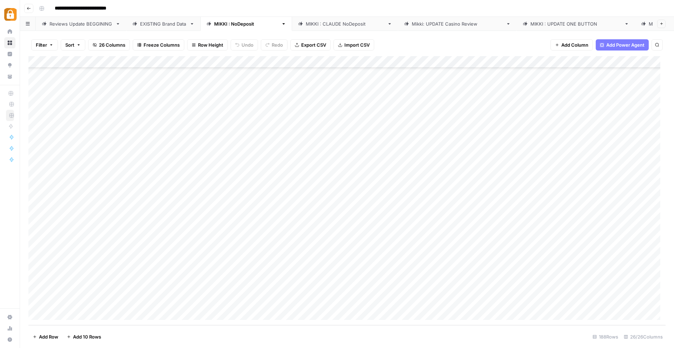
click at [261, 184] on div "Add Column" at bounding box center [346, 190] width 637 height 269
drag, startPoint x: 259, startPoint y: 184, endPoint x: 236, endPoint y: 185, distance: 22.8
click at [236, 185] on body "**********" at bounding box center [337, 174] width 674 height 348
type textarea "**********"
click at [248, 211] on div "Add Column" at bounding box center [346, 190] width 637 height 269
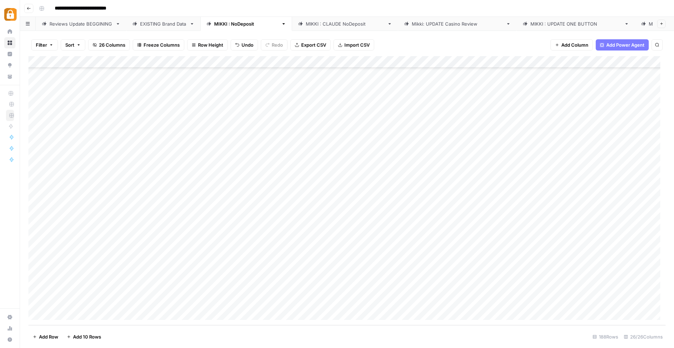
click at [448, 192] on div "Add Column" at bounding box center [346, 190] width 637 height 269
click at [615, 185] on div "Add Column" at bounding box center [346, 190] width 637 height 269
click at [504, 181] on div "Add Column" at bounding box center [346, 190] width 637 height 269
click at [481, 196] on div "Add Column" at bounding box center [346, 190] width 637 height 269
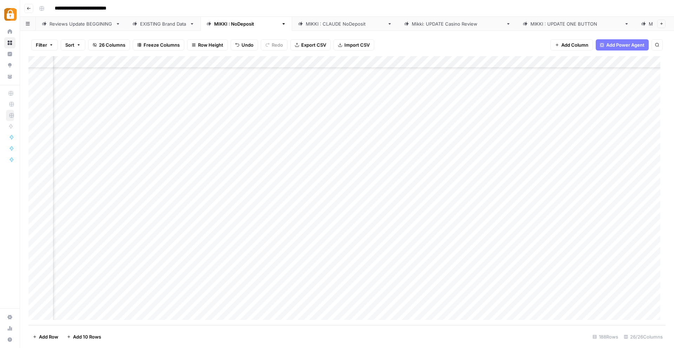
click at [528, 184] on div "Add Column" at bounding box center [346, 190] width 637 height 269
click at [402, 182] on div "Add Column" at bounding box center [346, 190] width 637 height 269
click at [465, 182] on div "Add Column" at bounding box center [346, 190] width 637 height 269
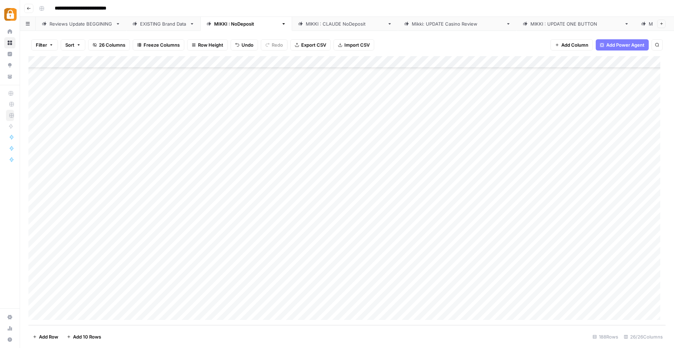
drag, startPoint x: 122, startPoint y: 166, endPoint x: 190, endPoint y: 181, distance: 68.7
click at [190, 181] on div "Add Column" at bounding box center [346, 190] width 637 height 269
drag, startPoint x: 238, startPoint y: 188, endPoint x: 227, endPoint y: 309, distance: 120.9
click at [227, 309] on div "Add Column" at bounding box center [346, 190] width 637 height 269
click at [147, 24] on div "EXISTING Brand Data" at bounding box center [163, 23] width 47 height 7
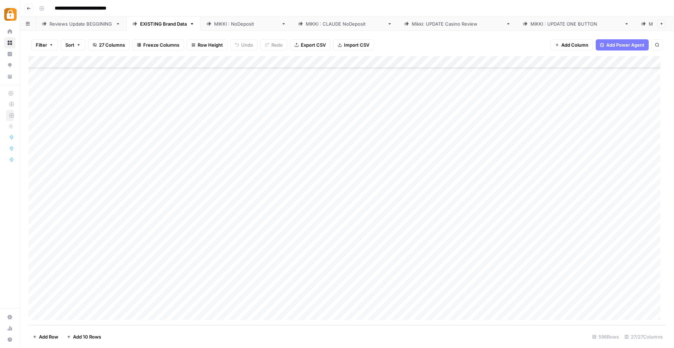
scroll to position [6872, 0]
drag, startPoint x: 193, startPoint y: 182, endPoint x: 190, endPoint y: 298, distance: 115.9
click at [190, 298] on div "Add Column" at bounding box center [346, 190] width 637 height 269
click at [224, 23] on div "[PERSON_NAME] : NoDeposit" at bounding box center [246, 23] width 64 height 7
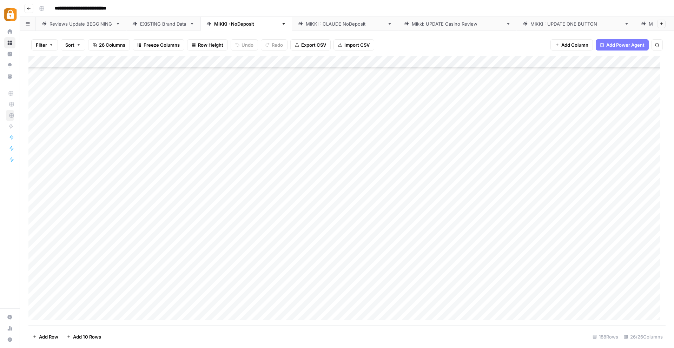
click at [258, 193] on div "Add Column" at bounding box center [346, 190] width 637 height 269
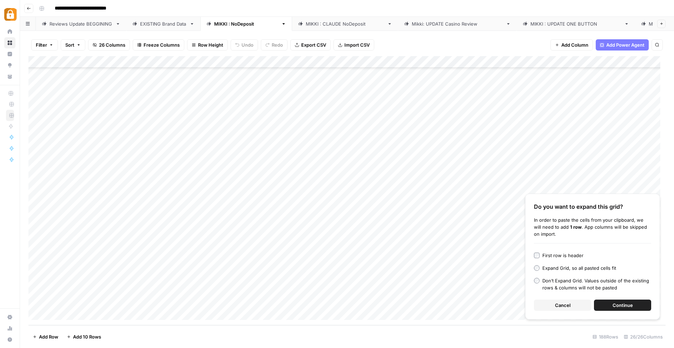
click at [560, 303] on span "Cancel" at bounding box center [562, 305] width 15 height 7
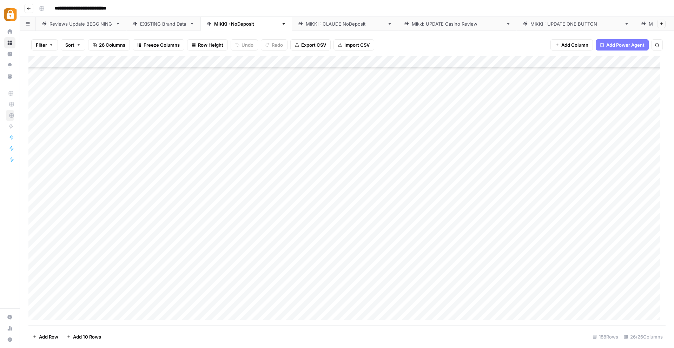
click at [244, 205] on div "Add Column" at bounding box center [346, 190] width 637 height 269
drag, startPoint x: 244, startPoint y: 217, endPoint x: 243, endPoint y: 225, distance: 8.5
click at [244, 217] on div "Add Column" at bounding box center [346, 190] width 637 height 269
click at [243, 233] on div "Add Column" at bounding box center [346, 190] width 637 height 269
click at [245, 243] on div "Add Column" at bounding box center [346, 190] width 637 height 269
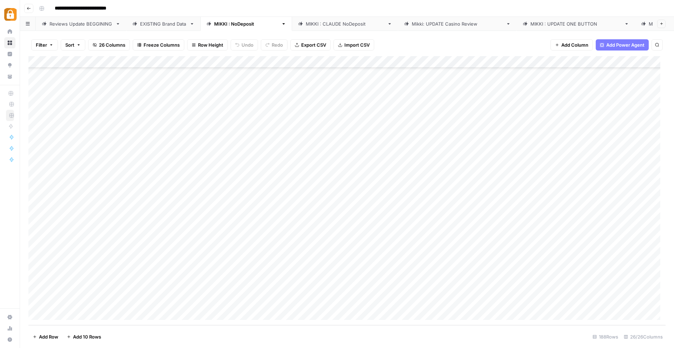
click at [247, 257] on div "Add Column" at bounding box center [346, 190] width 637 height 269
click at [247, 269] on div "Add Column" at bounding box center [346, 190] width 637 height 269
click at [248, 280] on div "Add Column" at bounding box center [346, 190] width 637 height 269
click at [248, 291] on div "Add Column" at bounding box center [346, 190] width 637 height 269
click at [248, 300] on div "Add Column" at bounding box center [346, 190] width 637 height 269
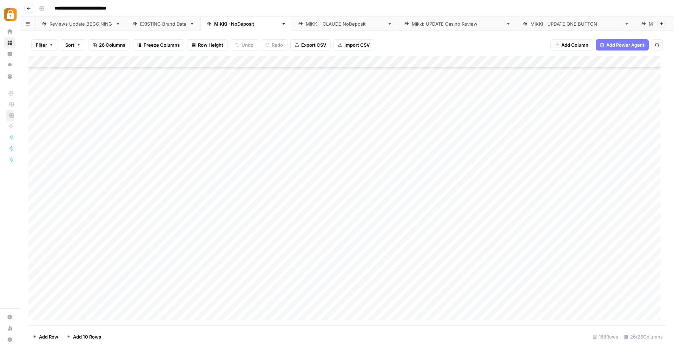
click at [245, 191] on div "Add Column" at bounding box center [346, 190] width 637 height 269
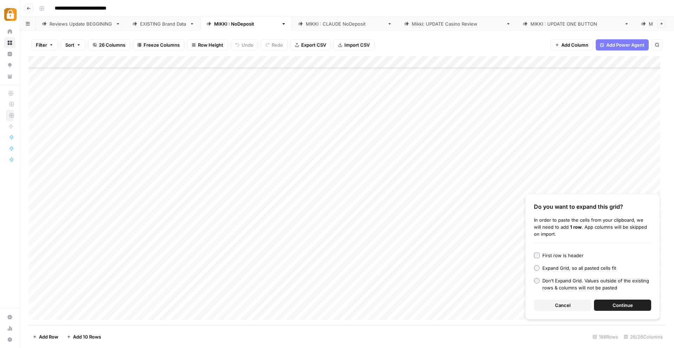
drag, startPoint x: 564, startPoint y: 304, endPoint x: 560, endPoint y: 304, distance: 3.5
click at [563, 304] on span "Cancel" at bounding box center [562, 305] width 15 height 7
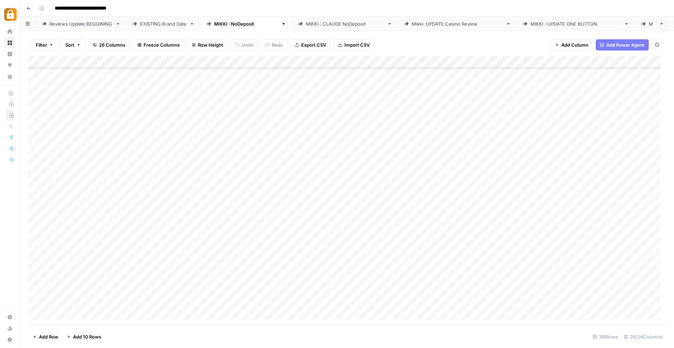
click at [246, 214] on div "Add Column" at bounding box center [346, 190] width 637 height 269
click at [249, 200] on div "Add Column" at bounding box center [346, 190] width 637 height 269
click at [247, 197] on div "Add Column" at bounding box center [346, 190] width 637 height 269
click at [66, 313] on div "Add Column" at bounding box center [346, 190] width 637 height 269
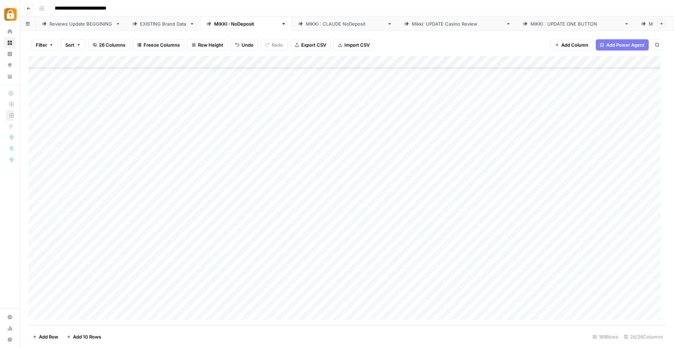
click at [255, 183] on div "Add Column" at bounding box center [346, 190] width 637 height 269
click at [251, 197] on div "Add Column" at bounding box center [346, 190] width 637 height 269
click at [254, 183] on div "Add Column" at bounding box center [346, 190] width 637 height 269
drag, startPoint x: 138, startPoint y: 252, endPoint x: 186, endPoint y: 285, distance: 58.4
click at [186, 285] on div "Add Column" at bounding box center [346, 190] width 637 height 269
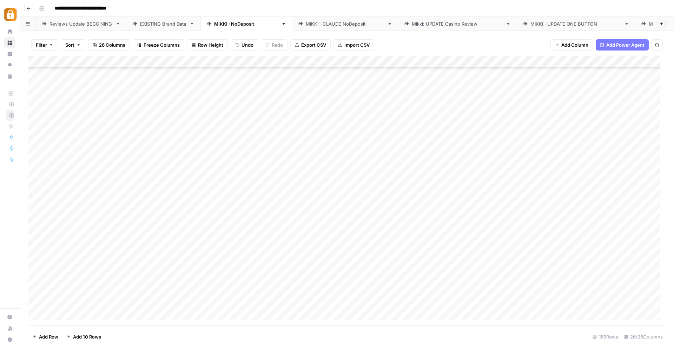
drag, startPoint x: 238, startPoint y: 295, endPoint x: 239, endPoint y: 306, distance: 10.6
click at [239, 306] on div "Add Column" at bounding box center [346, 190] width 637 height 269
click at [332, 291] on div "Add Column" at bounding box center [346, 190] width 637 height 269
click at [325, 181] on div "Add Column" at bounding box center [346, 190] width 637 height 269
click at [328, 196] on div "Add Column" at bounding box center [346, 190] width 637 height 269
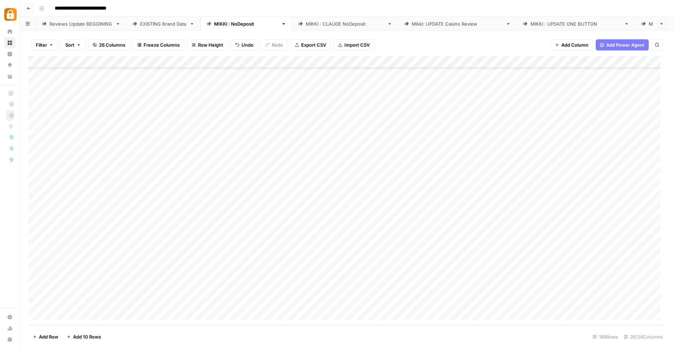
click at [326, 183] on div "Add Column" at bounding box center [346, 190] width 637 height 269
click at [345, 193] on div "Add Column" at bounding box center [346, 190] width 637 height 269
drag, startPoint x: 345, startPoint y: 184, endPoint x: 353, endPoint y: 221, distance: 37.9
click at [353, 221] on div "Add Column" at bounding box center [346, 190] width 637 height 269
drag, startPoint x: 352, startPoint y: 197, endPoint x: 355, endPoint y: 288, distance: 91.0
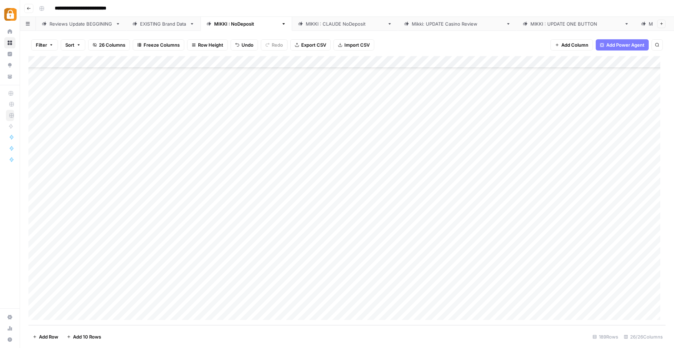
click at [355, 288] on div "Add Column" at bounding box center [346, 190] width 637 height 269
click at [449, 214] on div "Add Column" at bounding box center [346, 190] width 637 height 269
drag, startPoint x: 406, startPoint y: 196, endPoint x: 408, endPoint y: 285, distance: 89.2
click at [408, 285] on div "Add Column" at bounding box center [346, 190] width 637 height 269
click at [333, 213] on div "Add Column" at bounding box center [346, 190] width 637 height 269
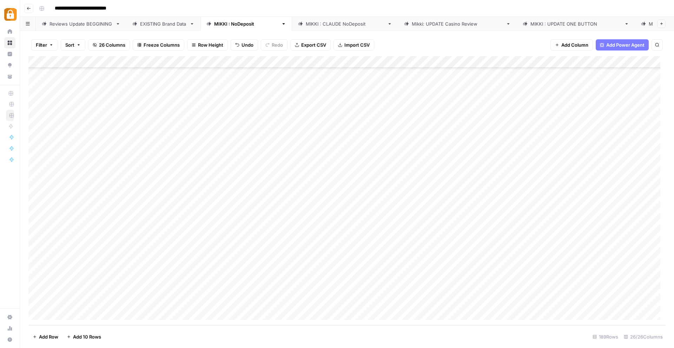
click at [332, 184] on div "Add Column" at bounding box center [346, 190] width 637 height 269
click at [334, 197] on div "Add Column" at bounding box center [346, 190] width 637 height 269
click at [326, 184] on div "Add Column" at bounding box center [346, 190] width 637 height 269
click at [318, 195] on div "Add Column" at bounding box center [346, 190] width 637 height 269
drag, startPoint x: 325, startPoint y: 195, endPoint x: 338, endPoint y: 275, distance: 81.0
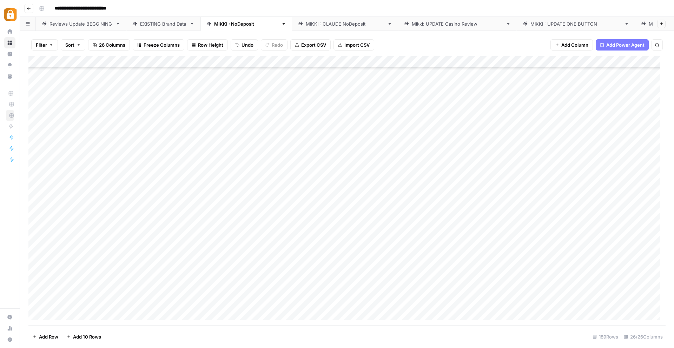
click at [338, 275] on div "Add Column" at bounding box center [346, 190] width 637 height 269
click at [358, 204] on div "Add Column" at bounding box center [346, 190] width 637 height 269
drag, startPoint x: 358, startPoint y: 204, endPoint x: 358, endPoint y: 240, distance: 36.2
click at [358, 240] on div "Add Column" at bounding box center [346, 190] width 637 height 269
drag, startPoint x: 346, startPoint y: 193, endPoint x: 350, endPoint y: 278, distance: 85.0
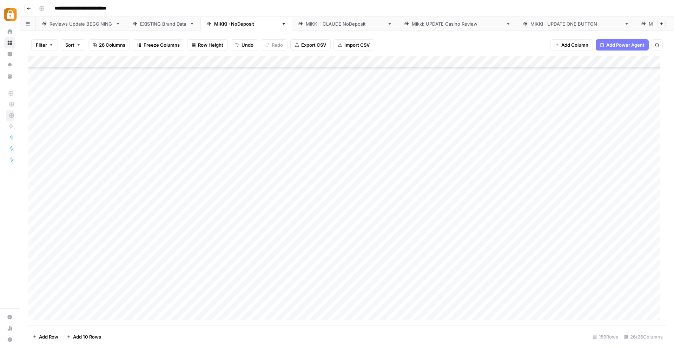
click at [350, 277] on div "Add Column" at bounding box center [346, 190] width 637 height 269
click at [435, 233] on div "Add Column" at bounding box center [346, 190] width 637 height 269
click at [331, 211] on div "Add Column" at bounding box center [346, 190] width 637 height 269
click at [347, 219] on div "Add Column" at bounding box center [346, 190] width 637 height 269
click at [338, 193] on div "Add Column" at bounding box center [346, 190] width 637 height 269
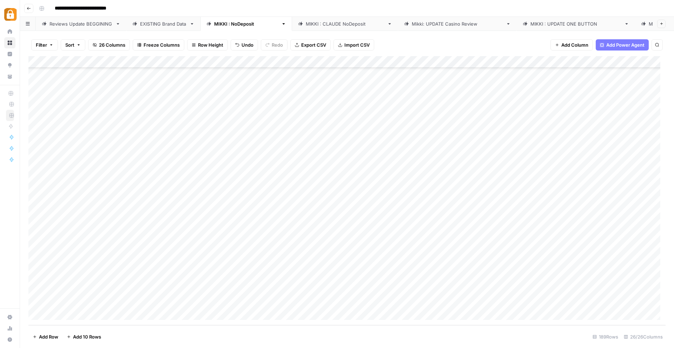
click at [335, 218] on div "Add Column" at bounding box center [346, 190] width 637 height 269
click at [336, 218] on div "Add Column" at bounding box center [346, 190] width 637 height 269
click at [453, 239] on div "Add Column" at bounding box center [346, 190] width 637 height 269
drag, startPoint x: 390, startPoint y: 230, endPoint x: 392, endPoint y: 288, distance: 58.3
click at [392, 288] on div "Add Column" at bounding box center [346, 190] width 637 height 269
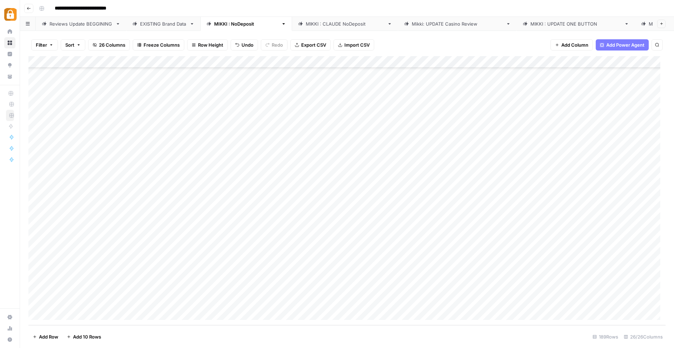
click at [404, 219] on div "Add Column" at bounding box center [346, 190] width 637 height 269
click at [343, 238] on div "Add Column" at bounding box center [346, 190] width 637 height 269
click at [346, 218] on div "Add Column" at bounding box center [346, 190] width 637 height 269
click at [336, 241] on div "Add Column" at bounding box center [346, 190] width 637 height 269
click at [316, 289] on div "Add Column" at bounding box center [346, 190] width 637 height 269
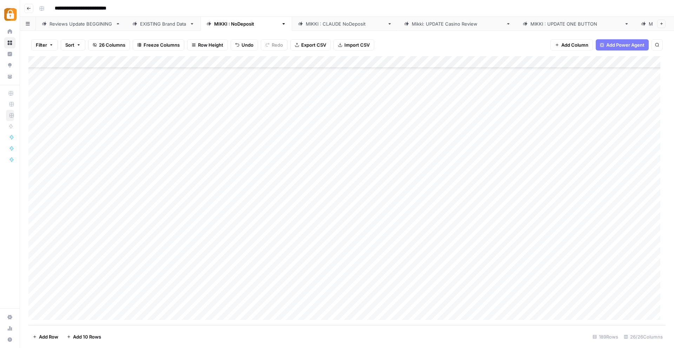
click at [333, 267] on div "Add Column" at bounding box center [346, 190] width 637 height 269
click at [424, 253] on div "Add Column" at bounding box center [346, 190] width 637 height 269
click at [400, 244] on div "Add Column" at bounding box center [346, 190] width 637 height 269
click at [397, 251] on div "Add Column" at bounding box center [346, 190] width 637 height 269
click at [397, 242] on div "Add Column" at bounding box center [346, 190] width 637 height 269
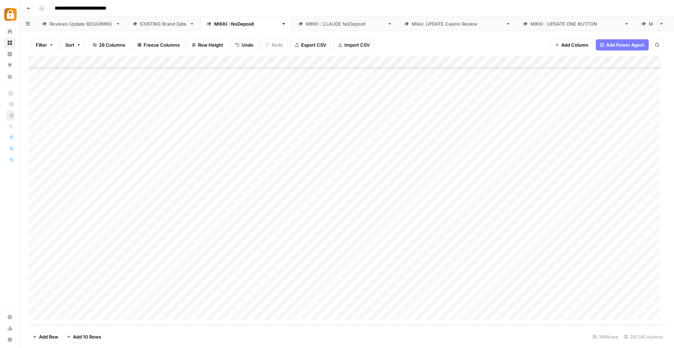
click at [395, 251] on div "Add Column" at bounding box center [346, 190] width 637 height 269
click at [264, 301] on div "Add Column" at bounding box center [346, 190] width 637 height 269
click at [313, 301] on div "Add Column" at bounding box center [346, 190] width 637 height 269
click at [269, 299] on div "Add Column" at bounding box center [346, 190] width 637 height 269
click at [268, 291] on div "Add Column" at bounding box center [346, 190] width 637 height 269
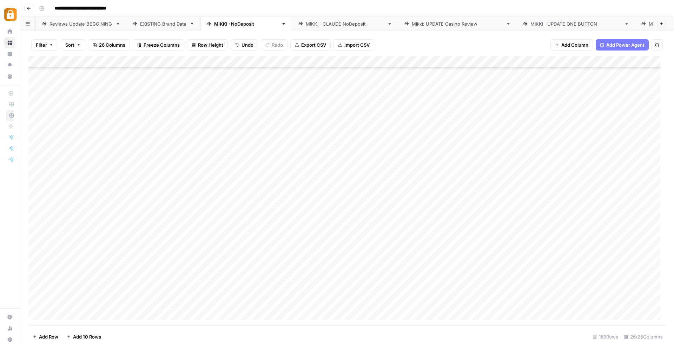
click at [269, 265] on div "Add Column" at bounding box center [346, 190] width 637 height 269
click at [333, 185] on div "Add Column" at bounding box center [346, 190] width 637 height 269
click at [333, 192] on div "Add Column" at bounding box center [346, 190] width 637 height 269
click at [332, 204] on div "Add Column" at bounding box center [346, 190] width 637 height 269
click at [326, 216] on div "Add Column" at bounding box center [346, 190] width 637 height 269
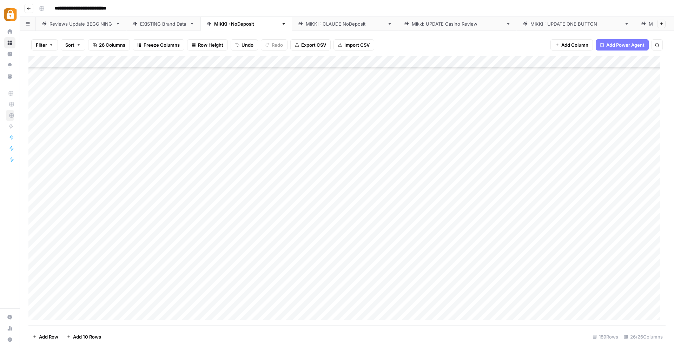
click at [338, 235] on div "Add Column" at bounding box center [346, 190] width 637 height 269
click at [337, 245] on div "Add Column" at bounding box center [346, 190] width 637 height 269
click at [343, 255] on div "Add Column" at bounding box center [346, 190] width 637 height 269
click at [338, 232] on div "Add Column" at bounding box center [346, 190] width 637 height 269
click at [340, 243] on div "Add Column" at bounding box center [346, 190] width 637 height 269
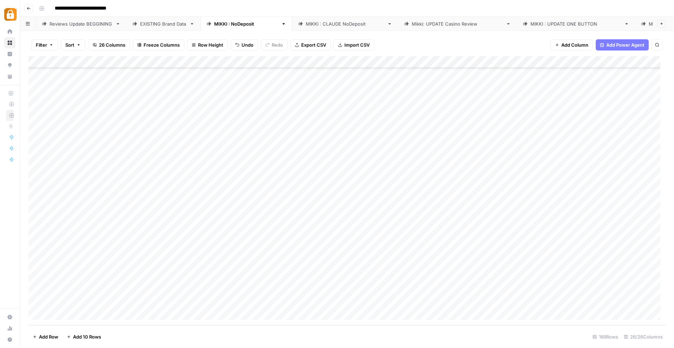
click at [341, 232] on div "Add Column" at bounding box center [346, 190] width 637 height 269
click at [337, 242] on div "Add Column" at bounding box center [346, 190] width 637 height 269
click at [335, 233] on div "Add Column" at bounding box center [346, 190] width 637 height 269
click at [326, 253] on div "Add Column" at bounding box center [346, 190] width 637 height 269
drag, startPoint x: 414, startPoint y: 257, endPoint x: 311, endPoint y: 256, distance: 103.2
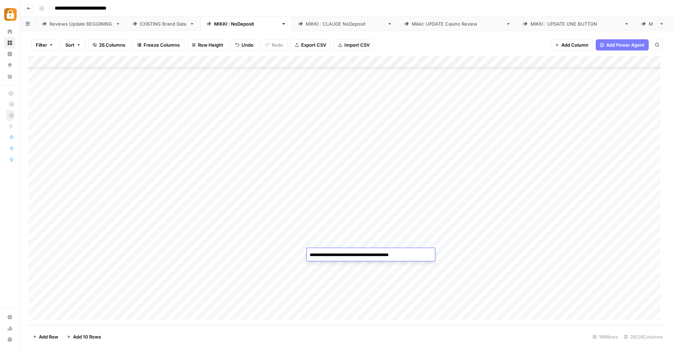
click at [311, 256] on textarea "**********" at bounding box center [371, 255] width 128 height 10
click at [320, 266] on div "Add Column" at bounding box center [346, 190] width 637 height 269
click at [324, 254] on div "Add Column" at bounding box center [346, 190] width 637 height 269
click at [324, 266] on div "Add Column" at bounding box center [346, 190] width 637 height 269
click at [367, 278] on div "Add Column" at bounding box center [346, 190] width 637 height 269
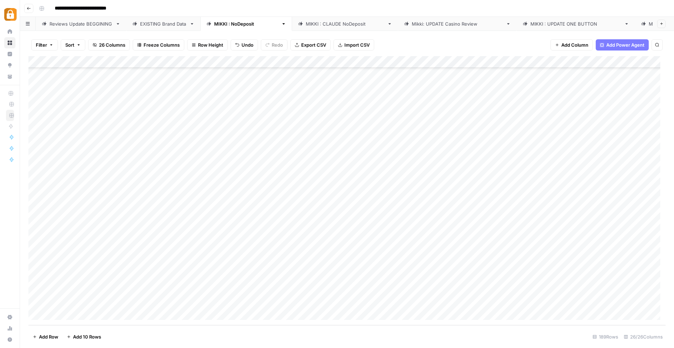
click at [366, 289] on div "Add Column" at bounding box center [346, 190] width 637 height 269
click at [370, 195] on div "Add Column" at bounding box center [346, 190] width 637 height 269
click at [376, 209] on div "Add Column" at bounding box center [346, 190] width 637 height 269
click at [374, 218] on div "Add Column" at bounding box center [346, 190] width 637 height 269
click at [371, 227] on div "Add Column" at bounding box center [346, 190] width 637 height 269
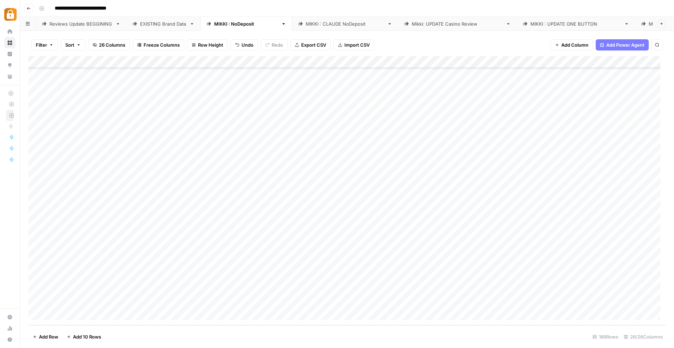
click at [364, 240] on div "Add Column" at bounding box center [346, 190] width 637 height 269
click at [357, 253] on div "Add Column" at bounding box center [346, 190] width 637 height 269
click at [354, 267] on div "Add Column" at bounding box center [346, 190] width 637 height 269
click at [516, 260] on div "Add Column" at bounding box center [346, 190] width 637 height 269
drag, startPoint x: 448, startPoint y: 152, endPoint x: 557, endPoint y: 173, distance: 111.5
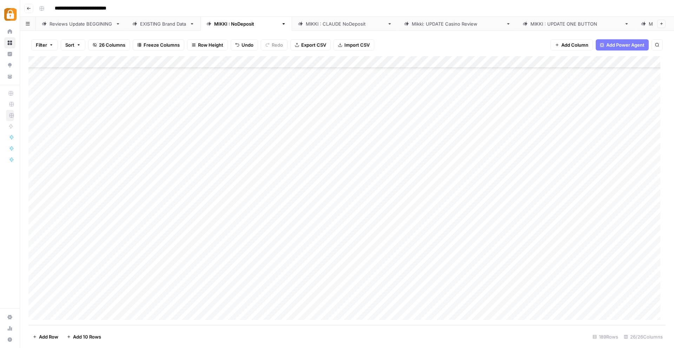
click at [557, 173] on div "Add Column" at bounding box center [346, 190] width 637 height 269
drag, startPoint x: 592, startPoint y: 177, endPoint x: 593, endPoint y: 298, distance: 120.4
click at [593, 298] on div "Add Column" at bounding box center [346, 190] width 637 height 269
drag, startPoint x: 453, startPoint y: 302, endPoint x: 574, endPoint y: 298, distance: 120.8
click at [574, 298] on div "Add Column" at bounding box center [346, 190] width 637 height 269
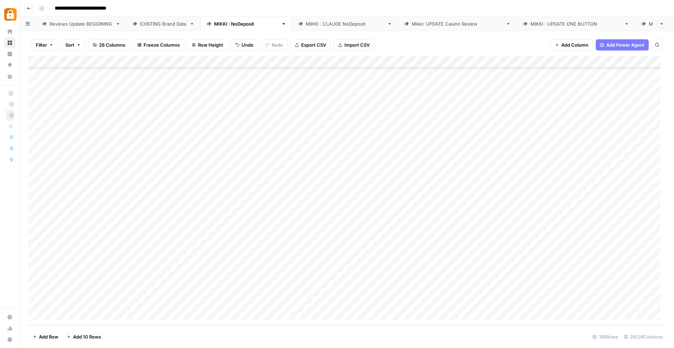
click at [396, 304] on div "Add Column" at bounding box center [346, 190] width 637 height 269
click at [244, 169] on div "Add Column" at bounding box center [346, 190] width 637 height 269
click at [509, 170] on div "Add Column" at bounding box center [346, 190] width 637 height 269
click at [589, 170] on div "Add Column" at bounding box center [346, 190] width 637 height 269
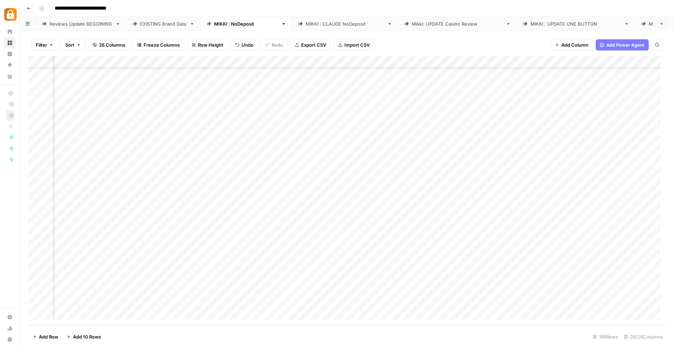
scroll to position [2015, 620]
click at [271, 171] on div "Add Column" at bounding box center [346, 190] width 637 height 269
click at [256, 174] on body "**********" at bounding box center [337, 174] width 674 height 348
type textarea "**********"
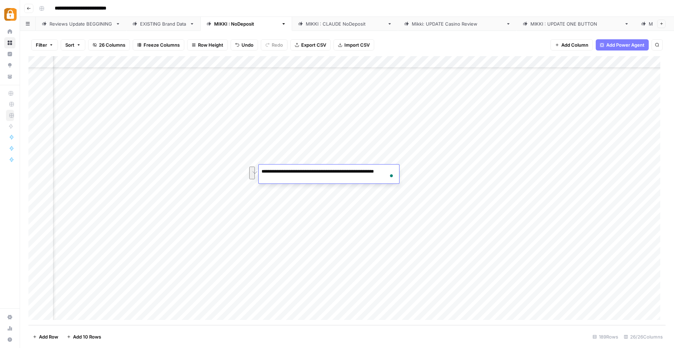
drag, startPoint x: 282, startPoint y: 181, endPoint x: 261, endPoint y: 170, distance: 23.3
click at [261, 170] on textarea "**********" at bounding box center [329, 175] width 140 height 17
click at [274, 170] on textarea "**********" at bounding box center [329, 175] width 140 height 17
drag, startPoint x: 280, startPoint y: 171, endPoint x: 259, endPoint y: 171, distance: 20.4
click at [259, 171] on textarea "**********" at bounding box center [329, 175] width 140 height 17
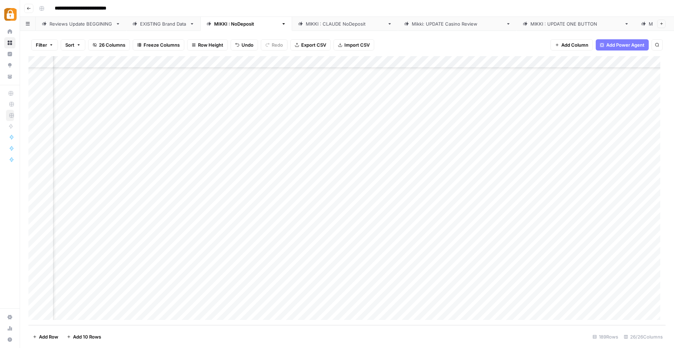
click at [270, 203] on div "Add Column" at bounding box center [346, 190] width 637 height 269
click at [337, 171] on div "Add Column" at bounding box center [346, 190] width 637 height 269
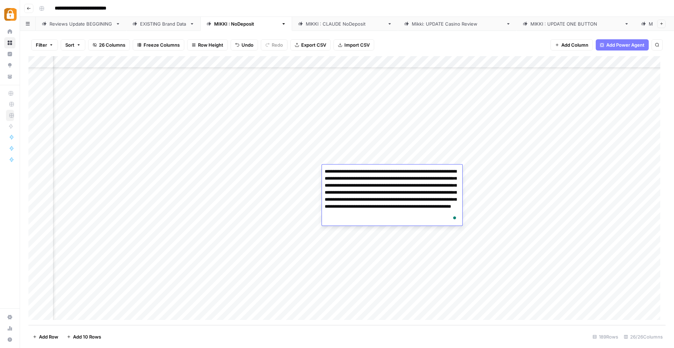
drag, startPoint x: 388, startPoint y: 178, endPoint x: 398, endPoint y: 178, distance: 10.2
click at [398, 178] on textarea "**********" at bounding box center [392, 196] width 140 height 59
drag, startPoint x: 412, startPoint y: 187, endPoint x: 430, endPoint y: 186, distance: 18.3
click at [430, 186] on textarea "**********" at bounding box center [392, 196] width 140 height 59
type textarea "**********"
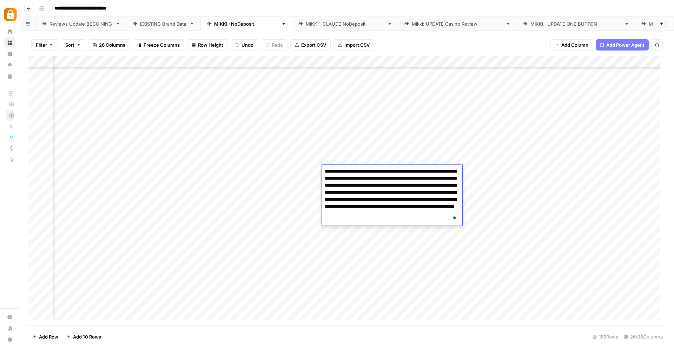
click at [304, 203] on div "Add Column" at bounding box center [346, 190] width 637 height 269
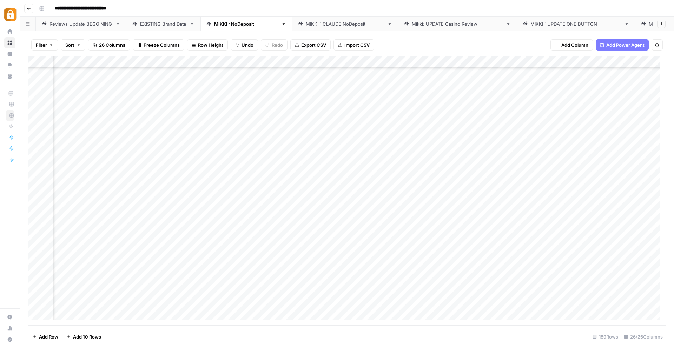
click at [426, 170] on div "Add Column" at bounding box center [346, 190] width 637 height 269
drag, startPoint x: 443, startPoint y: 228, endPoint x: 424, endPoint y: 227, distance: 19.3
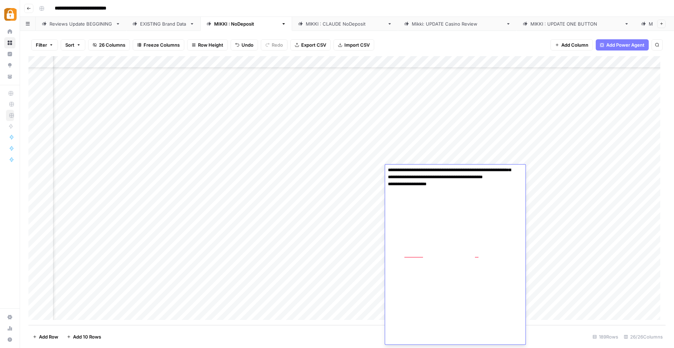
scroll to position [2058, 0]
drag, startPoint x: 415, startPoint y: 201, endPoint x: 396, endPoint y: 200, distance: 18.3
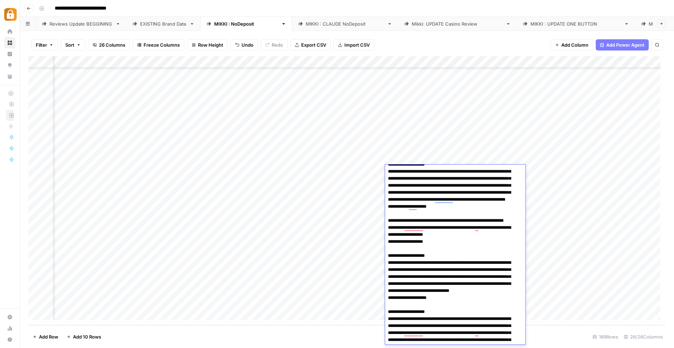
scroll to position [0, 0]
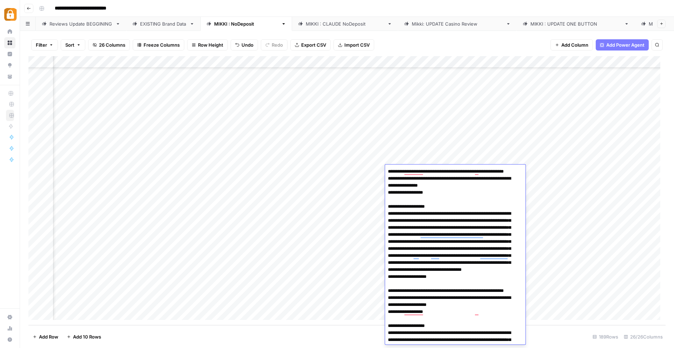
drag, startPoint x: 415, startPoint y: 222, endPoint x: 397, endPoint y: 222, distance: 17.6
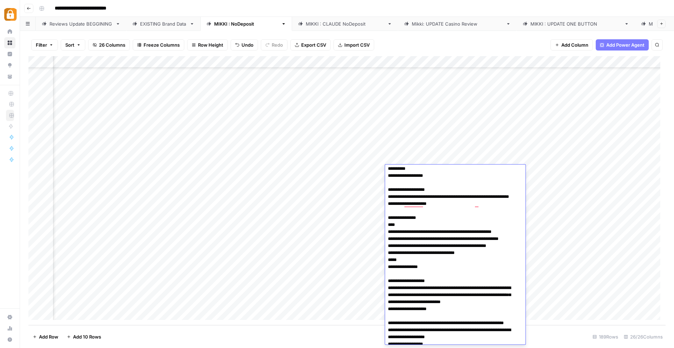
drag, startPoint x: 436, startPoint y: 255, endPoint x: 454, endPoint y: 254, distance: 17.9
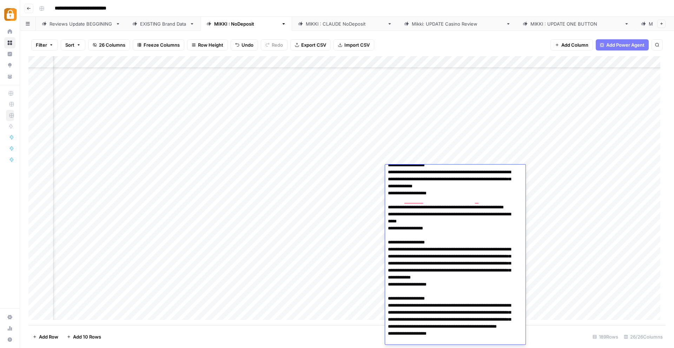
drag, startPoint x: 415, startPoint y: 251, endPoint x: 397, endPoint y: 251, distance: 17.9
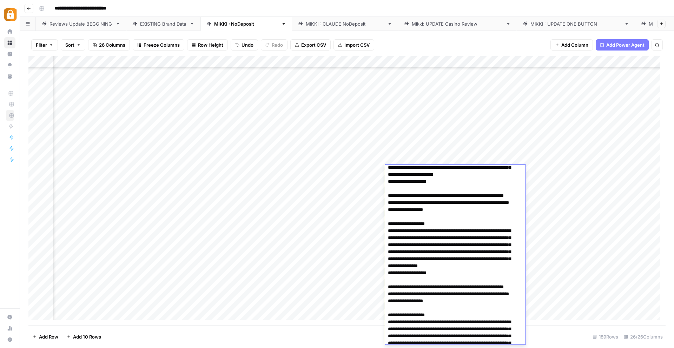
drag, startPoint x: 462, startPoint y: 253, endPoint x: 481, endPoint y: 252, distance: 19.0
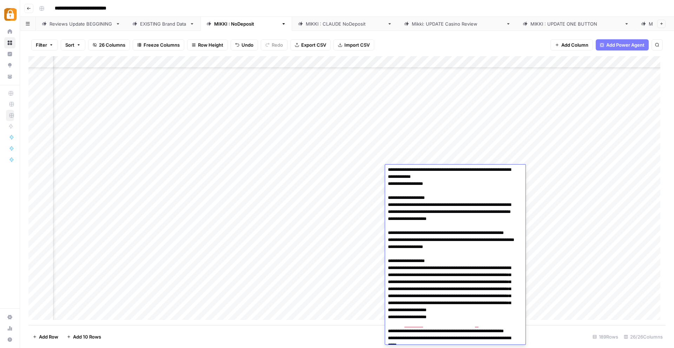
drag, startPoint x: 416, startPoint y: 269, endPoint x: 397, endPoint y: 269, distance: 19.3
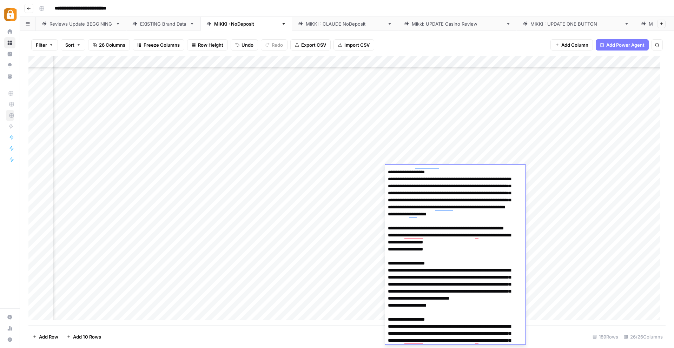
drag, startPoint x: 414, startPoint y: 284, endPoint x: 432, endPoint y: 283, distance: 18.3
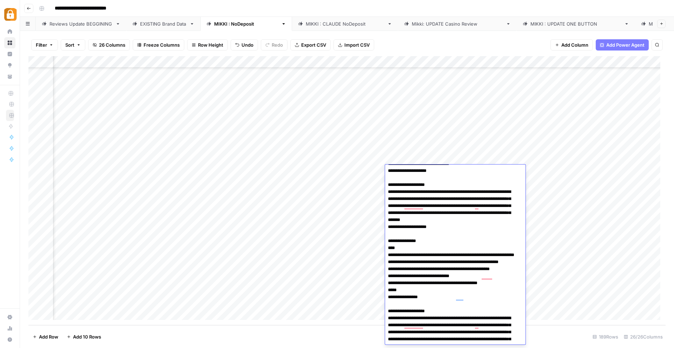
drag, startPoint x: 411, startPoint y: 263, endPoint x: 443, endPoint y: 262, distance: 32.3
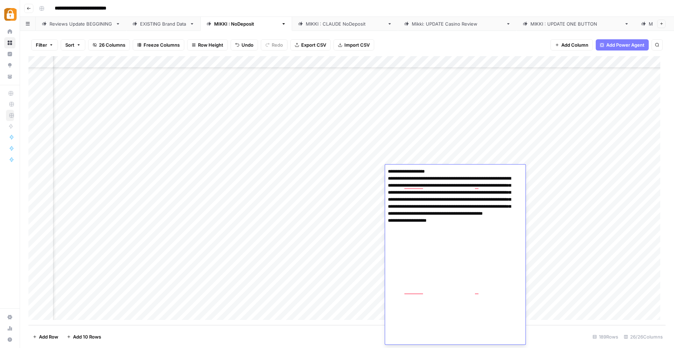
scroll to position [2034, 0]
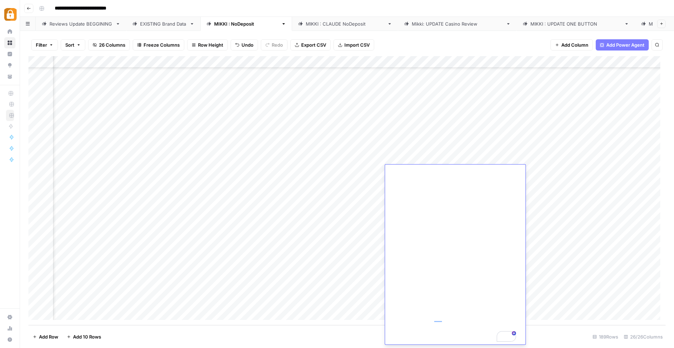
drag, startPoint x: 486, startPoint y: 290, endPoint x: 468, endPoint y: 290, distance: 18.6
type textarea "**********"
click at [553, 170] on div "Add Column" at bounding box center [346, 190] width 637 height 269
click at [473, 171] on div "Add Column" at bounding box center [346, 190] width 637 height 269
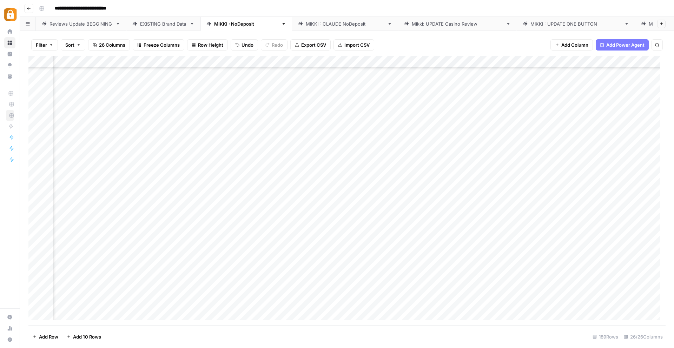
click at [530, 172] on div "Add Column" at bounding box center [346, 190] width 637 height 269
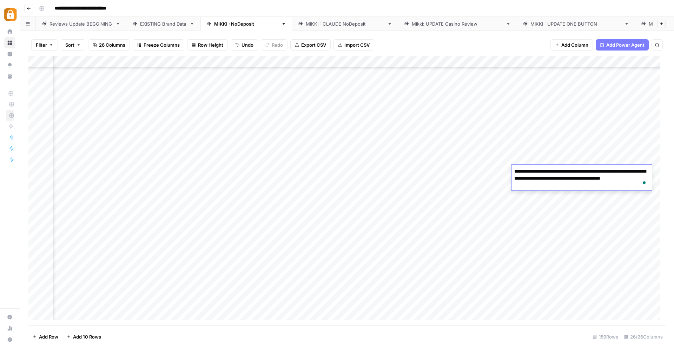
drag, startPoint x: 533, startPoint y: 173, endPoint x: 511, endPoint y: 173, distance: 22.1
click at [511, 173] on body "**********" at bounding box center [337, 174] width 674 height 348
type textarea "**********"
click at [555, 208] on div "Add Column" at bounding box center [346, 190] width 637 height 269
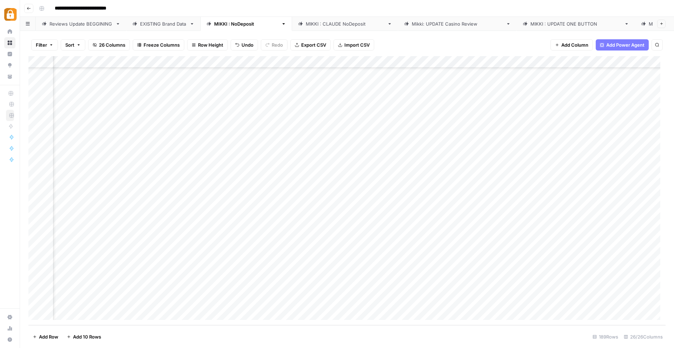
click at [590, 165] on div "Add Column" at bounding box center [346, 190] width 637 height 269
click at [584, 170] on div "Add Column" at bounding box center [346, 190] width 637 height 269
drag, startPoint x: 563, startPoint y: 173, endPoint x: 544, endPoint y: 172, distance: 19.7
click at [544, 172] on textarea "**********" at bounding box center [600, 175] width 140 height 17
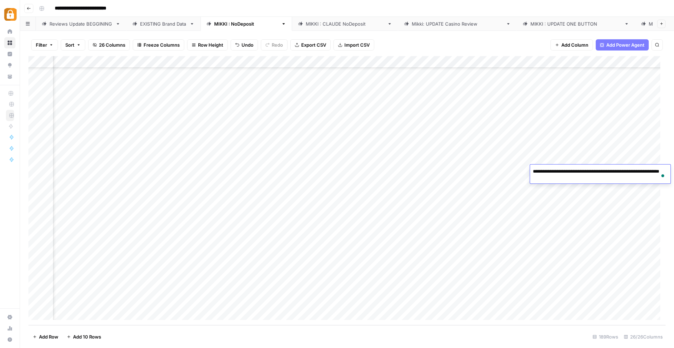
click at [576, 176] on textarea "**********" at bounding box center [600, 175] width 140 height 17
drag, startPoint x: 546, startPoint y: 172, endPoint x: 542, endPoint y: 172, distance: 3.9
click at [542, 172] on textarea "**********" at bounding box center [600, 175] width 140 height 17
drag, startPoint x: 544, startPoint y: 171, endPoint x: 526, endPoint y: 171, distance: 18.6
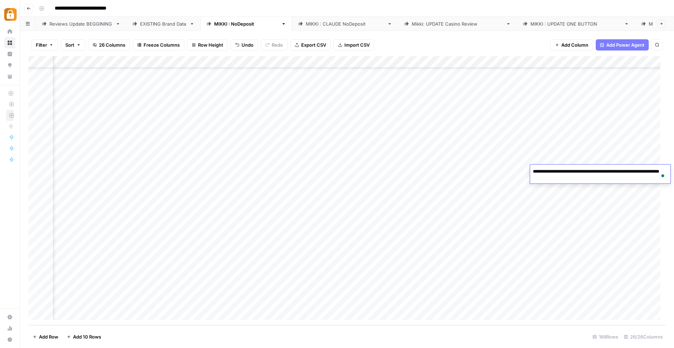
click at [526, 171] on body "**********" at bounding box center [337, 174] width 674 height 348
drag, startPoint x: 570, startPoint y: 181, endPoint x: 576, endPoint y: 173, distance: 10.5
click at [576, 173] on textarea "**********" at bounding box center [600, 175] width 140 height 17
type textarea "**********"
click at [496, 169] on div "Add Column" at bounding box center [346, 190] width 637 height 269
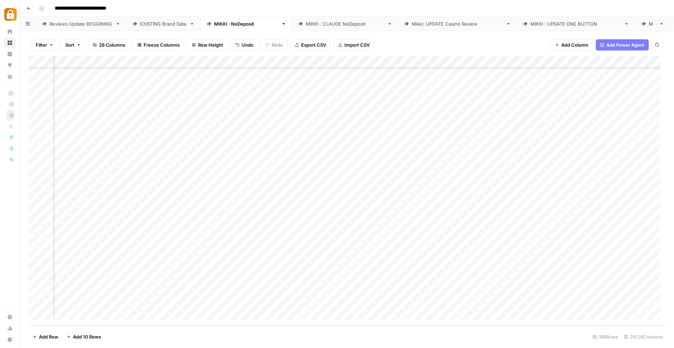
click at [594, 168] on div "Add Column" at bounding box center [346, 190] width 637 height 269
click at [545, 170] on div "Add Column" at bounding box center [346, 190] width 637 height 269
click at [597, 166] on div "Add Column" at bounding box center [346, 190] width 637 height 269
click at [646, 169] on div "Add Column" at bounding box center [346, 190] width 637 height 269
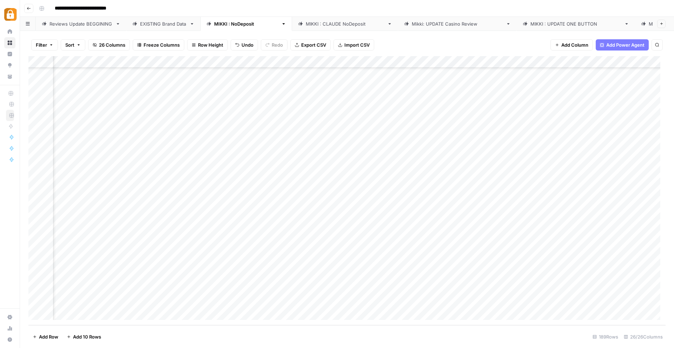
click at [310, 170] on div "Add Column" at bounding box center [346, 190] width 637 height 269
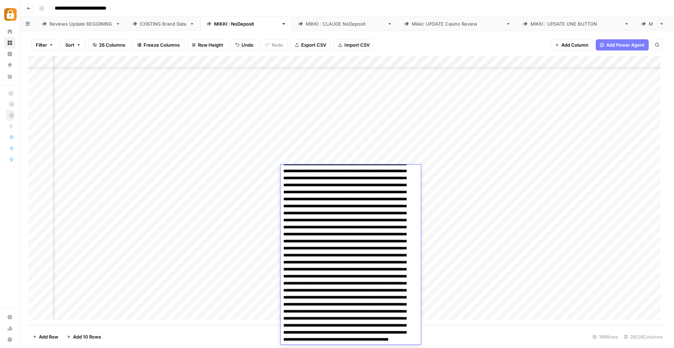
scroll to position [0, 0]
drag, startPoint x: 344, startPoint y: 173, endPoint x: 326, endPoint y: 171, distance: 18.0
click at [326, 171] on textarea "To enrich screen reader interactions, please activate Accessibility in Grammarl…" at bounding box center [347, 291] width 135 height 249
drag, startPoint x: 354, startPoint y: 180, endPoint x: 336, endPoint y: 179, distance: 18.3
click at [336, 179] on textarea "To enrich screen reader interactions, please activate Accessibility in Grammarl…" at bounding box center [347, 291] width 135 height 249
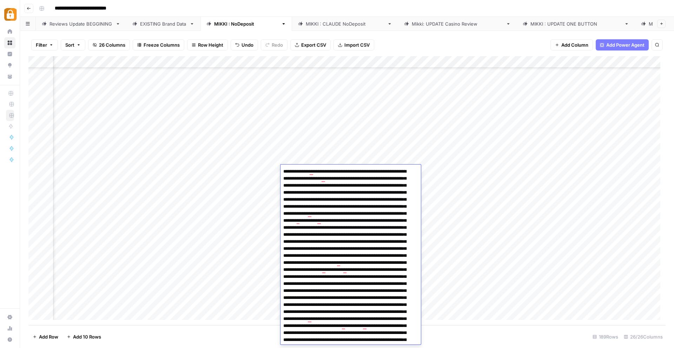
drag, startPoint x: 335, startPoint y: 214, endPoint x: 316, endPoint y: 213, distance: 19.0
click at [316, 213] on textarea "To enrich screen reader interactions, please activate Accessibility in Grammarl…" at bounding box center [347, 291] width 135 height 249
drag, startPoint x: 340, startPoint y: 221, endPoint x: 322, endPoint y: 220, distance: 18.6
click at [322, 220] on textarea "To enrich screen reader interactions, please activate Accessibility in Grammarl…" at bounding box center [347, 291] width 135 height 249
type textarea "**********"
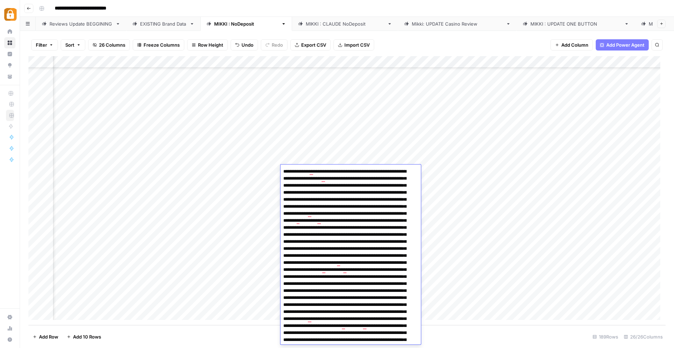
click at [299, 270] on textarea "To enrich screen reader interactions, please activate Accessibility in Grammarl…" at bounding box center [347, 291] width 135 height 249
click at [298, 270] on textarea "To enrich screen reader interactions, please activate Accessibility in Grammarl…" at bounding box center [347, 291] width 135 height 249
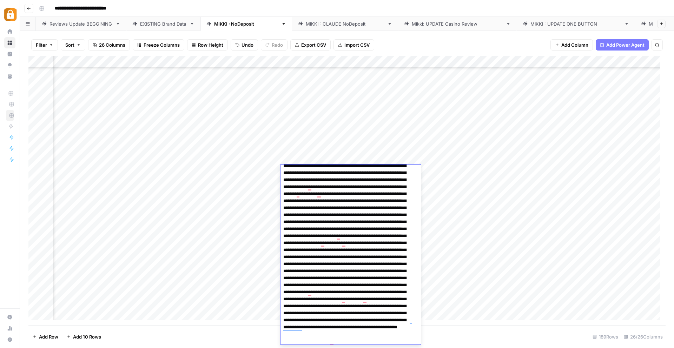
scroll to position [28, 0]
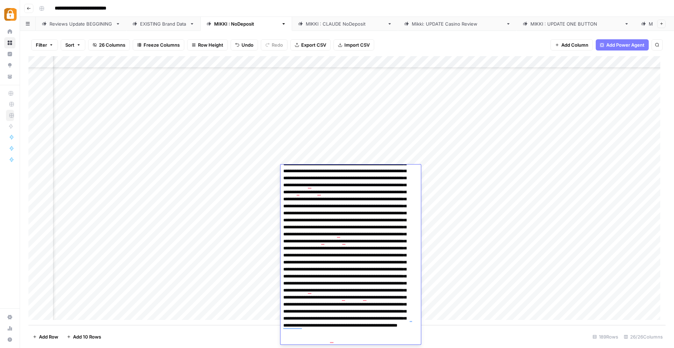
drag, startPoint x: 397, startPoint y: 243, endPoint x: 379, endPoint y: 243, distance: 17.6
click at [379, 243] on textarea "To enrich screen reader interactions, please activate Accessibility in Grammarl…" at bounding box center [347, 262] width 135 height 249
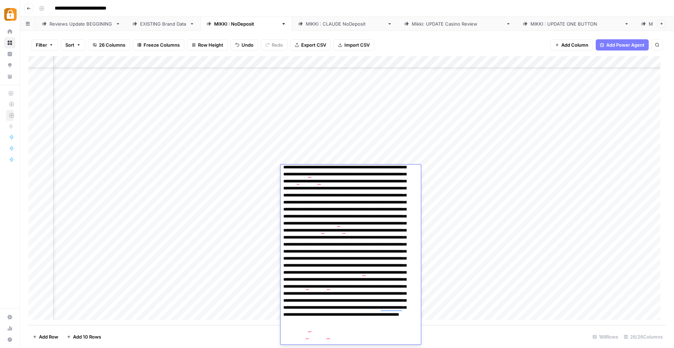
scroll to position [40, 0]
drag, startPoint x: 360, startPoint y: 279, endPoint x: 341, endPoint y: 278, distance: 19.4
click at [342, 278] on textarea "To enrich screen reader interactions, please activate Accessibility in Grammarl…" at bounding box center [347, 251] width 135 height 249
drag, startPoint x: 360, startPoint y: 288, endPoint x: 342, endPoint y: 287, distance: 17.6
click at [342, 287] on textarea "To enrich screen reader interactions, please activate Accessibility in Grammarl…" at bounding box center [347, 251] width 135 height 249
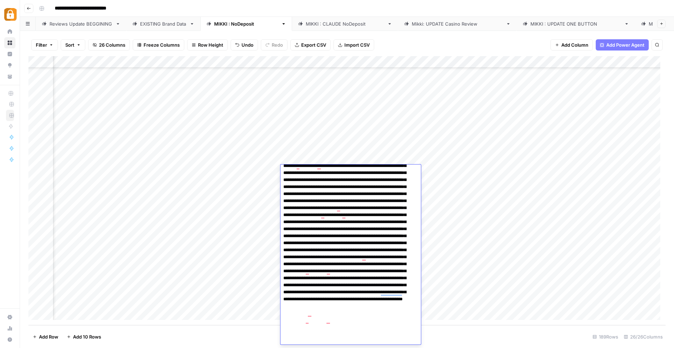
scroll to position [0, 0]
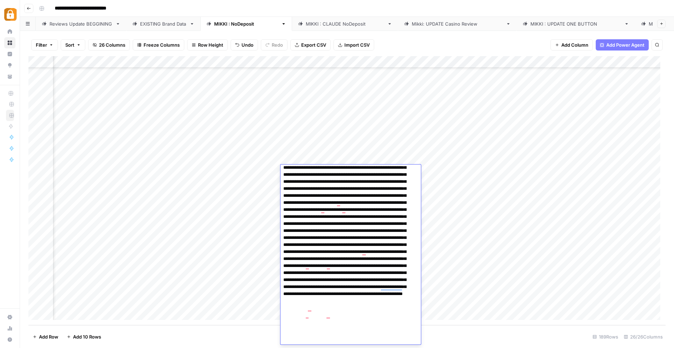
drag, startPoint x: 342, startPoint y: 308, endPoint x: 326, endPoint y: 306, distance: 15.9
click at [325, 306] on textarea "To enrich screen reader interactions, please activate Accessibility in Grammarl…" at bounding box center [347, 231] width 135 height 249
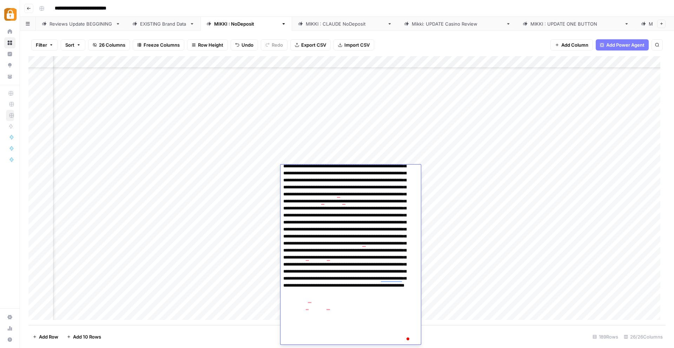
drag, startPoint x: 360, startPoint y: 308, endPoint x: 341, endPoint y: 307, distance: 19.3
click at [341, 307] on textarea "To enrich screen reader interactions, please activate Accessibility in Grammarl…" at bounding box center [347, 222] width 135 height 249
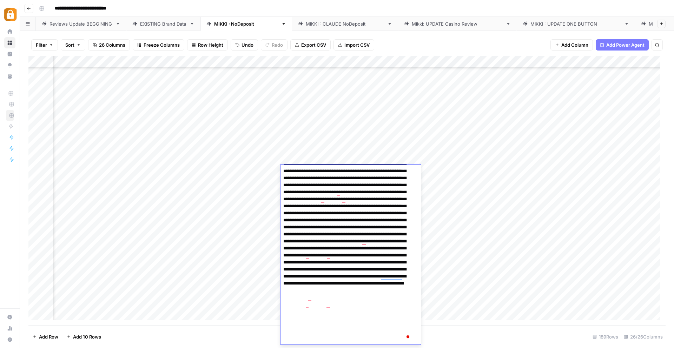
type textarea "**********"
click at [437, 282] on div "Add Column" at bounding box center [346, 190] width 637 height 269
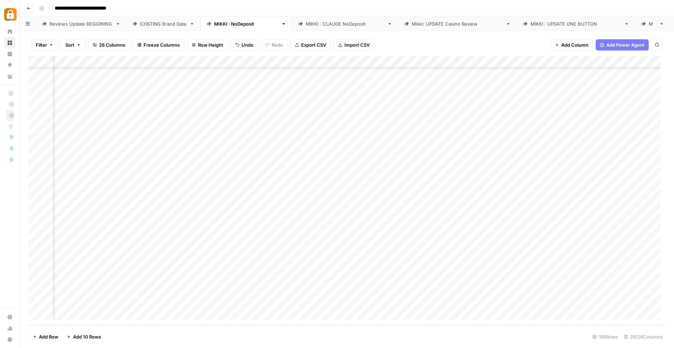
click at [444, 171] on div "Add Column" at bounding box center [346, 190] width 637 height 269
click at [422, 172] on div "Add Column" at bounding box center [346, 190] width 637 height 269
click at [422, 172] on textarea "**********" at bounding box center [477, 179] width 140 height 24
click at [376, 170] on div "Add Column" at bounding box center [346, 190] width 637 height 269
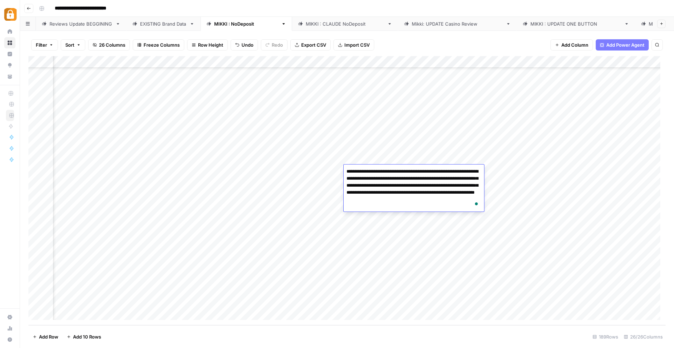
click at [318, 172] on div "Add Column" at bounding box center [346, 190] width 637 height 269
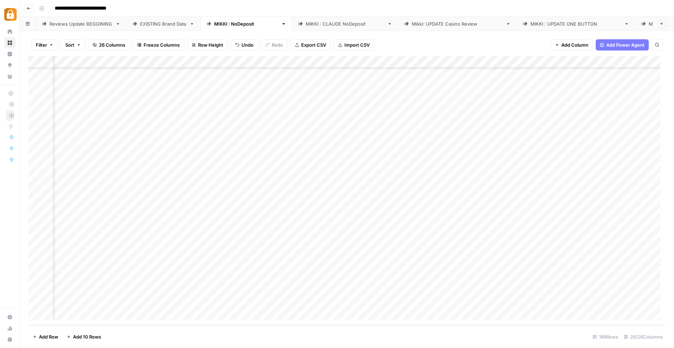
click at [318, 172] on div "Add Column" at bounding box center [346, 190] width 637 height 269
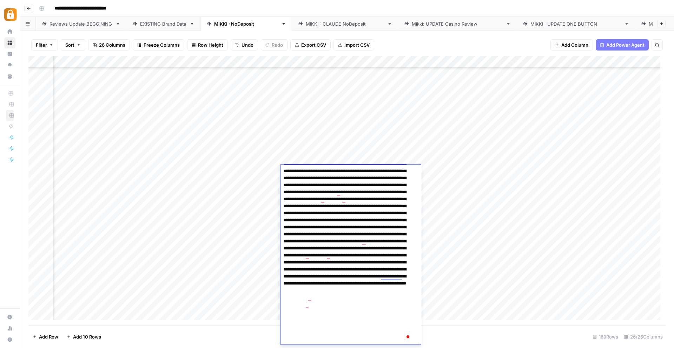
click at [487, 171] on div "Add Column" at bounding box center [346, 190] width 637 height 269
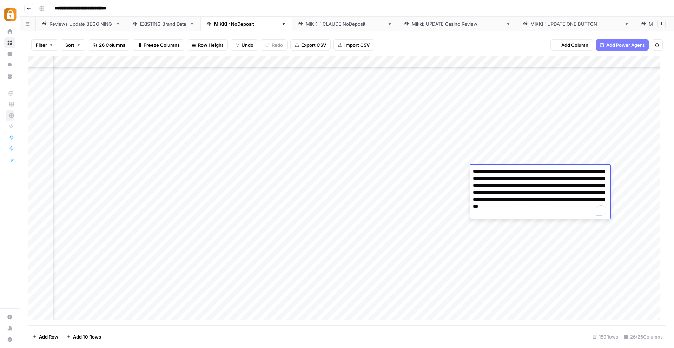
drag, startPoint x: 491, startPoint y: 172, endPoint x: 470, endPoint y: 172, distance: 21.4
click at [470, 172] on textarea "**********" at bounding box center [540, 193] width 140 height 52
click at [483, 173] on textarea "**********" at bounding box center [540, 193] width 140 height 52
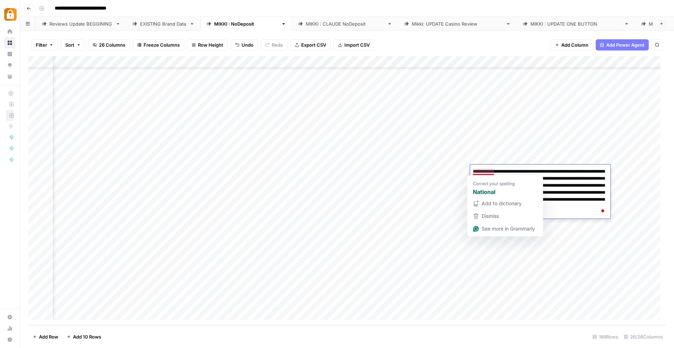
click at [475, 172] on textarea "**********" at bounding box center [540, 193] width 140 height 52
type textarea "**********"
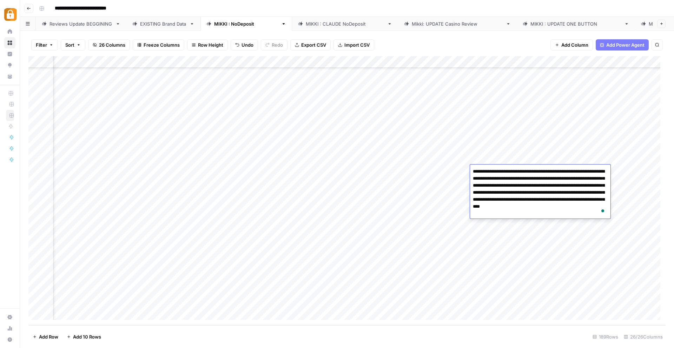
click at [617, 170] on div "Add Column" at bounding box center [346, 190] width 637 height 269
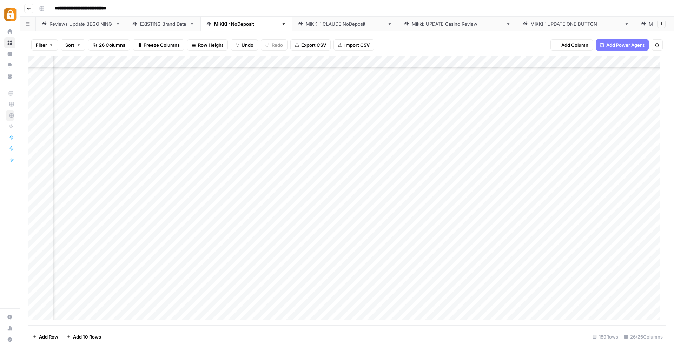
click at [461, 186] on div "Add Column" at bounding box center [346, 190] width 637 height 269
click at [544, 169] on div "Add Column" at bounding box center [346, 190] width 637 height 269
click at [554, 167] on div "Add Column" at bounding box center [346, 190] width 637 height 269
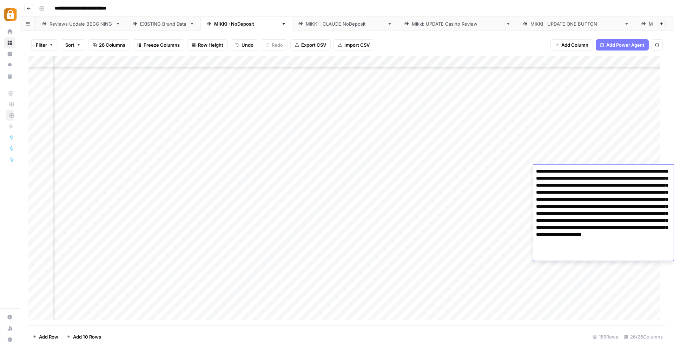
click at [554, 167] on textarea "**********" at bounding box center [603, 214] width 140 height 94
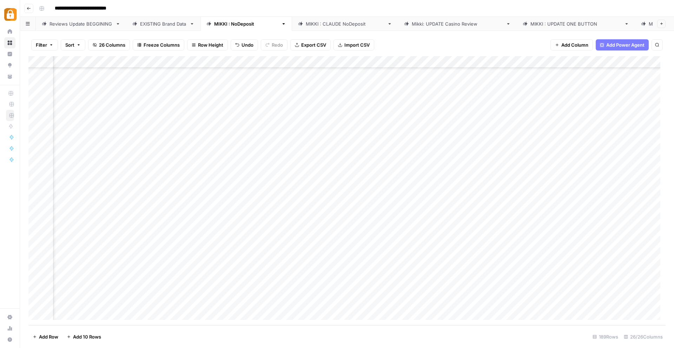
click at [521, 224] on div "Add Column" at bounding box center [346, 190] width 637 height 269
click at [620, 166] on div "Add Column" at bounding box center [346, 190] width 637 height 269
click at [558, 170] on div "Add Column" at bounding box center [346, 190] width 637 height 269
click at [605, 170] on div "Add Column" at bounding box center [346, 190] width 637 height 269
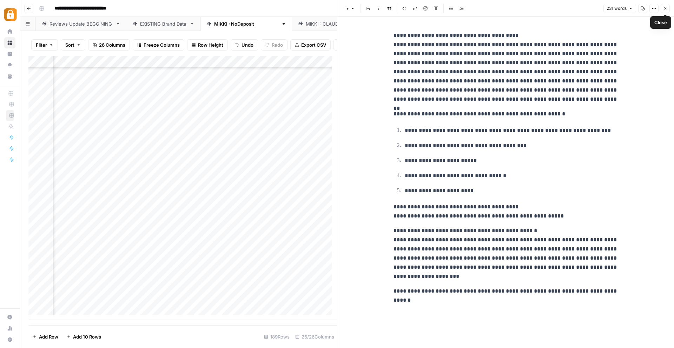
click at [489, 34] on p "**********" at bounding box center [505, 67] width 225 height 73
click at [471, 38] on p "**********" at bounding box center [505, 67] width 225 height 73
click at [668, 7] on button "Close" at bounding box center [665, 8] width 9 height 9
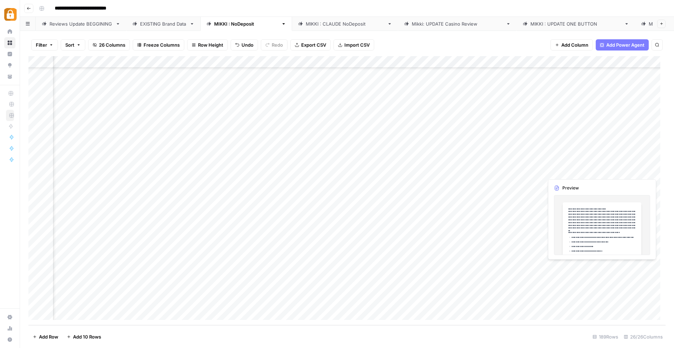
click at [609, 172] on div "Add Column" at bounding box center [346, 190] width 637 height 269
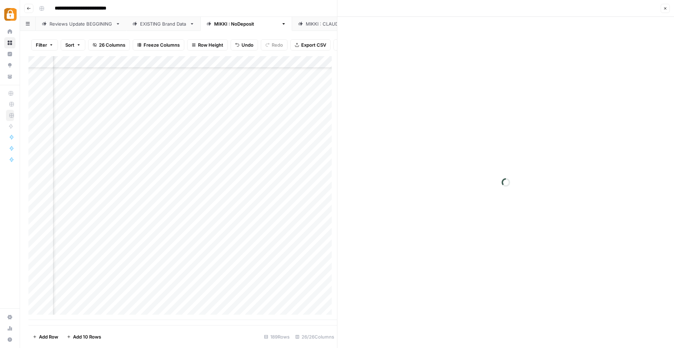
click at [609, 172] on div at bounding box center [628, 171] width 64 height 13
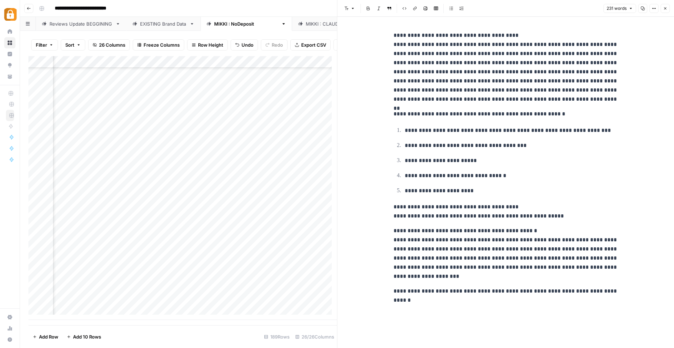
click at [287, 200] on div "Add Column" at bounding box center [182, 188] width 309 height 264
click at [665, 8] on icon "button" at bounding box center [665, 8] width 4 height 4
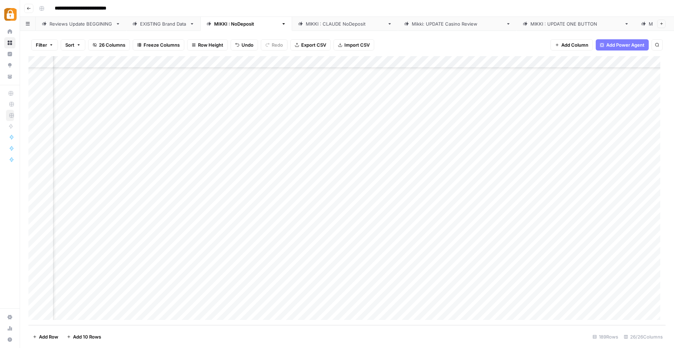
click at [608, 170] on div "Add Column" at bounding box center [346, 190] width 637 height 269
click at [616, 169] on div "Add Column" at bounding box center [346, 190] width 637 height 269
click at [616, 169] on textarea "**********" at bounding box center [666, 182] width 140 height 31
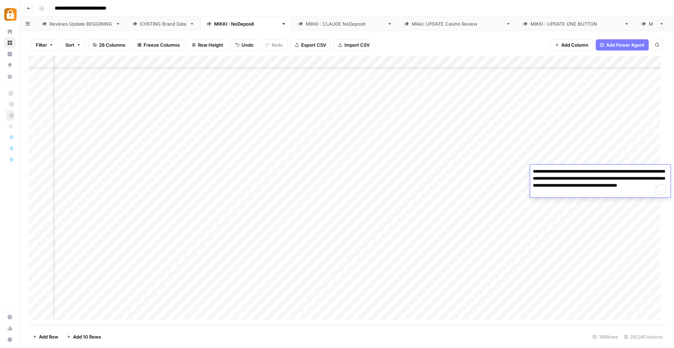
click at [478, 201] on div "Add Column" at bounding box center [346, 190] width 637 height 269
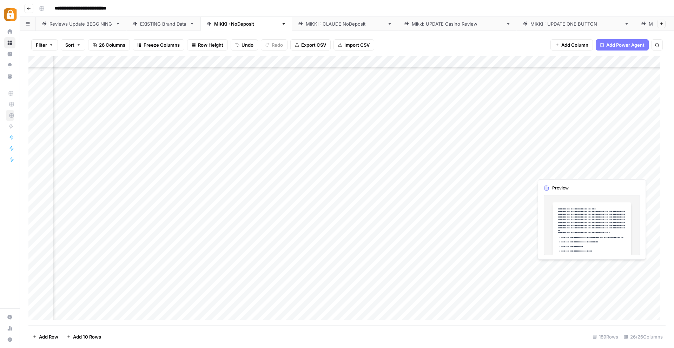
click at [565, 170] on div "Add Column" at bounding box center [346, 190] width 637 height 269
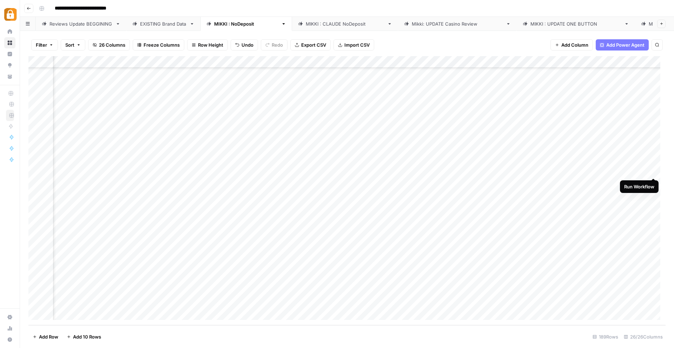
click at [655, 171] on div "Add Column" at bounding box center [346, 190] width 637 height 269
click at [654, 171] on div "Add Column" at bounding box center [346, 190] width 637 height 269
click at [653, 172] on div "Add Column" at bounding box center [346, 190] width 637 height 269
click at [581, 171] on div "Add Column" at bounding box center [346, 190] width 637 height 269
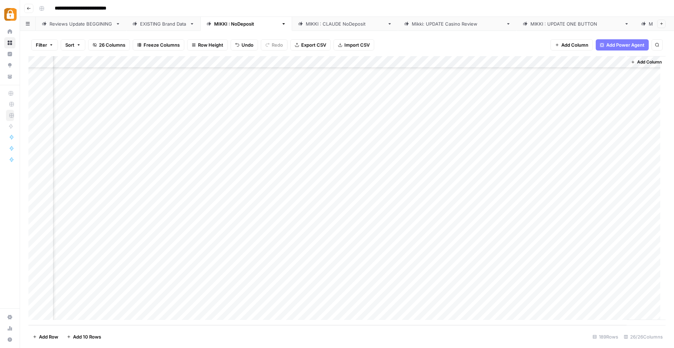
click at [581, 171] on div "Add Column" at bounding box center [346, 190] width 637 height 269
drag, startPoint x: 587, startPoint y: 193, endPoint x: 565, endPoint y: 185, distance: 23.5
click at [565, 185] on textarea "**********" at bounding box center [600, 182] width 140 height 31
click at [564, 185] on textarea "**********" at bounding box center [600, 182] width 140 height 31
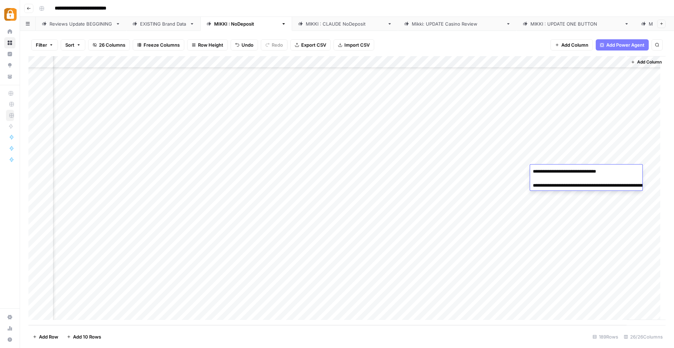
drag, startPoint x: 589, startPoint y: 192, endPoint x: 567, endPoint y: 186, distance: 23.5
click at [567, 186] on textarea "**********" at bounding box center [600, 182] width 140 height 31
drag, startPoint x: 465, startPoint y: 319, endPoint x: 453, endPoint y: 322, distance: 12.3
click at [453, 322] on div "Add Column" at bounding box center [346, 190] width 637 height 269
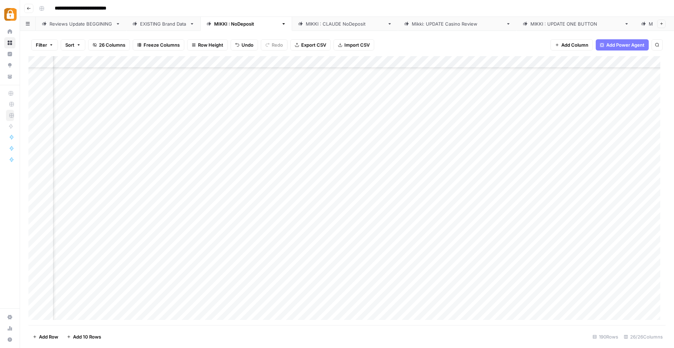
click at [376, 181] on div "Add Column" at bounding box center [346, 190] width 637 height 269
click at [376, 194] on div "Add Column" at bounding box center [346, 190] width 637 height 269
click at [376, 206] on div "Add Column" at bounding box center [346, 190] width 637 height 269
click at [376, 219] on div "Add Column" at bounding box center [346, 190] width 637 height 269
click at [375, 229] on div "Add Column" at bounding box center [346, 190] width 637 height 269
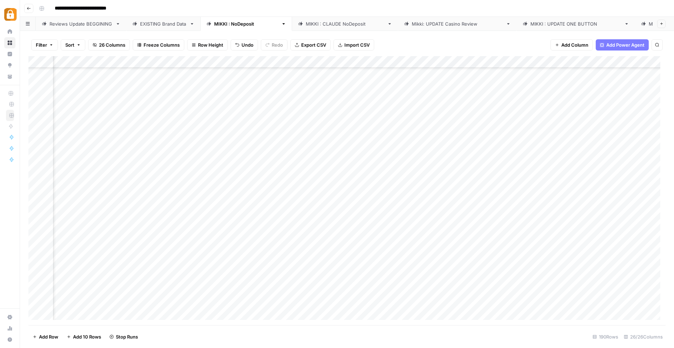
click at [376, 243] on div "Add Column" at bounding box center [346, 190] width 637 height 269
click at [377, 253] on div "Add Column" at bounding box center [346, 190] width 637 height 269
click at [377, 266] on div "Add Column" at bounding box center [346, 190] width 637 height 269
click at [376, 277] on div "Add Column" at bounding box center [346, 190] width 637 height 269
click at [377, 291] on div "Add Column" at bounding box center [346, 190] width 637 height 269
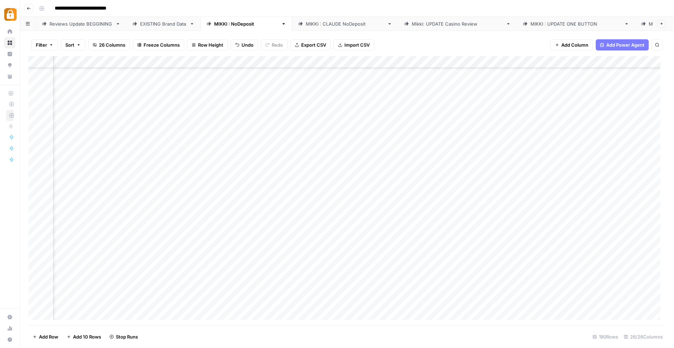
scroll to position [2027, 276]
click at [72, 22] on div "Reviews Update BEGGINING" at bounding box center [80, 23] width 63 height 7
click at [69, 322] on div "Add Column" at bounding box center [346, 190] width 637 height 269
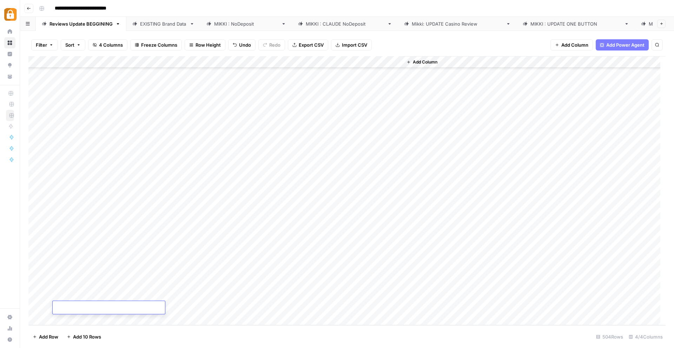
click at [72, 321] on div "Add Column" at bounding box center [346, 190] width 637 height 269
click at [72, 320] on div "Add Column" at bounding box center [346, 190] width 637 height 269
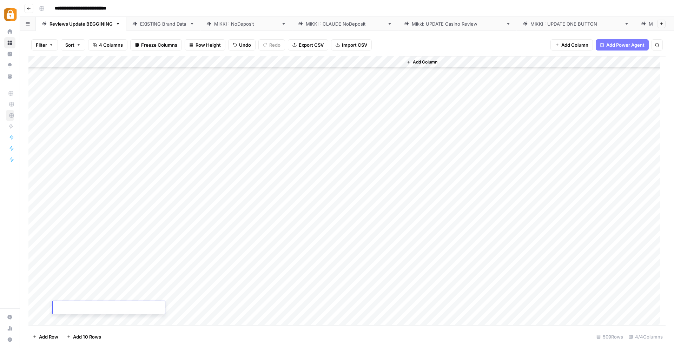
click at [72, 320] on div "Add Column" at bounding box center [346, 190] width 637 height 269
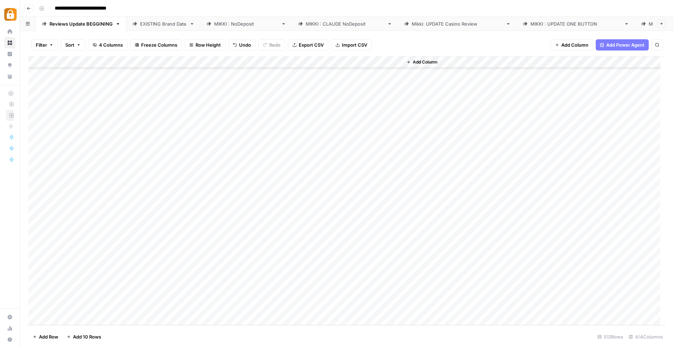
click at [73, 200] on div "Add Column" at bounding box center [346, 190] width 637 height 269
click at [199, 200] on div "Add Column" at bounding box center [346, 190] width 637 height 269
click at [260, 200] on div "Add Column" at bounding box center [346, 190] width 637 height 269
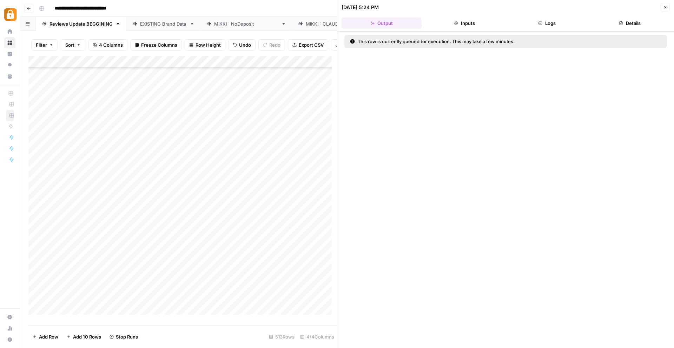
click at [260, 216] on div "Add Column" at bounding box center [182, 188] width 309 height 264
click at [666, 9] on icon "button" at bounding box center [665, 7] width 4 height 4
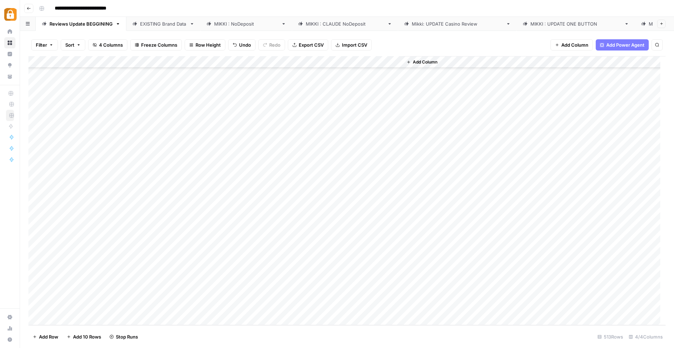
click at [259, 226] on div "Add Column" at bounding box center [346, 190] width 637 height 269
click at [258, 234] on div "Add Column" at bounding box center [346, 190] width 637 height 269
click at [258, 248] on div "Add Column" at bounding box center [346, 190] width 637 height 269
click at [259, 259] on div "Add Column" at bounding box center [346, 190] width 637 height 269
click at [256, 271] on div "Add Column" at bounding box center [346, 190] width 637 height 269
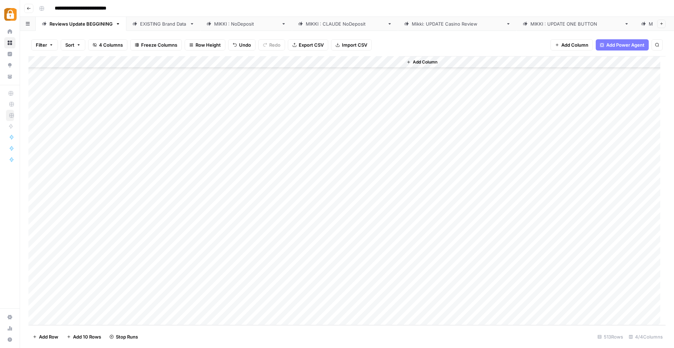
click at [258, 284] on div "Add Column" at bounding box center [346, 190] width 637 height 269
click at [261, 294] on div "Add Column" at bounding box center [346, 190] width 637 height 269
click at [254, 309] on div "Add Column" at bounding box center [346, 190] width 637 height 269
click at [238, 22] on div "[PERSON_NAME] : NoDeposit" at bounding box center [246, 23] width 64 height 7
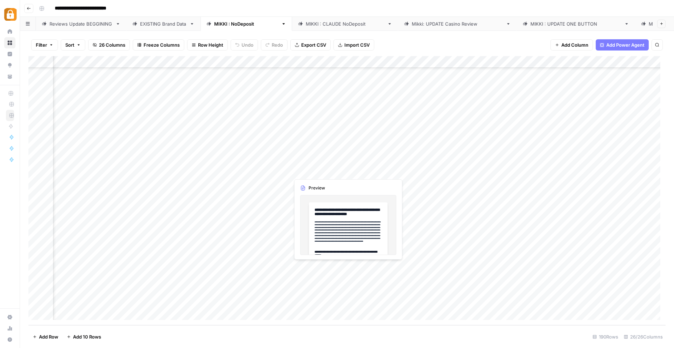
click at [314, 170] on div "Add Column" at bounding box center [346, 190] width 637 height 269
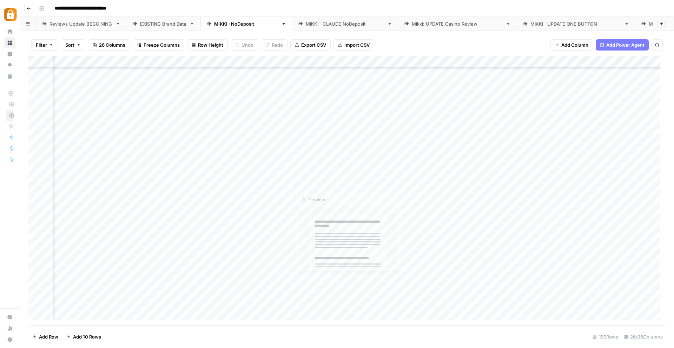
click at [326, 171] on div "Add Column" at bounding box center [346, 190] width 637 height 269
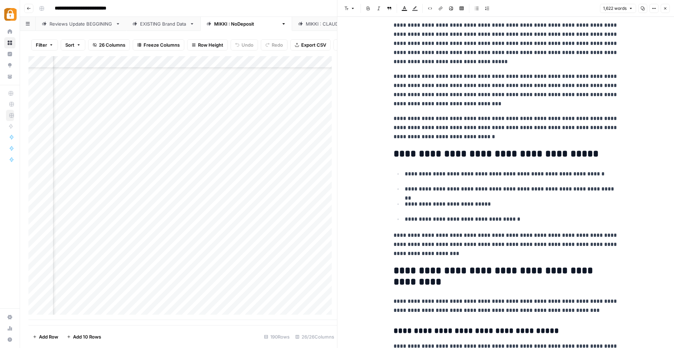
scroll to position [418, 0]
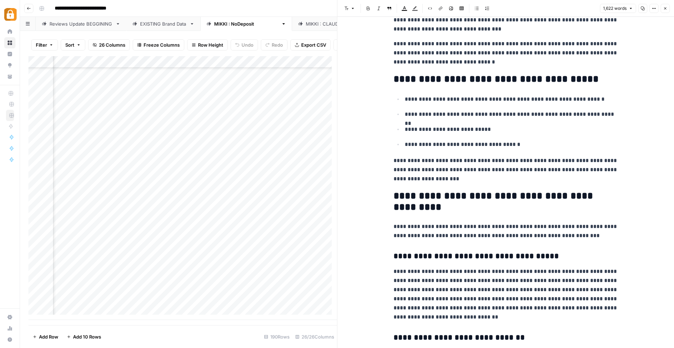
click at [666, 8] on icon "button" at bounding box center [665, 8] width 4 height 4
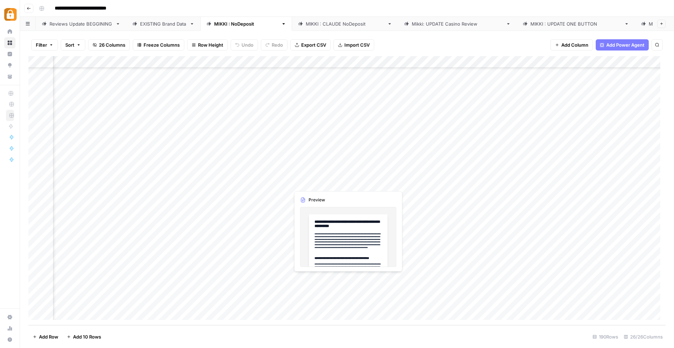
click at [304, 183] on div "Add Column" at bounding box center [346, 190] width 637 height 269
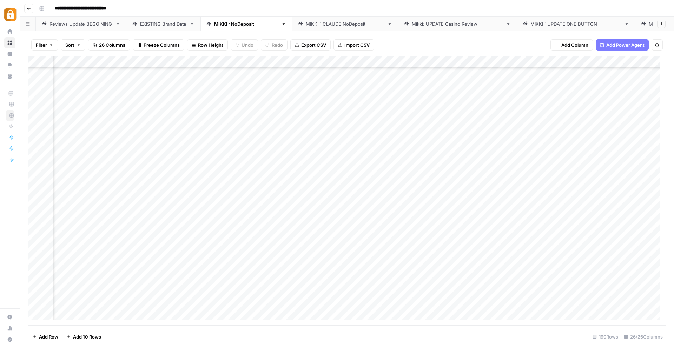
click at [310, 183] on div "Add Column" at bounding box center [346, 190] width 637 height 269
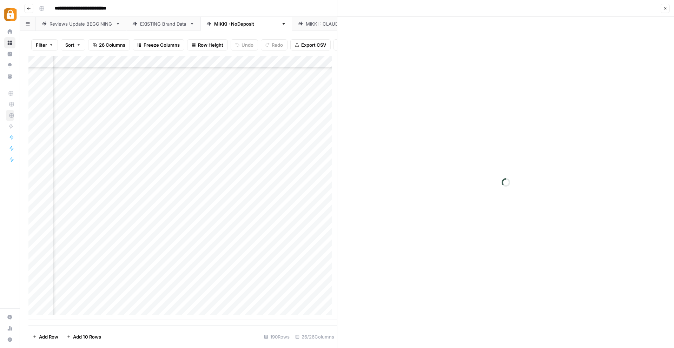
click at [332, 183] on div at bounding box center [322, 183] width 64 height 13
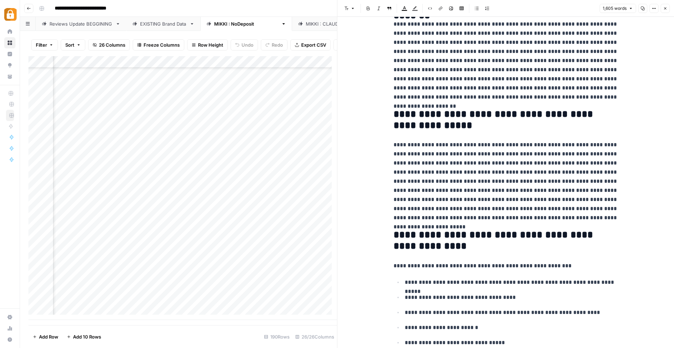
scroll to position [132, 0]
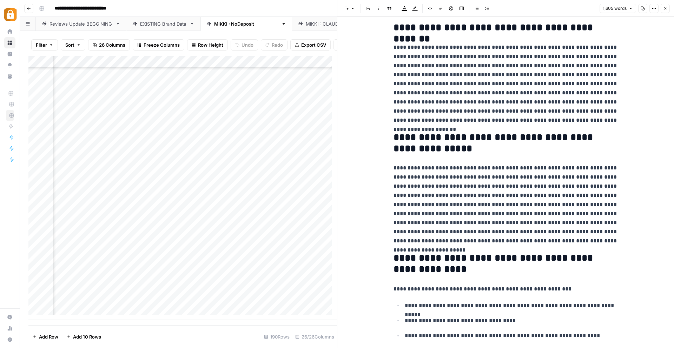
click at [665, 7] on icon "button" at bounding box center [665, 8] width 4 height 4
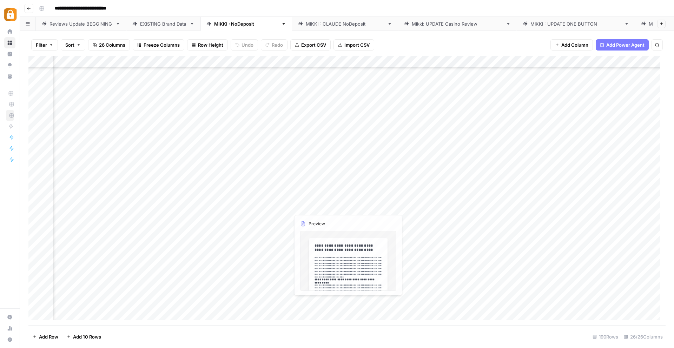
click at [311, 197] on div "Add Column" at bounding box center [346, 190] width 637 height 269
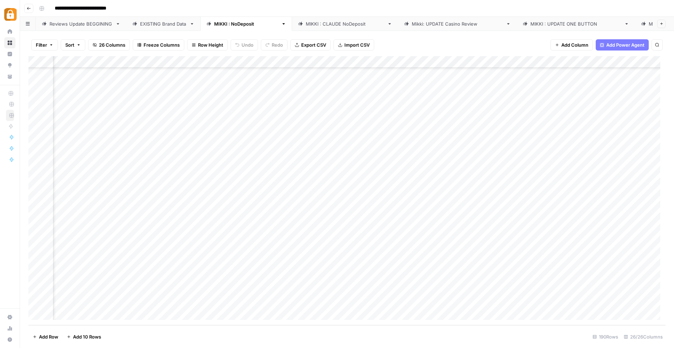
click at [322, 196] on div "Add Column" at bounding box center [346, 190] width 637 height 269
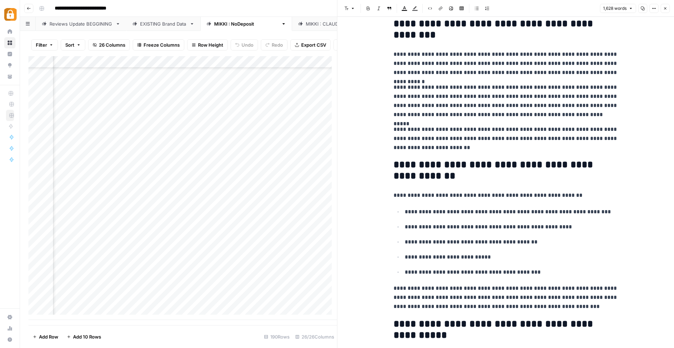
scroll to position [289, 0]
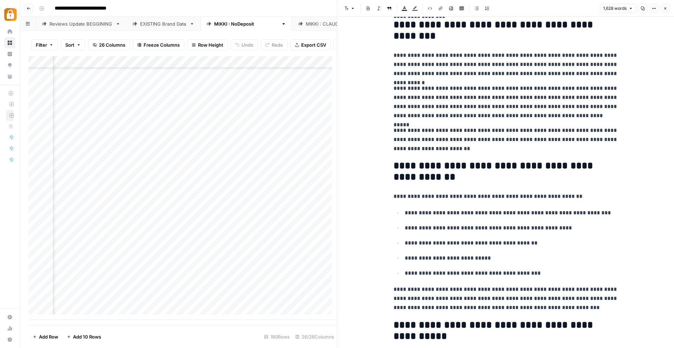
click at [670, 6] on header "Font style Bold Italic Block quote Text color Highlight color Code block Link I…" at bounding box center [505, 8] width 337 height 17
click at [669, 6] on button "Close" at bounding box center [665, 8] width 9 height 9
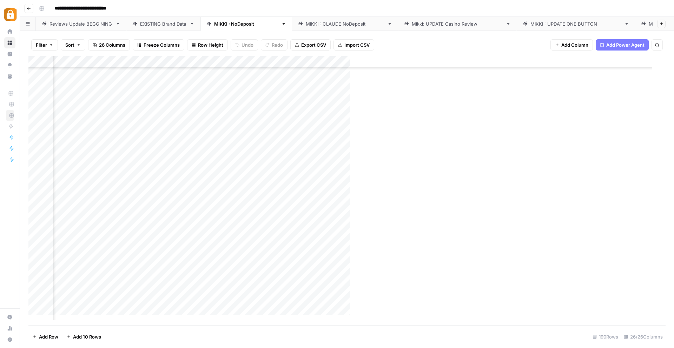
click at [325, 205] on div "Add Column" at bounding box center [350, 190] width 645 height 269
click at [325, 205] on div "Add Column" at bounding box center [346, 190] width 637 height 269
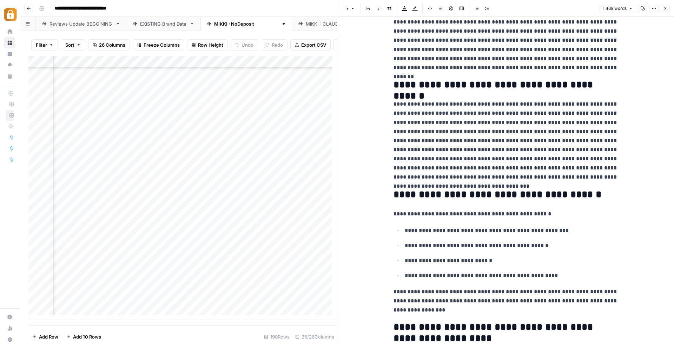
scroll to position [279, 0]
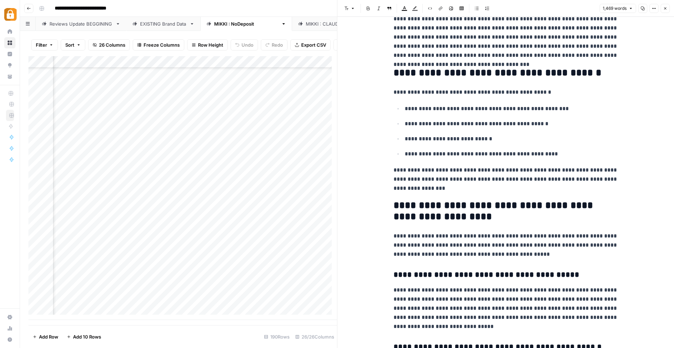
click at [665, 7] on icon "button" at bounding box center [665, 8] width 4 height 4
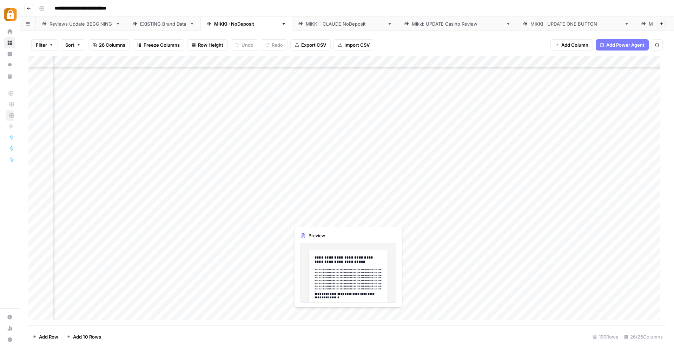
click at [318, 220] on div "Add Column" at bounding box center [346, 190] width 637 height 269
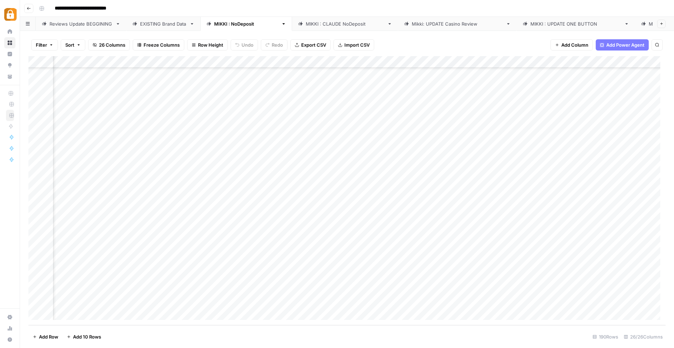
click at [314, 218] on div "Add Column" at bounding box center [346, 190] width 637 height 269
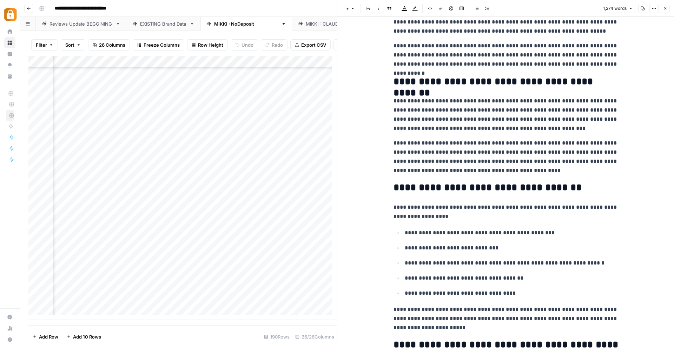
scroll to position [351, 0]
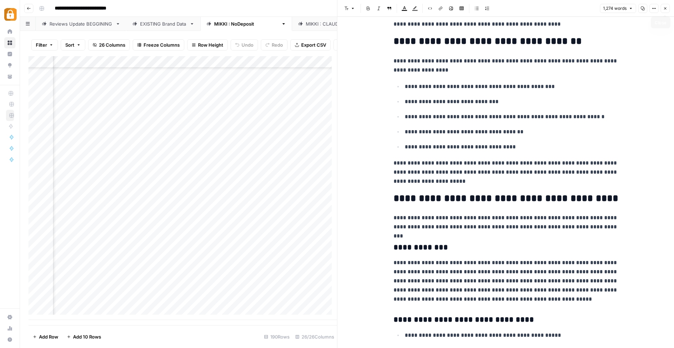
click at [665, 8] on icon "button" at bounding box center [665, 8] width 4 height 4
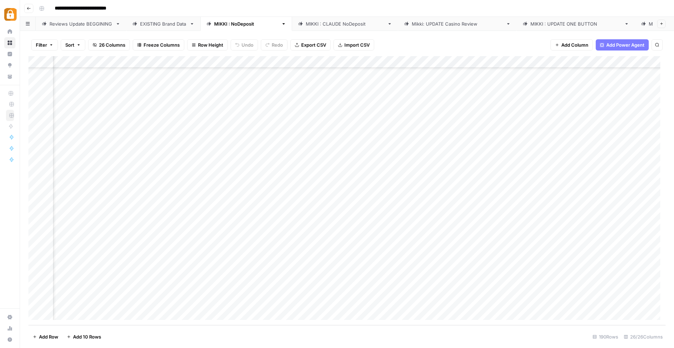
click at [447, 170] on div "Add Column" at bounding box center [346, 190] width 637 height 269
click at [406, 183] on div "Add Column" at bounding box center [346, 190] width 637 height 269
click at [405, 195] on div "Add Column" at bounding box center [346, 190] width 637 height 269
click at [403, 206] on div "Add Column" at bounding box center [346, 190] width 637 height 269
click at [403, 218] on div "Add Column" at bounding box center [346, 190] width 637 height 269
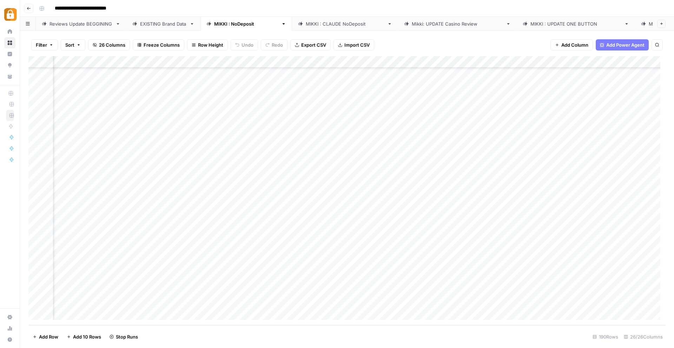
click at [331, 243] on div "Add Column" at bounding box center [346, 190] width 637 height 269
click at [340, 240] on div "Add Column" at bounding box center [346, 190] width 637 height 269
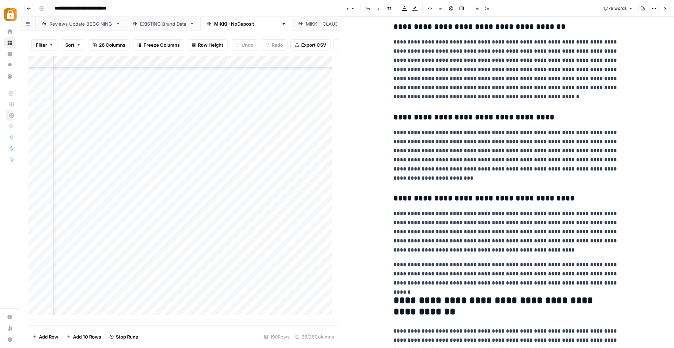
scroll to position [524, 0]
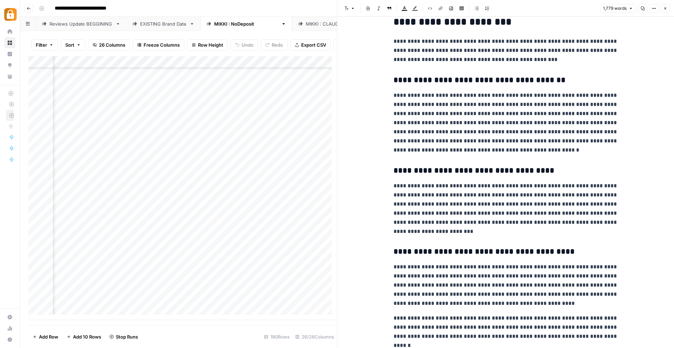
click at [667, 9] on icon "button" at bounding box center [665, 8] width 4 height 4
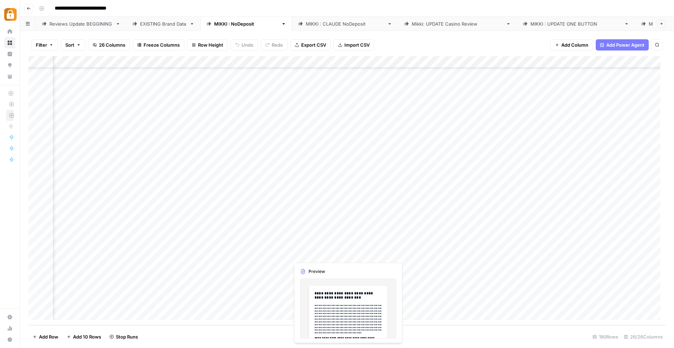
click at [335, 256] on div "Add Column" at bounding box center [346, 190] width 637 height 269
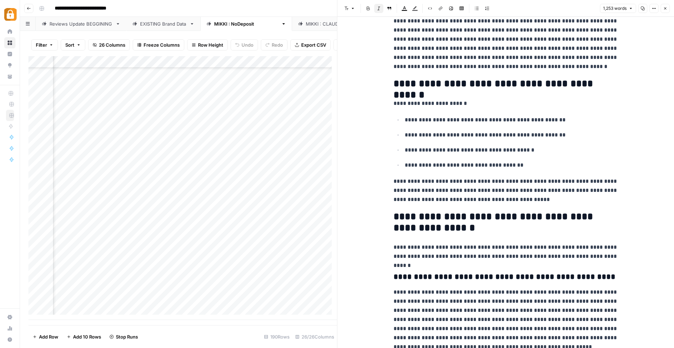
scroll to position [420, 0]
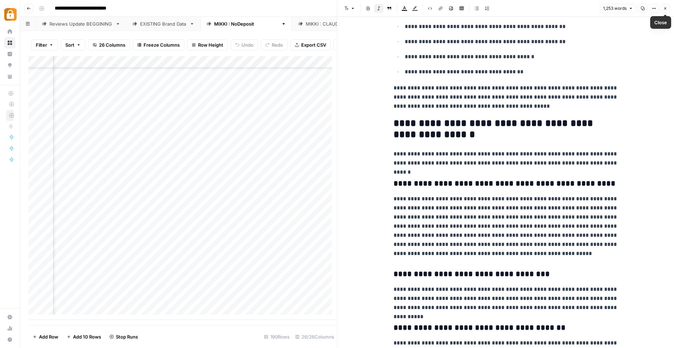
click at [665, 7] on icon "button" at bounding box center [665, 8] width 4 height 4
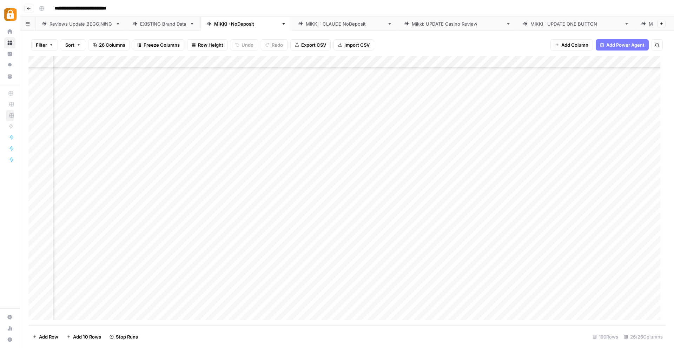
click at [401, 242] on div "Add Column" at bounding box center [346, 190] width 637 height 269
click at [403, 255] on div "Add Column" at bounding box center [346, 190] width 637 height 269
click at [303, 229] on div "Add Column" at bounding box center [346, 190] width 637 height 269
click at [331, 230] on div "Add Column" at bounding box center [346, 190] width 637 height 269
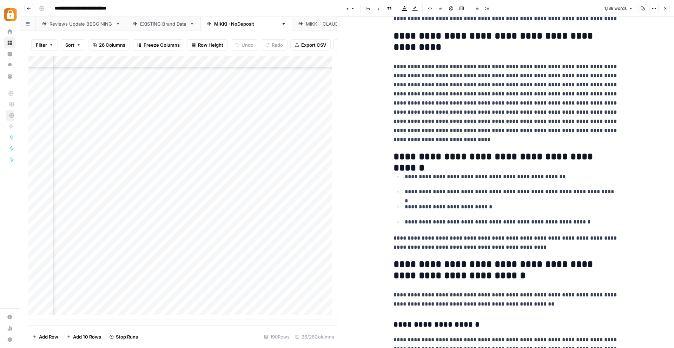
scroll to position [270, 0]
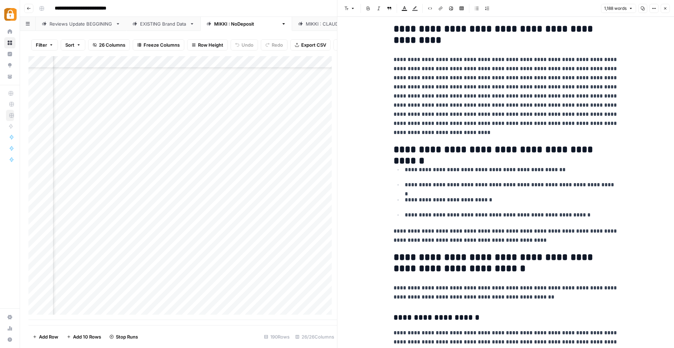
click at [666, 6] on button "Close" at bounding box center [665, 8] width 9 height 9
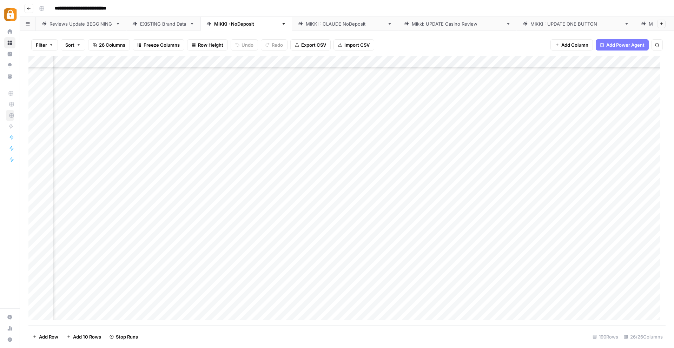
click at [405, 229] on div "Add Column" at bounding box center [346, 190] width 637 height 269
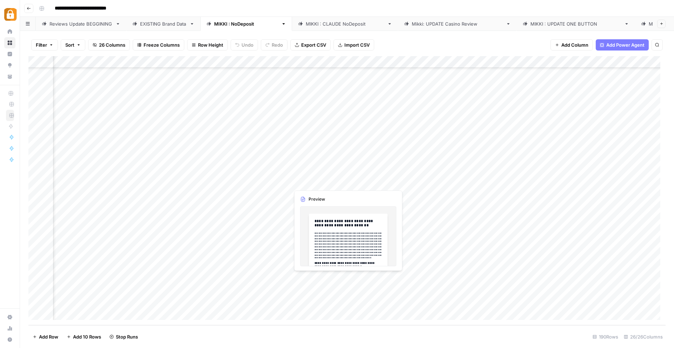
click at [334, 277] on div "Add Column" at bounding box center [346, 190] width 637 height 269
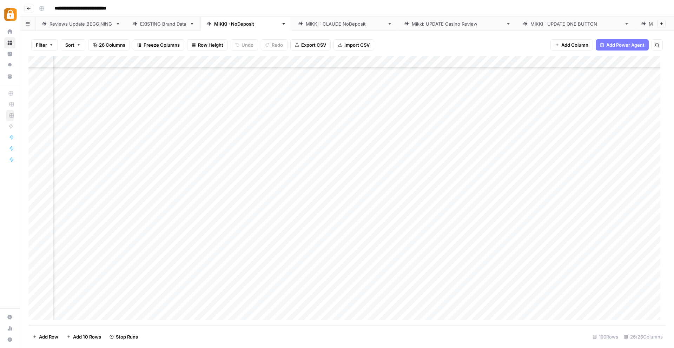
click at [314, 276] on div "Add Column" at bounding box center [346, 190] width 637 height 269
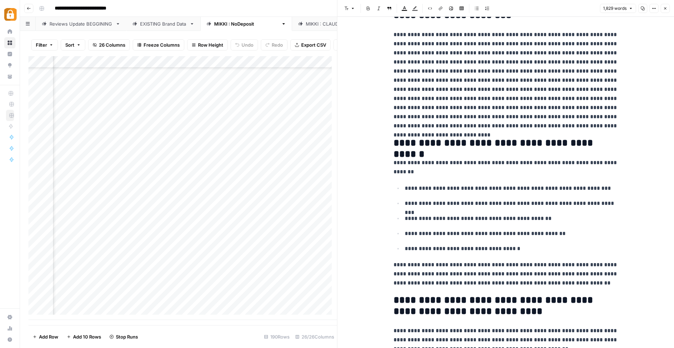
scroll to position [383, 0]
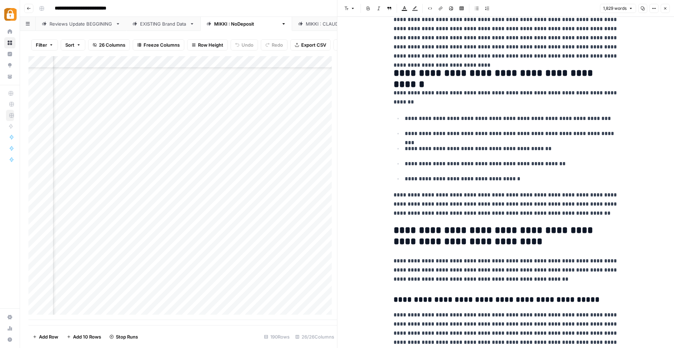
click at [666, 9] on icon "button" at bounding box center [665, 8] width 2 height 2
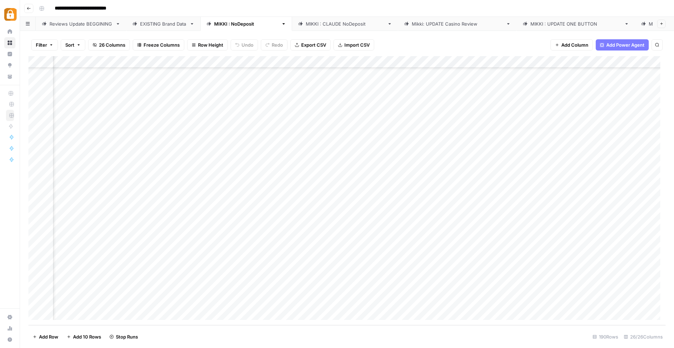
click at [372, 278] on div "Add Column" at bounding box center [346, 190] width 637 height 269
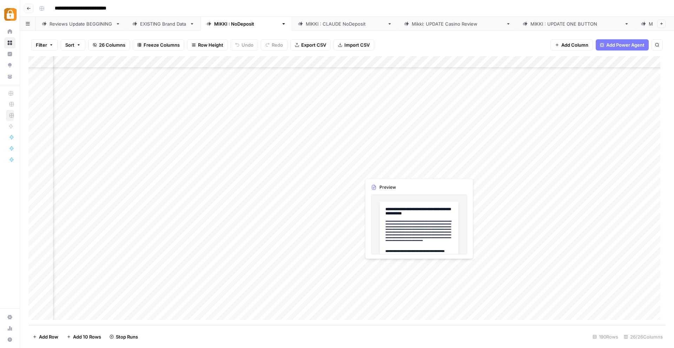
click at [365, 266] on div "Add Column" at bounding box center [346, 190] width 637 height 269
click at [375, 266] on div "Add Column" at bounding box center [346, 190] width 637 height 269
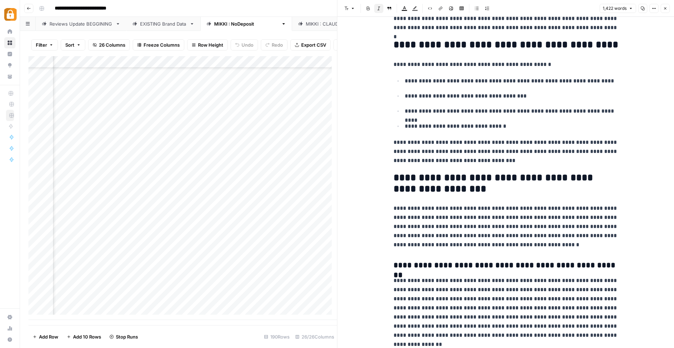
scroll to position [153, 0]
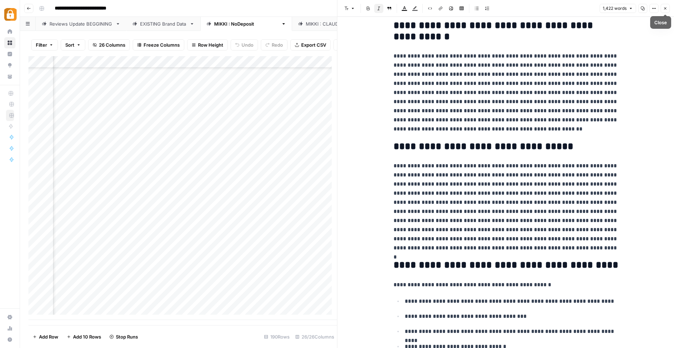
click at [665, 6] on icon "button" at bounding box center [665, 8] width 4 height 4
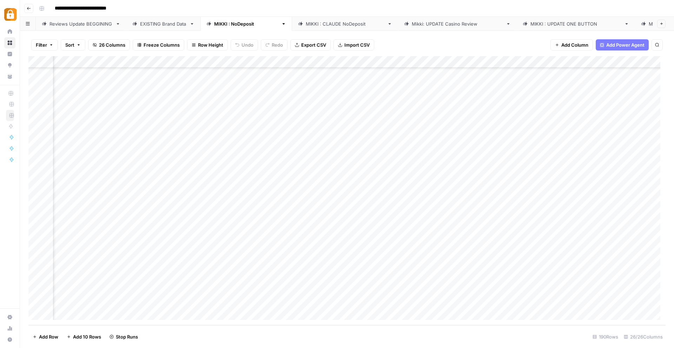
click at [474, 264] on div "Add Column" at bounding box center [346, 190] width 637 height 269
click at [137, 312] on div "Add Column" at bounding box center [346, 190] width 637 height 269
click at [74, 311] on div "Add Column" at bounding box center [346, 190] width 637 height 269
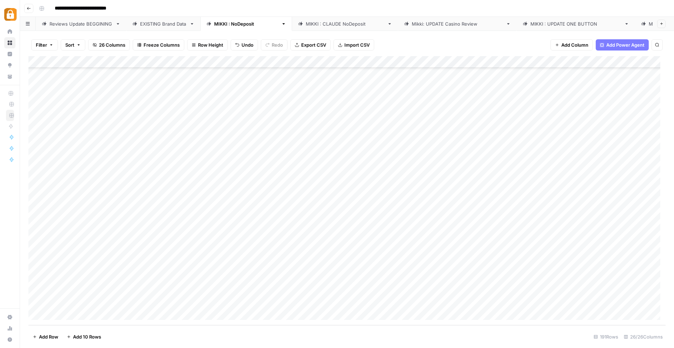
click at [75, 314] on div "Add Column" at bounding box center [346, 190] width 637 height 269
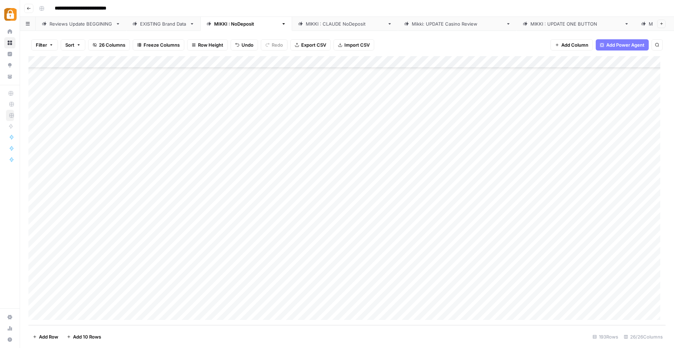
click at [75, 314] on div "Add Column" at bounding box center [346, 190] width 637 height 269
click at [76, 314] on div "Add Column" at bounding box center [346, 190] width 637 height 269
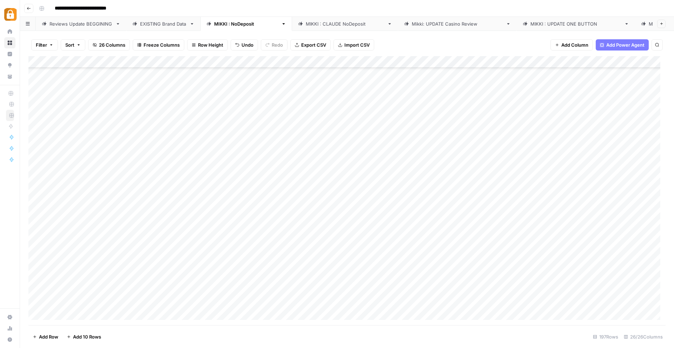
scroll to position [2110, 0]
click at [73, 314] on div "Add Column" at bounding box center [346, 190] width 637 height 269
click at [67, 315] on div "Add Column" at bounding box center [346, 190] width 637 height 269
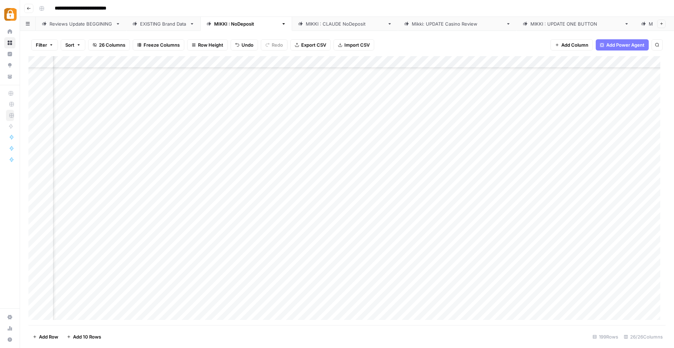
click at [573, 96] on div "Add Column" at bounding box center [346, 190] width 637 height 269
click at [508, 216] on div "Add Column" at bounding box center [346, 190] width 637 height 269
click at [424, 206] on div "Add Column" at bounding box center [346, 190] width 637 height 269
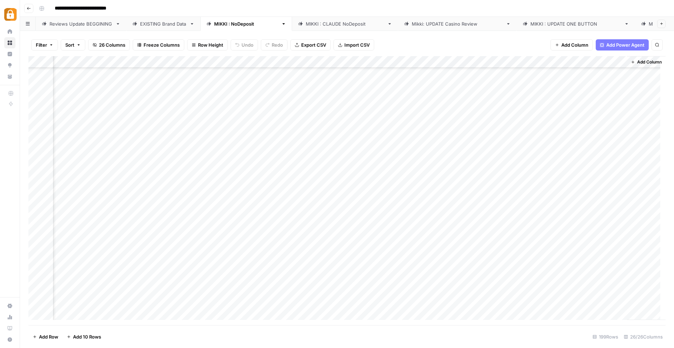
click at [506, 203] on div "Add Column" at bounding box center [346, 190] width 637 height 269
click at [576, 179] on div "Add Column" at bounding box center [346, 190] width 637 height 269
drag, startPoint x: 592, startPoint y: 203, endPoint x: 566, endPoint y: 195, distance: 27.1
click at [566, 195] on textarea "**********" at bounding box center [600, 191] width 140 height 31
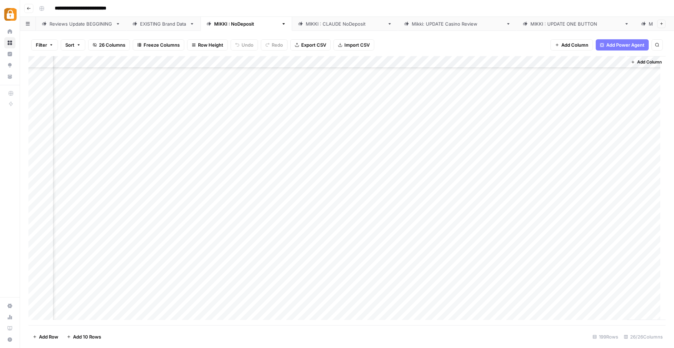
click at [490, 183] on div "Add Column" at bounding box center [346, 190] width 637 height 269
click at [491, 189] on div "Add Column" at bounding box center [346, 190] width 637 height 269
click at [480, 213] on div "Add Column" at bounding box center [346, 190] width 637 height 269
click at [505, 216] on div "Add Column" at bounding box center [346, 190] width 637 height 269
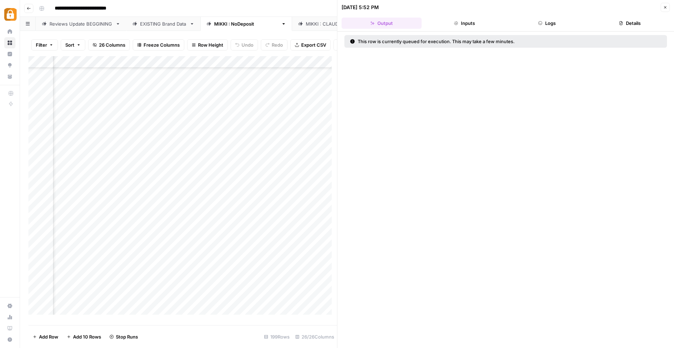
click at [665, 8] on icon "button" at bounding box center [665, 7] width 4 height 4
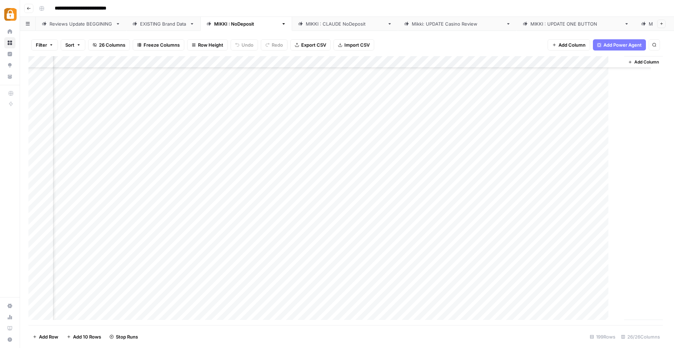
scroll to position [2017, 1234]
click at [587, 203] on div "Add Column" at bounding box center [346, 190] width 637 height 269
click at [591, 204] on div "Add Column" at bounding box center [346, 190] width 637 height 269
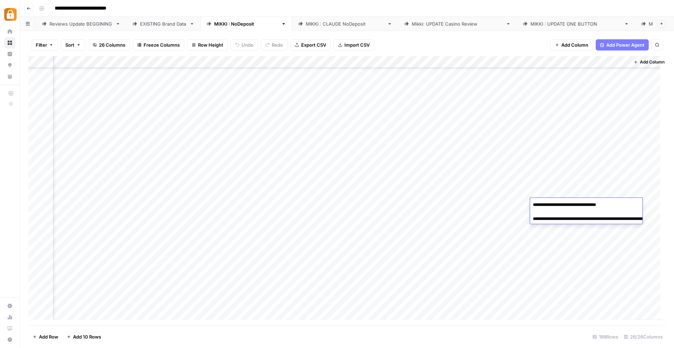
drag, startPoint x: 594, startPoint y: 227, endPoint x: 567, endPoint y: 219, distance: 28.1
click at [567, 219] on textarea "**********" at bounding box center [600, 215] width 140 height 31
click at [489, 227] on div "Add Column" at bounding box center [346, 190] width 637 height 269
click at [516, 228] on div "Add Column" at bounding box center [346, 190] width 637 height 269
click at [594, 213] on div "Add Column" at bounding box center [346, 190] width 637 height 269
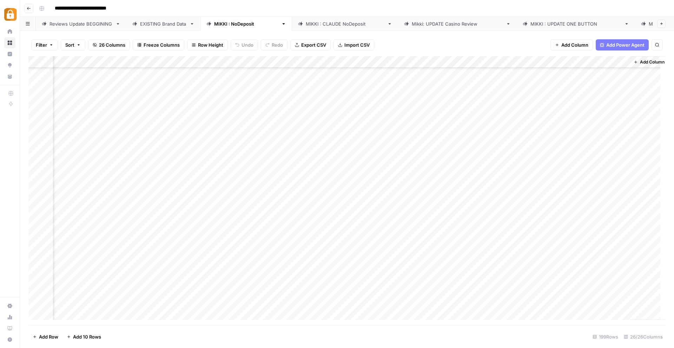
click at [595, 214] on div "Add Column" at bounding box center [346, 190] width 637 height 269
drag, startPoint x: 590, startPoint y: 237, endPoint x: 565, endPoint y: 231, distance: 24.9
click at [565, 231] on textarea "**********" at bounding box center [600, 227] width 140 height 31
click at [416, 295] on div "Add Column" at bounding box center [346, 190] width 637 height 269
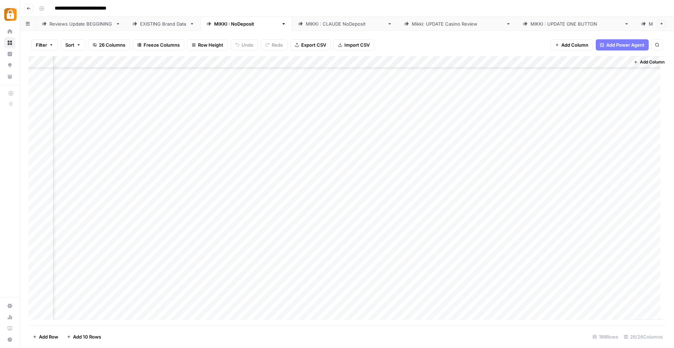
click at [513, 240] on div "Add Column" at bounding box center [346, 190] width 637 height 269
click at [588, 230] on div "Add Column" at bounding box center [346, 190] width 637 height 269
drag, startPoint x: 595, startPoint y: 249, endPoint x: 566, endPoint y: 245, distance: 29.1
click at [566, 245] on textarea "**********" at bounding box center [600, 239] width 140 height 31
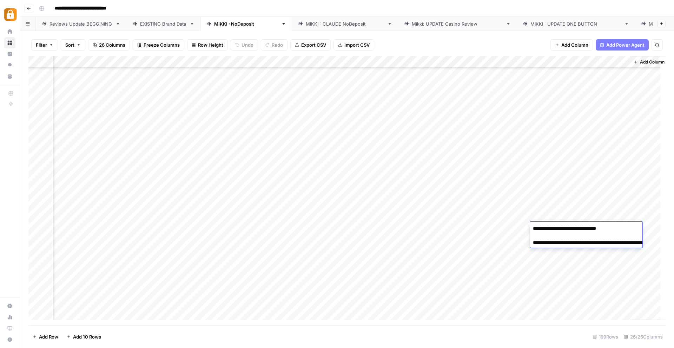
click at [583, 292] on div "Add Column" at bounding box center [346, 190] width 637 height 269
click at [517, 253] on div "Add Column" at bounding box center [346, 190] width 637 height 269
click at [587, 239] on div "Add Column" at bounding box center [346, 190] width 637 height 269
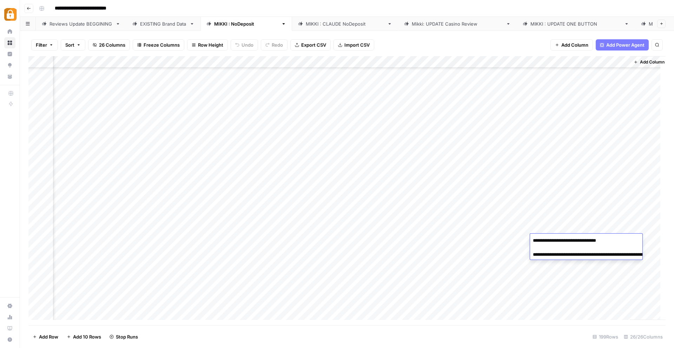
drag, startPoint x: 591, startPoint y: 260, endPoint x: 567, endPoint y: 254, distance: 24.6
click at [567, 254] on textarea "**********" at bounding box center [600, 251] width 140 height 31
click at [411, 336] on footer "Add Row Add 10 Rows 199 Rows 26/26 Columns" at bounding box center [346, 336] width 637 height 23
click at [510, 264] on div "Add Column" at bounding box center [346, 190] width 637 height 269
click at [515, 264] on div "Add Column" at bounding box center [346, 190] width 637 height 269
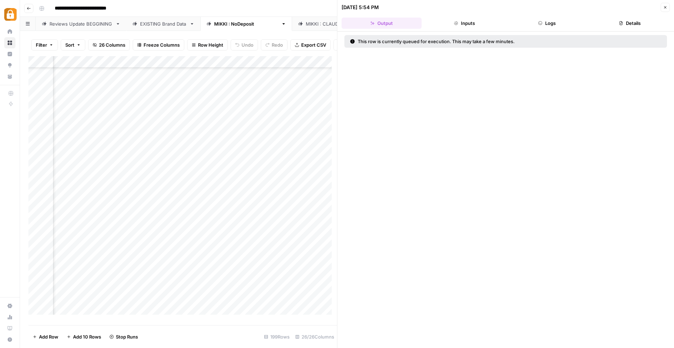
click at [665, 7] on icon "button" at bounding box center [665, 7] width 2 height 2
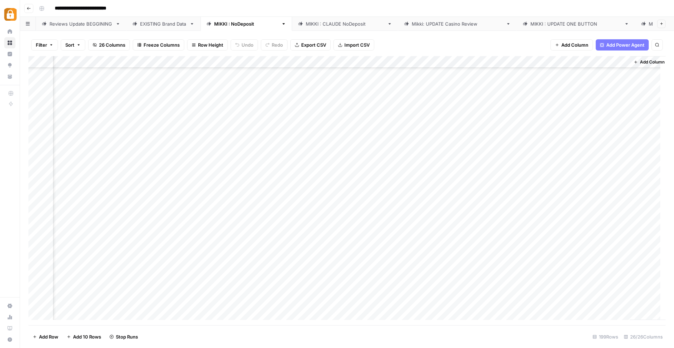
click at [592, 251] on div "Add Column" at bounding box center [346, 190] width 637 height 269
drag, startPoint x: 589, startPoint y: 273, endPoint x: 565, endPoint y: 267, distance: 24.3
click at [565, 267] on textarea "**********" at bounding box center [600, 263] width 140 height 31
click at [387, 295] on div "Add Column" at bounding box center [346, 190] width 637 height 269
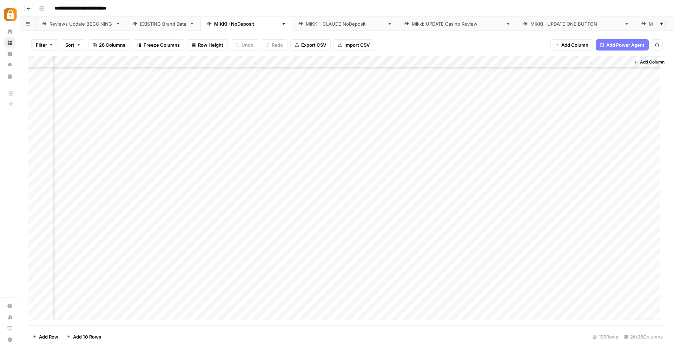
click at [515, 275] on div "Add Column" at bounding box center [346, 190] width 637 height 269
click at [587, 260] on div "Add Column" at bounding box center [346, 190] width 637 height 269
drag, startPoint x: 585, startPoint y: 285, endPoint x: 566, endPoint y: 278, distance: 20.3
click at [566, 278] on textarea "**********" at bounding box center [600, 275] width 140 height 31
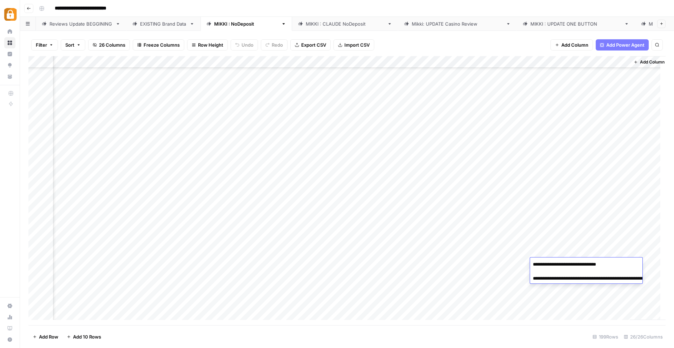
click at [412, 311] on div "Add Column" at bounding box center [346, 190] width 637 height 269
click at [596, 276] on div "Add Column" at bounding box center [346, 190] width 637 height 269
click at [514, 288] on div "Add Column" at bounding box center [346, 190] width 637 height 269
click at [589, 278] on div "Add Column" at bounding box center [346, 190] width 637 height 269
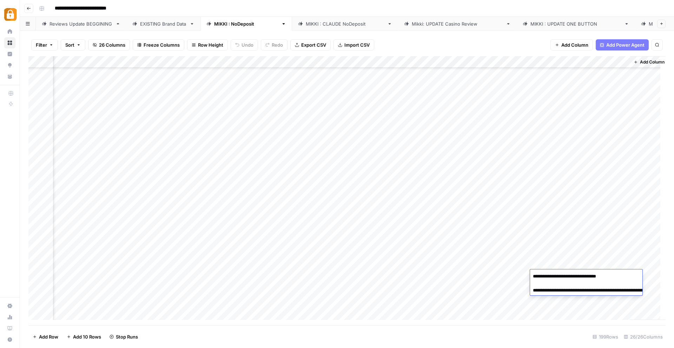
drag, startPoint x: 592, startPoint y: 299, endPoint x: 565, endPoint y: 292, distance: 27.3
click at [565, 292] on textarea "**********" at bounding box center [600, 287] width 140 height 31
click at [396, 314] on div "Add Column" at bounding box center [346, 190] width 637 height 269
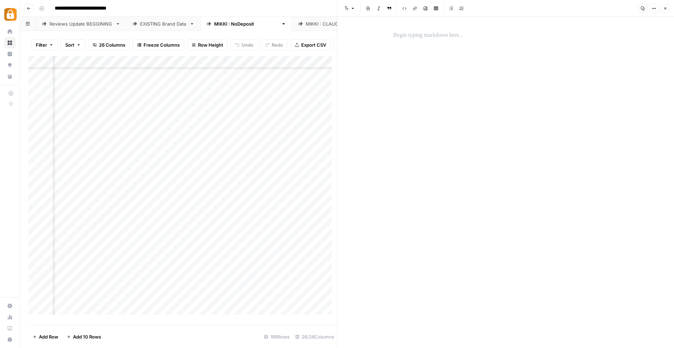
click at [667, 8] on button "Close" at bounding box center [665, 8] width 9 height 9
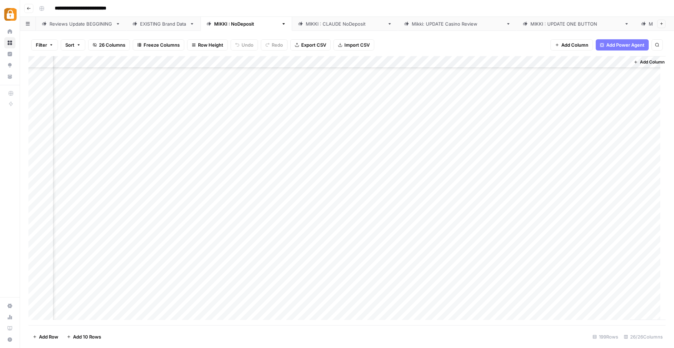
click at [596, 287] on div "Add Column" at bounding box center [346, 190] width 637 height 269
drag, startPoint x: 590, startPoint y: 312, endPoint x: 566, endPoint y: 302, distance: 26.0
click at [566, 302] on textarea "**********" at bounding box center [600, 299] width 140 height 31
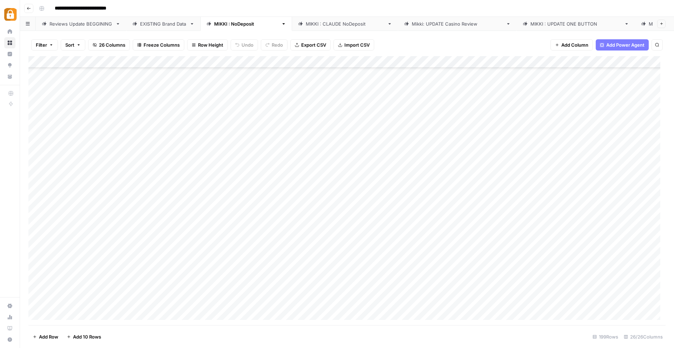
click at [81, 21] on div "Reviews Update BEGGINING" at bounding box center [80, 23] width 63 height 7
click at [76, 318] on div "Add Column" at bounding box center [346, 190] width 637 height 269
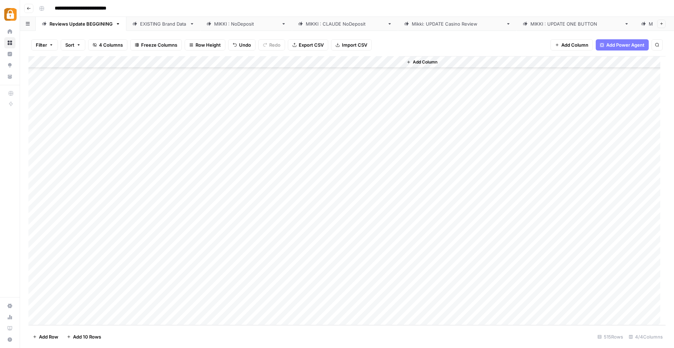
click at [76, 318] on div "Add Column" at bounding box center [346, 190] width 637 height 269
click at [76, 319] on div "Add Column" at bounding box center [346, 190] width 637 height 269
click at [130, 270] on div "Add Column" at bounding box center [346, 190] width 637 height 269
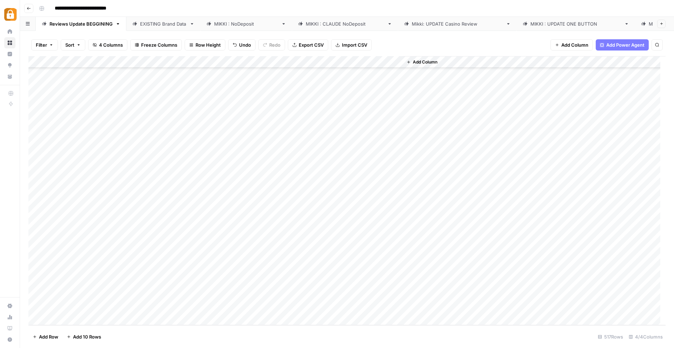
drag, startPoint x: 66, startPoint y: 149, endPoint x: 66, endPoint y: 260, distance: 110.9
click at [66, 260] on div "Add Column" at bounding box center [346, 190] width 637 height 269
click at [163, 22] on div "EXISTING Brand Data" at bounding box center [163, 23] width 47 height 7
drag, startPoint x: 176, startPoint y: 193, endPoint x: 211, endPoint y: 298, distance: 111.0
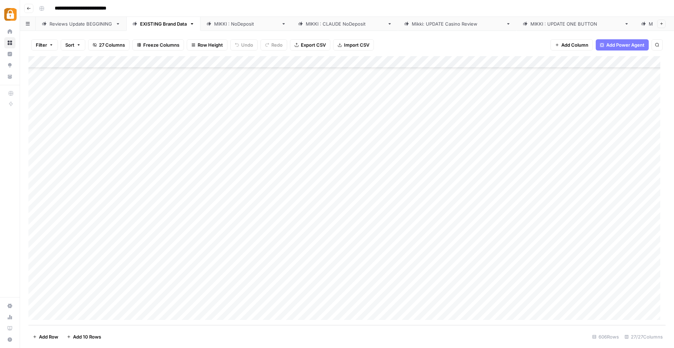
click at [211, 298] on div "Add Column" at bounding box center [346, 190] width 637 height 269
click at [229, 21] on div "[PERSON_NAME] : NoDeposit" at bounding box center [246, 23] width 64 height 7
click at [254, 185] on div "Add Column" at bounding box center [346, 190] width 637 height 269
drag, startPoint x: 127, startPoint y: 160, endPoint x: 186, endPoint y: 179, distance: 61.7
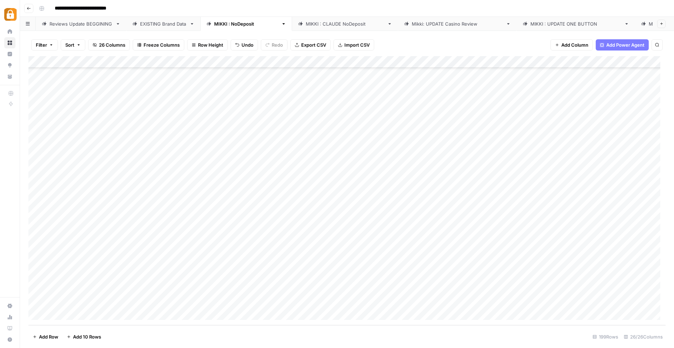
click at [186, 179] on div "Add Column" at bounding box center [346, 190] width 637 height 269
drag, startPoint x: 237, startPoint y: 188, endPoint x: 241, endPoint y: 289, distance: 100.8
click at [241, 289] on div "Add Column" at bounding box center [346, 190] width 637 height 269
click at [322, 180] on div "Add Column" at bounding box center [346, 190] width 637 height 269
click at [334, 196] on div "Add Column" at bounding box center [346, 190] width 637 height 269
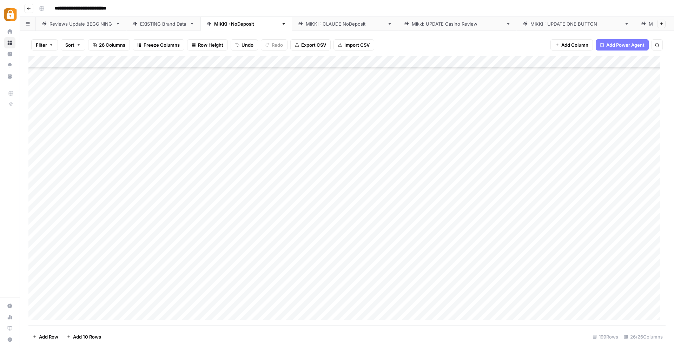
click at [344, 255] on div "Add Column" at bounding box center [346, 190] width 637 height 269
click at [344, 239] on div "Add Column" at bounding box center [346, 190] width 637 height 269
click at [322, 251] on div "Add Column" at bounding box center [346, 190] width 637 height 269
click at [331, 278] on div "Add Column" at bounding box center [346, 190] width 637 height 269
click at [333, 287] on div "Add Column" at bounding box center [346, 190] width 637 height 269
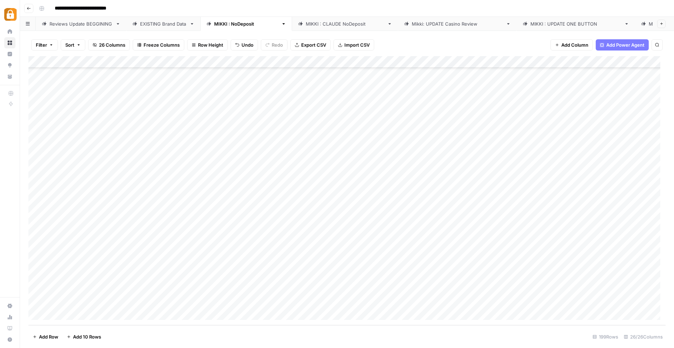
click at [343, 274] on div "Add Column" at bounding box center [346, 190] width 637 height 269
click at [318, 253] on div "Add Column" at bounding box center [346, 190] width 637 height 269
type textarea "**********"
click at [346, 317] on div "Add Column" at bounding box center [346, 190] width 637 height 269
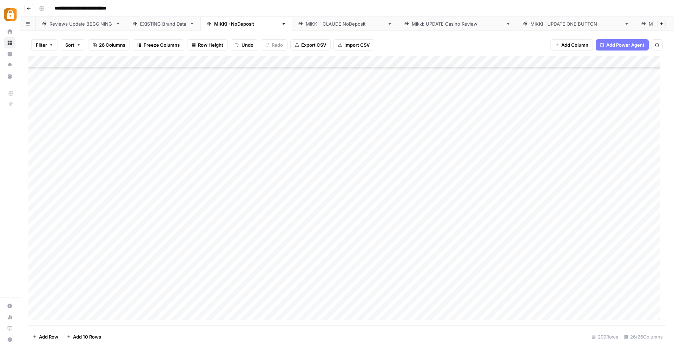
scroll to position [2146, 0]
click at [320, 267] on div "Add Column" at bounding box center [346, 190] width 637 height 269
click at [330, 264] on div "Add Column" at bounding box center [346, 190] width 637 height 269
type textarea "**********"
click at [346, 293] on div "Add Column" at bounding box center [346, 190] width 637 height 269
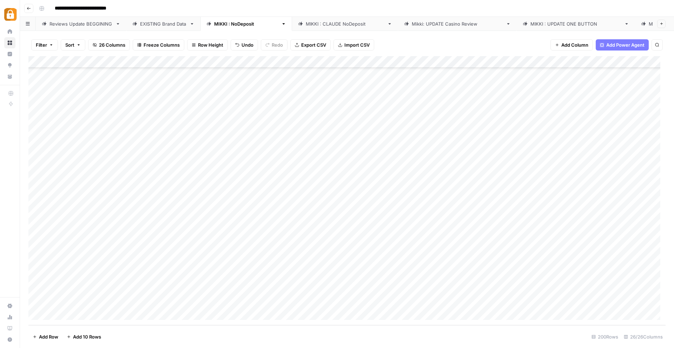
click at [336, 171] on div "Add Column" at bounding box center [346, 190] width 637 height 269
click at [338, 181] on div "Add Column" at bounding box center [346, 190] width 637 height 269
click at [344, 195] on div "Add Column" at bounding box center [346, 190] width 637 height 269
click at [344, 205] on div "Add Column" at bounding box center [346, 190] width 637 height 269
click at [345, 214] on div "Add Column" at bounding box center [346, 190] width 637 height 269
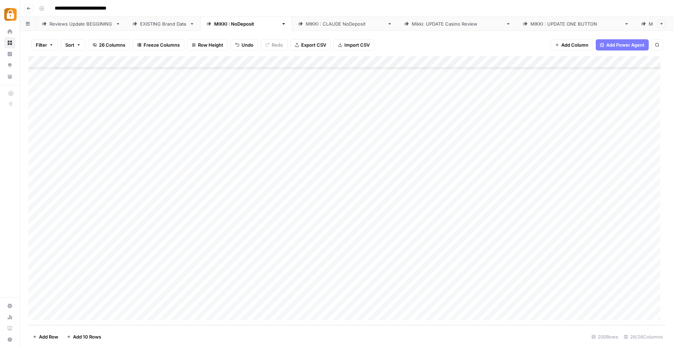
click at [351, 231] on div "Add Column" at bounding box center [346, 190] width 637 height 269
click at [355, 244] on div "Add Column" at bounding box center [346, 190] width 637 height 269
click at [321, 256] on div "Add Column" at bounding box center [346, 190] width 637 height 269
click at [333, 255] on div "Add Column" at bounding box center [346, 190] width 637 height 269
type textarea "**********"
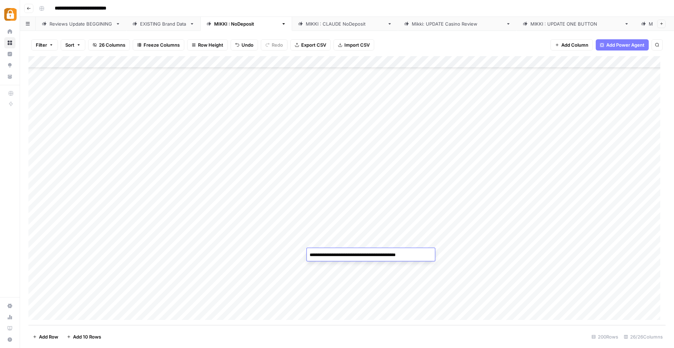
click at [389, 312] on div "Add Column" at bounding box center [346, 190] width 637 height 269
click at [452, 147] on div "Add Column" at bounding box center [346, 190] width 637 height 269
drag, startPoint x: 527, startPoint y: 153, endPoint x: 557, endPoint y: 149, distance: 30.1
click at [557, 149] on div "Add Column" at bounding box center [346, 190] width 637 height 269
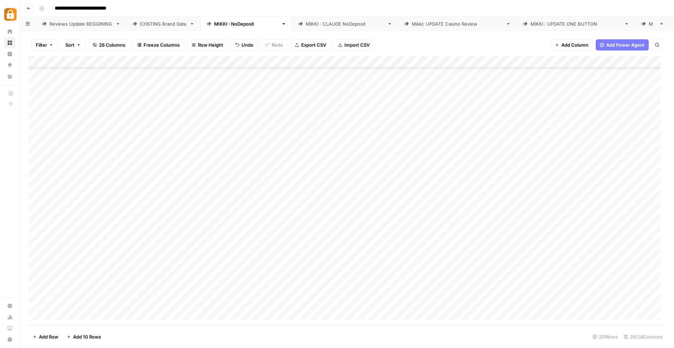
drag, startPoint x: 442, startPoint y: 124, endPoint x: 565, endPoint y: 146, distance: 124.8
click at [565, 146] on div "Add Column" at bounding box center [346, 190] width 637 height 269
drag, startPoint x: 590, startPoint y: 151, endPoint x: 565, endPoint y: 262, distance: 113.7
click at [565, 262] on div "Add Column" at bounding box center [346, 190] width 637 height 269
click at [607, 157] on div "Add Column" at bounding box center [346, 190] width 637 height 269
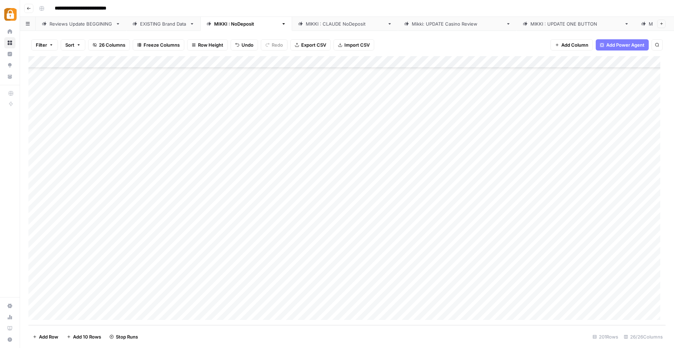
click at [630, 170] on div "Add Column" at bounding box center [346, 190] width 637 height 269
click at [622, 183] on div "Add Column" at bounding box center [346, 190] width 637 height 269
click at [615, 198] on div "Add Column" at bounding box center [346, 190] width 637 height 269
click at [612, 207] on div "Add Column" at bounding box center [346, 190] width 637 height 269
click at [611, 219] on div "Add Column" at bounding box center [346, 190] width 637 height 269
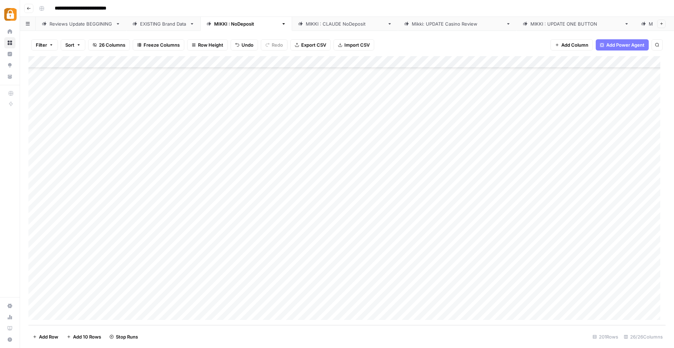
click at [614, 233] on div "Add Column" at bounding box center [346, 190] width 637 height 269
click at [613, 243] on div "Add Column" at bounding box center [346, 190] width 637 height 269
click at [612, 252] on div "Add Column" at bounding box center [346, 190] width 637 height 269
click at [612, 265] on div "Add Column" at bounding box center [346, 190] width 637 height 269
click at [278, 148] on div "Add Column" at bounding box center [346, 190] width 637 height 269
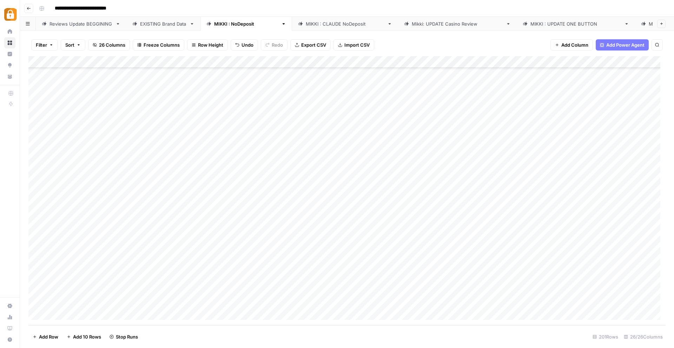
click at [353, 147] on div "Add Column" at bounding box center [346, 190] width 637 height 269
click at [620, 146] on div "Add Column" at bounding box center [346, 190] width 637 height 269
drag, startPoint x: 581, startPoint y: 166, endPoint x: 567, endPoint y: 161, distance: 15.0
click at [567, 161] on textarea "**********" at bounding box center [600, 158] width 140 height 31
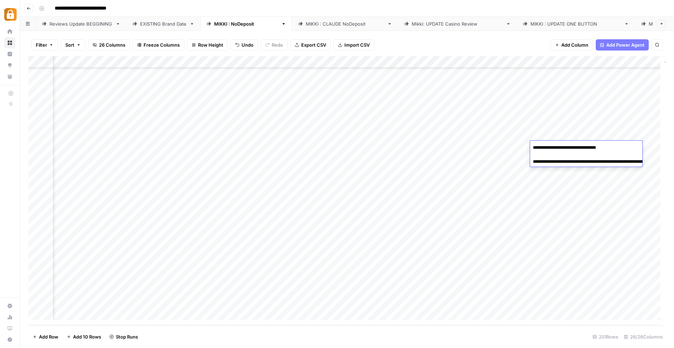
click at [433, 169] on div "Add Column" at bounding box center [346, 190] width 637 height 269
click at [75, 23] on div "Reviews Update BEGGINING" at bounding box center [80, 23] width 63 height 7
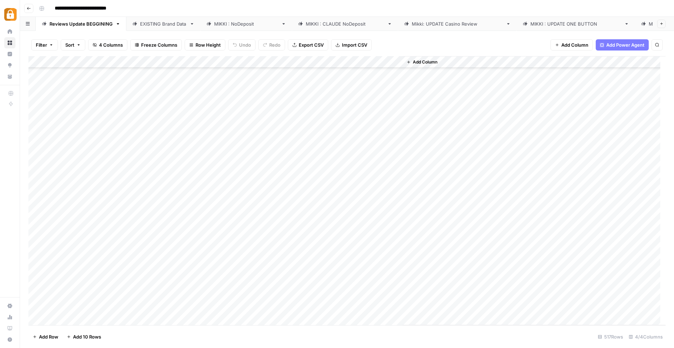
scroll to position [5924, 0]
click at [74, 318] on div "Add Column" at bounding box center [346, 190] width 637 height 269
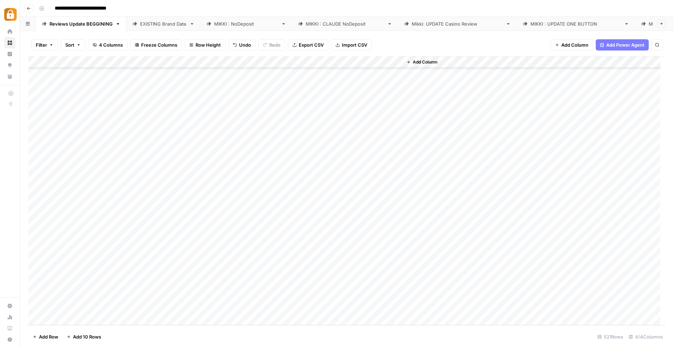
click at [74, 318] on div "Add Column" at bounding box center [346, 190] width 637 height 269
click at [237, 22] on div "[PERSON_NAME] : NoDeposit" at bounding box center [246, 23] width 64 height 7
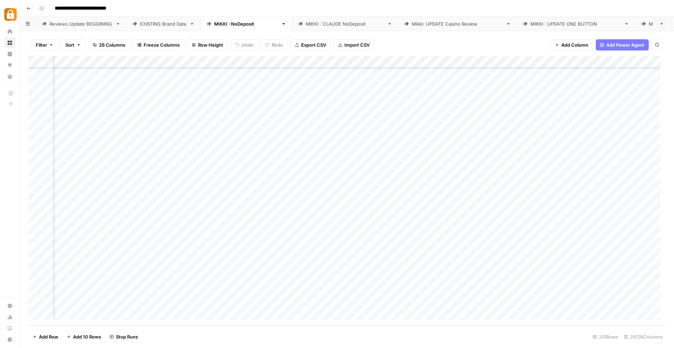
click at [89, 22] on div "Reviews Update BEGGINING" at bounding box center [80, 23] width 63 height 7
click at [86, 200] on div "Add Column" at bounding box center [346, 190] width 637 height 269
click at [79, 235] on div "Add Column" at bounding box center [346, 190] width 637 height 269
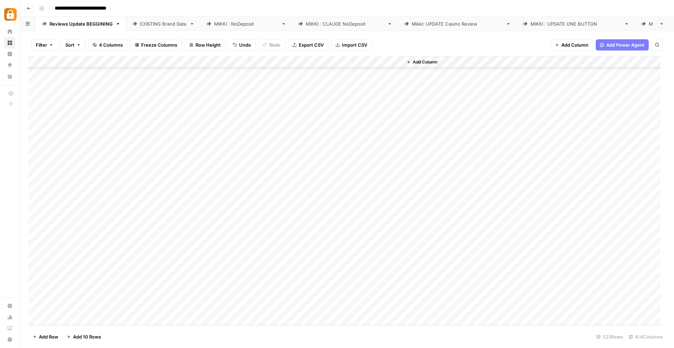
click at [79, 235] on div "Add Column" at bounding box center [346, 190] width 637 height 269
drag, startPoint x: 88, startPoint y: 237, endPoint x: 48, endPoint y: 237, distance: 40.4
click at [48, 237] on body "**********" at bounding box center [337, 174] width 674 height 348
type textarea "*********"
click at [102, 257] on div "Add Column" at bounding box center [346, 190] width 637 height 269
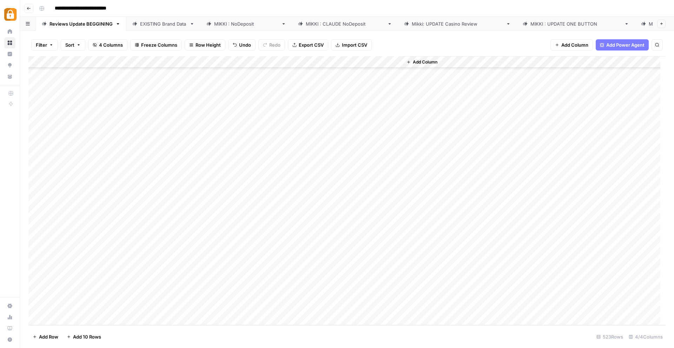
click at [79, 307] on div "Add Column" at bounding box center [346, 190] width 637 height 269
click at [146, 306] on div "Add Column" at bounding box center [346, 190] width 637 height 269
click at [258, 198] on div "Add Column" at bounding box center [346, 190] width 637 height 269
click at [257, 209] on div "Add Column" at bounding box center [346, 190] width 637 height 269
click at [257, 223] on div "Add Column" at bounding box center [346, 190] width 637 height 269
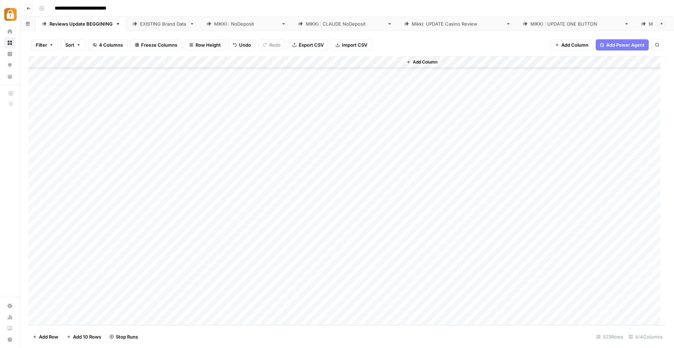
click at [262, 235] on div "Add Column" at bounding box center [346, 190] width 637 height 269
click at [256, 247] on div "Add Column" at bounding box center [346, 190] width 637 height 269
click at [253, 259] on div "Add Column" at bounding box center [346, 190] width 637 height 269
click at [255, 270] on div "Add Column" at bounding box center [346, 190] width 637 height 269
click at [256, 283] on div "Add Column" at bounding box center [346, 190] width 637 height 269
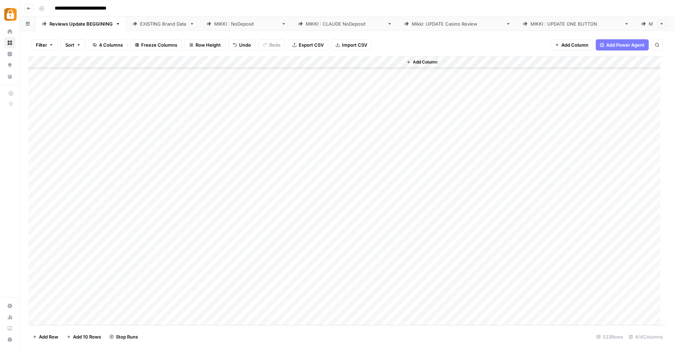
click at [257, 295] on div "Add Column" at bounding box center [346, 190] width 637 height 269
click at [258, 307] on div "Add Column" at bounding box center [346, 190] width 637 height 269
click at [219, 22] on div "[PERSON_NAME] : NoDeposit" at bounding box center [246, 23] width 64 height 7
click at [324, 159] on div "Add Column" at bounding box center [346, 190] width 637 height 269
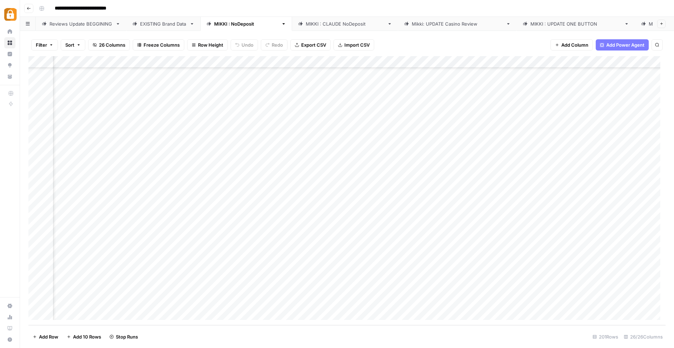
click at [354, 158] on div "Add Column" at bounding box center [346, 190] width 637 height 269
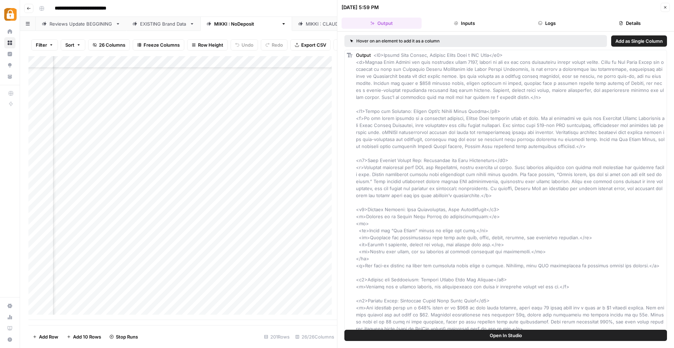
click at [665, 7] on icon "button" at bounding box center [665, 7] width 2 height 2
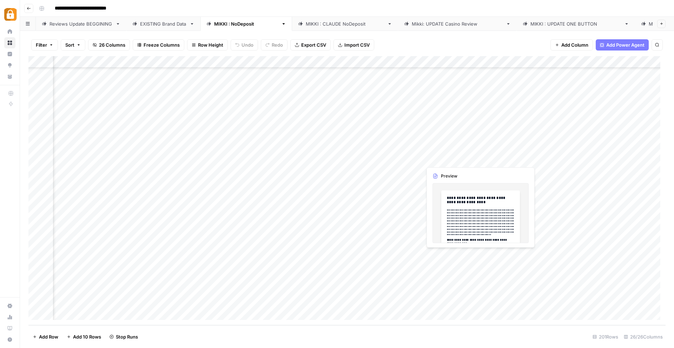
click at [439, 159] on div "Add Column" at bounding box center [346, 190] width 637 height 269
click at [465, 158] on div "Add Column" at bounding box center [346, 190] width 637 height 269
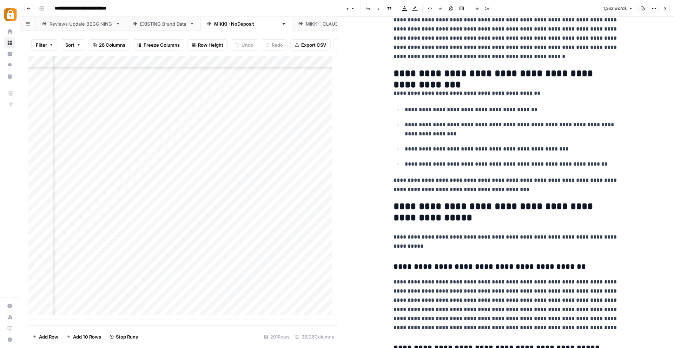
scroll to position [325, 0]
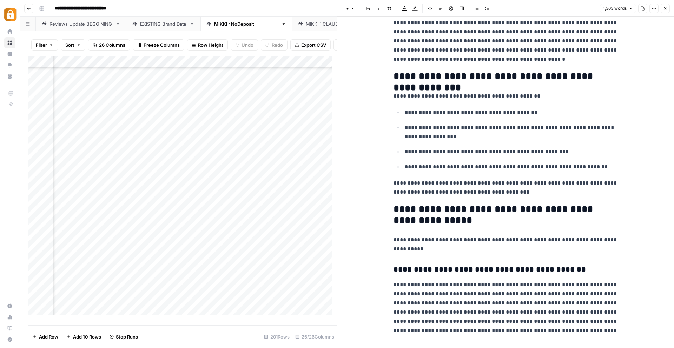
click at [665, 7] on icon "button" at bounding box center [665, 8] width 4 height 4
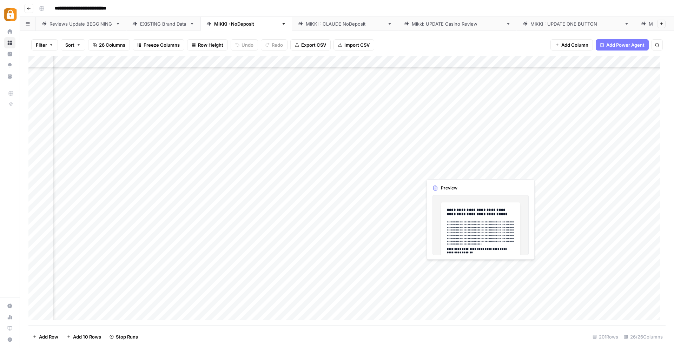
click at [461, 173] on div "Add Column" at bounding box center [346, 190] width 637 height 269
click at [454, 171] on div "Add Column" at bounding box center [346, 190] width 637 height 269
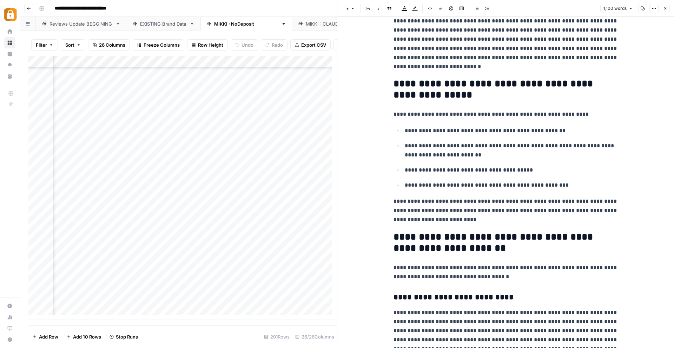
scroll to position [307, 0]
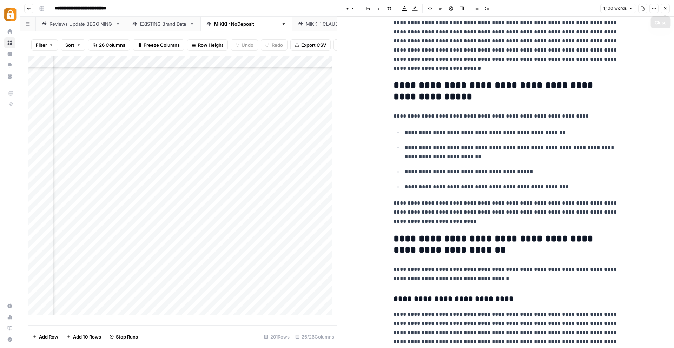
click at [663, 8] on icon "button" at bounding box center [665, 8] width 4 height 4
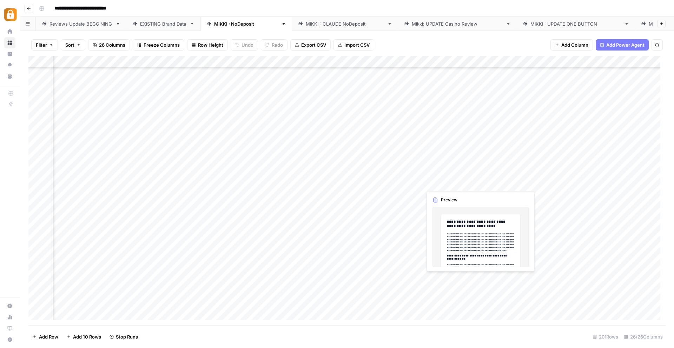
click at [453, 183] on div "Add Column" at bounding box center [346, 190] width 637 height 269
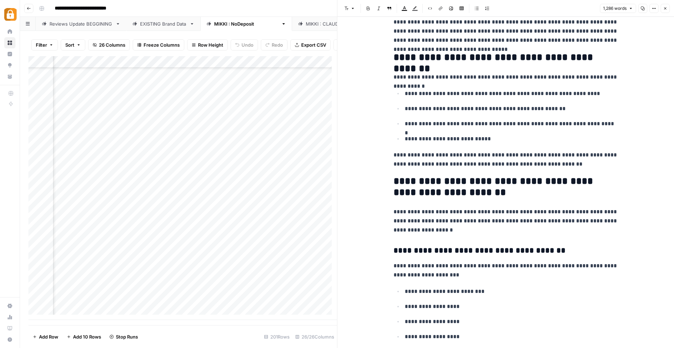
scroll to position [218, 0]
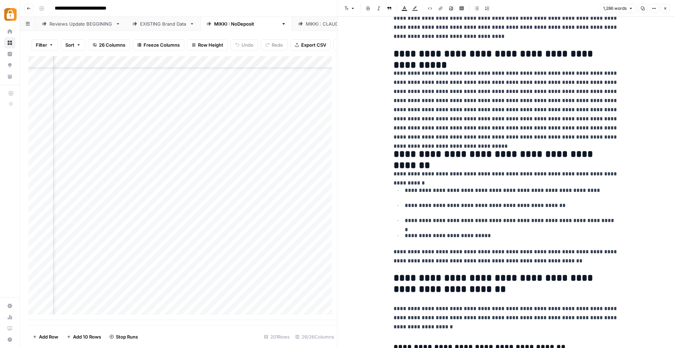
click at [663, 8] on icon "button" at bounding box center [665, 8] width 4 height 4
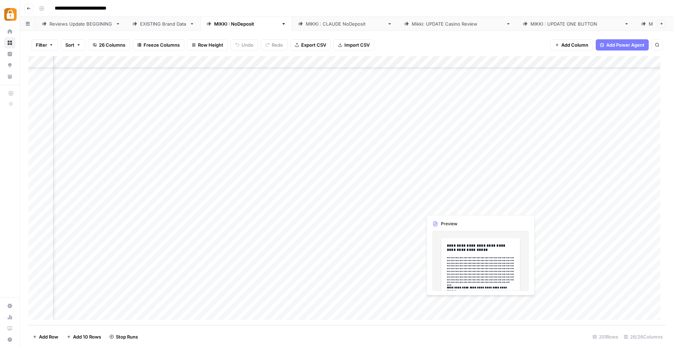
click at [455, 205] on div "Add Column" at bounding box center [346, 190] width 637 height 269
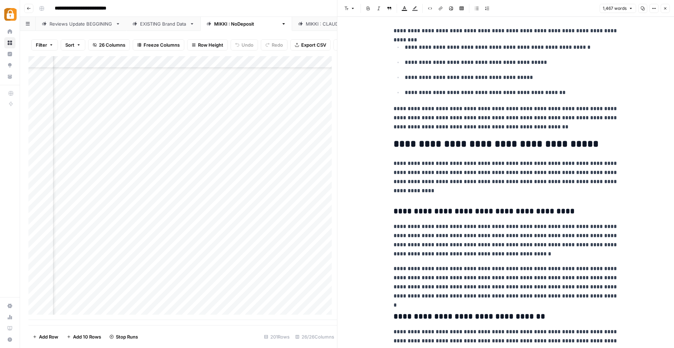
scroll to position [293, 0]
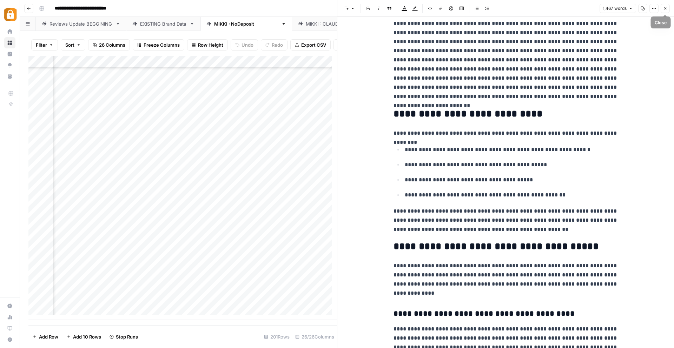
click at [665, 7] on icon "button" at bounding box center [665, 8] width 4 height 4
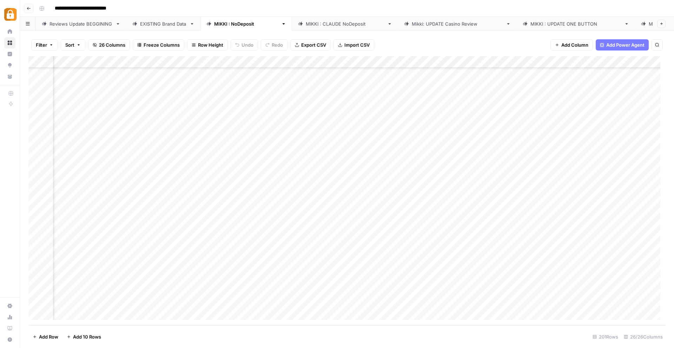
click at [469, 191] on div "Add Column" at bounding box center [346, 190] width 637 height 269
click at [452, 194] on div "Add Column" at bounding box center [346, 190] width 637 height 269
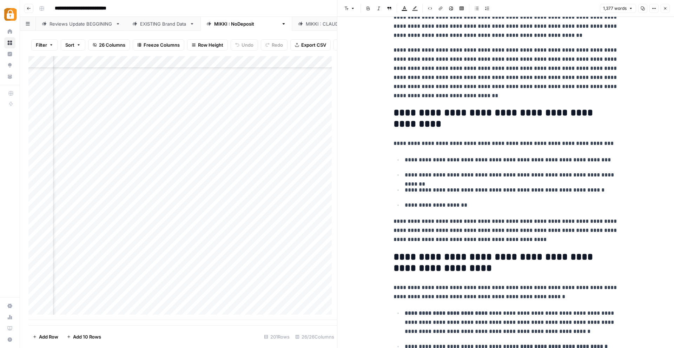
scroll to position [356, 0]
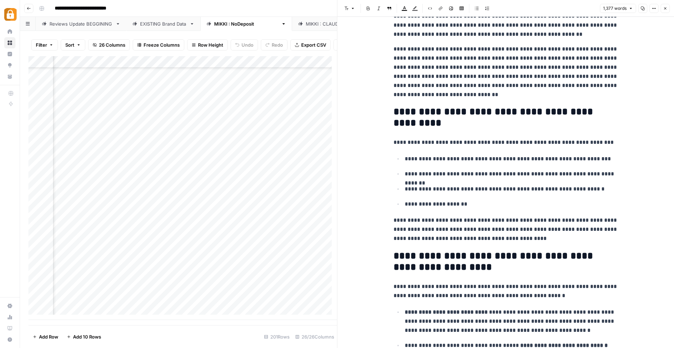
click at [665, 6] on icon "button" at bounding box center [665, 8] width 4 height 4
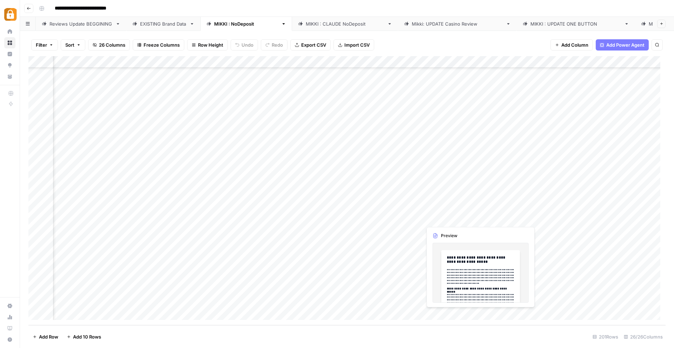
click at [445, 219] on div "Add Column" at bounding box center [346, 190] width 637 height 269
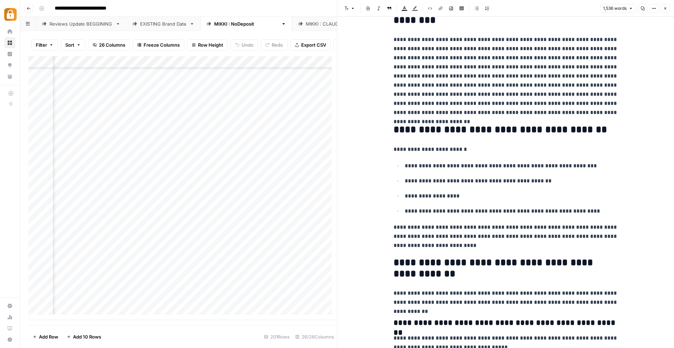
scroll to position [258, 0]
click at [666, 8] on icon "button" at bounding box center [665, 8] width 4 height 4
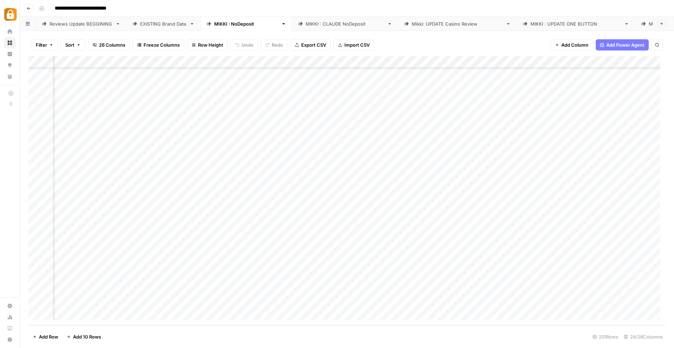
scroll to position [2158, 291]
click at [84, 25] on link "Reviews Update BEGGINING" at bounding box center [81, 24] width 91 height 14
click at [236, 21] on div "[PERSON_NAME] : NoDeposit" at bounding box center [246, 23] width 64 height 7
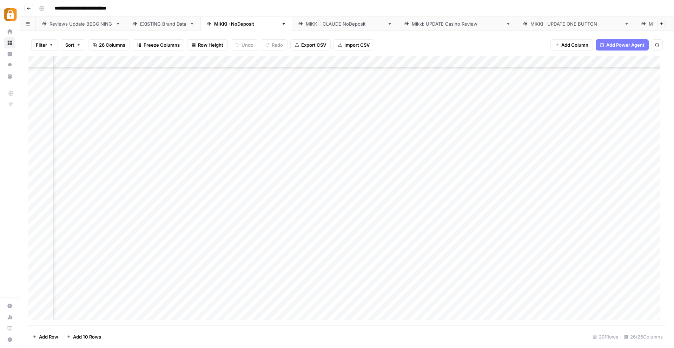
click at [72, 24] on div "Reviews Update BEGGINING" at bounding box center [80, 23] width 63 height 7
click at [243, 22] on div "[PERSON_NAME] : NoDeposit" at bounding box center [246, 23] width 64 height 7
click at [390, 268] on div "Add Column" at bounding box center [346, 190] width 637 height 269
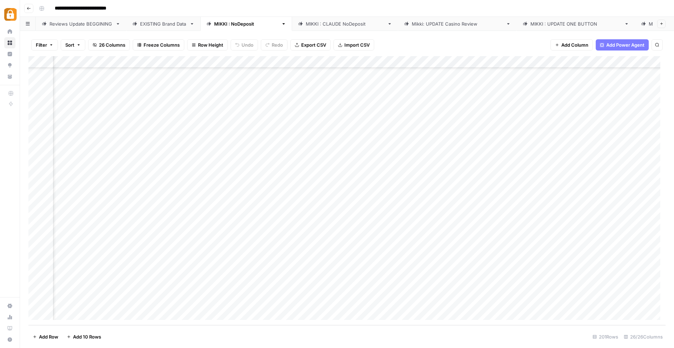
click at [388, 262] on div "Add Column" at bounding box center [346, 190] width 637 height 269
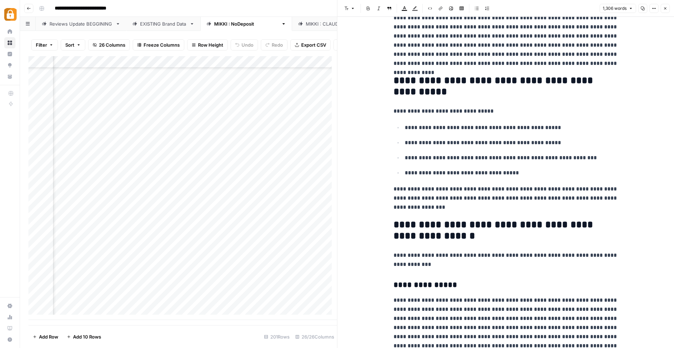
scroll to position [311, 0]
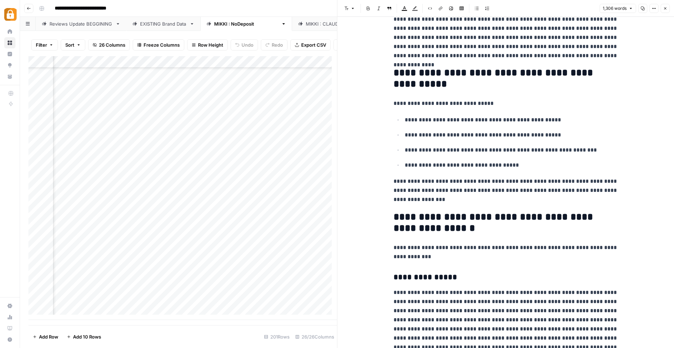
click at [664, 6] on icon "button" at bounding box center [665, 8] width 4 height 4
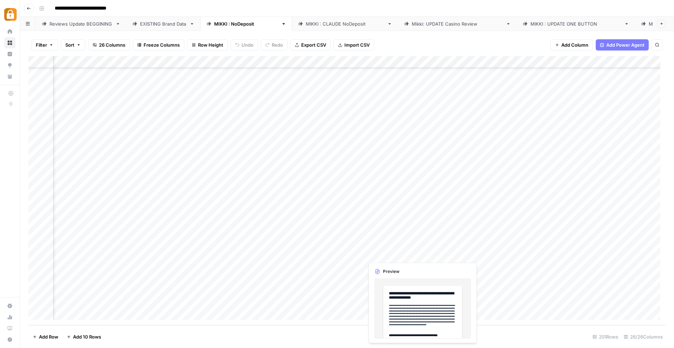
click at [389, 256] on div "Add Column" at bounding box center [346, 190] width 637 height 269
click at [394, 256] on div "Add Column" at bounding box center [346, 190] width 637 height 269
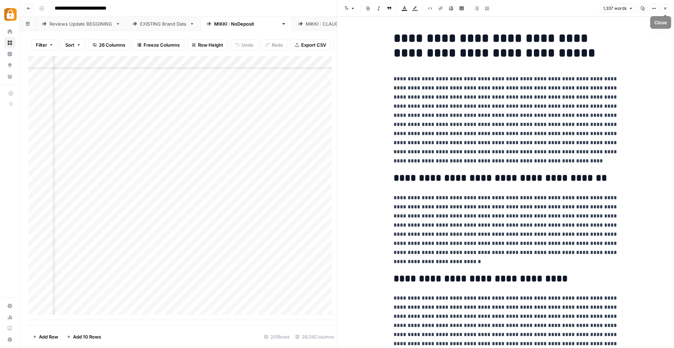
click at [664, 9] on icon "button" at bounding box center [665, 8] width 2 height 2
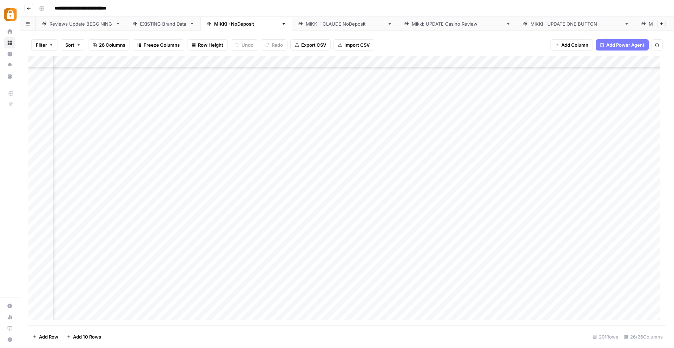
click at [379, 241] on div "Add Column" at bounding box center [346, 190] width 637 height 269
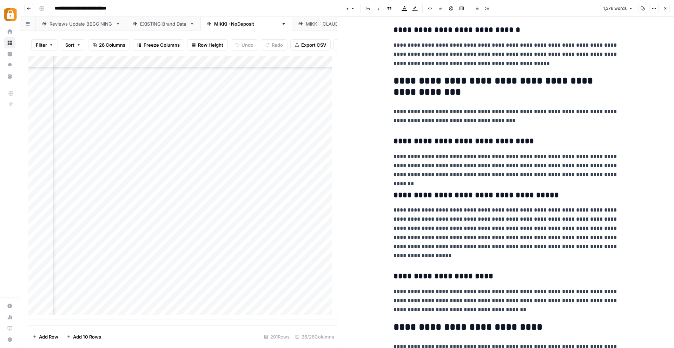
scroll to position [917, 0]
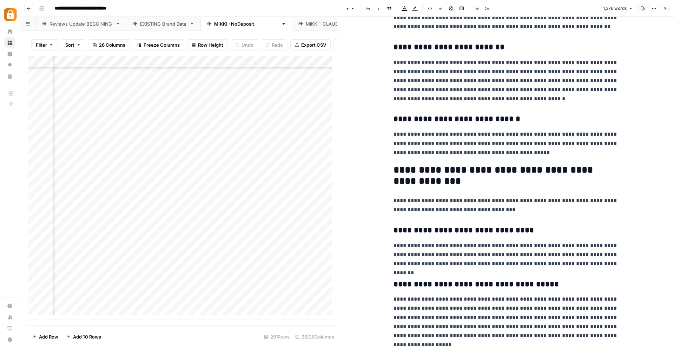
click at [666, 7] on icon "button" at bounding box center [665, 8] width 4 height 4
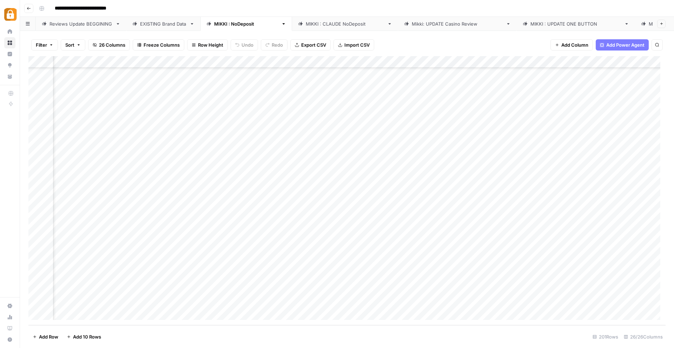
scroll to position [2158, 286]
click at [543, 158] on div "Add Column" at bounding box center [346, 190] width 637 height 269
click at [542, 171] on div "Add Column" at bounding box center [346, 190] width 637 height 269
click at [542, 183] on div "Add Column" at bounding box center [346, 190] width 637 height 269
click at [541, 195] on div "Add Column" at bounding box center [346, 190] width 637 height 269
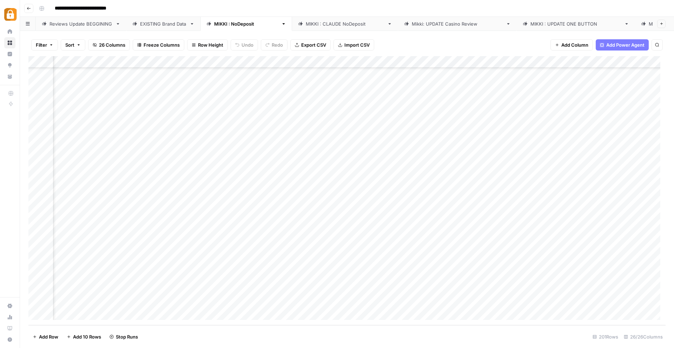
click at [541, 206] on div "Add Column" at bounding box center [346, 190] width 637 height 269
click at [542, 217] on div "Add Column" at bounding box center [346, 190] width 637 height 269
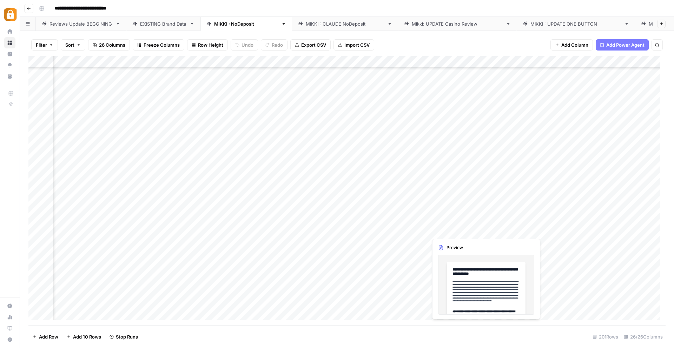
click at [445, 231] on div "Add Column" at bounding box center [346, 190] width 637 height 269
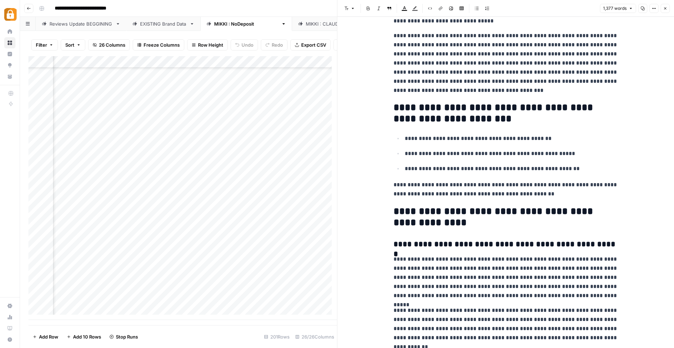
scroll to position [380, 0]
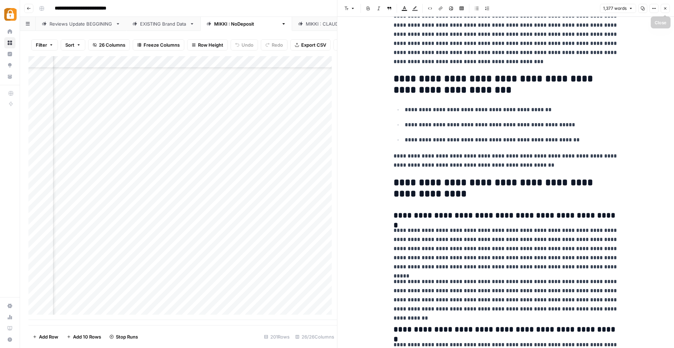
click at [665, 9] on icon "button" at bounding box center [665, 8] width 4 height 4
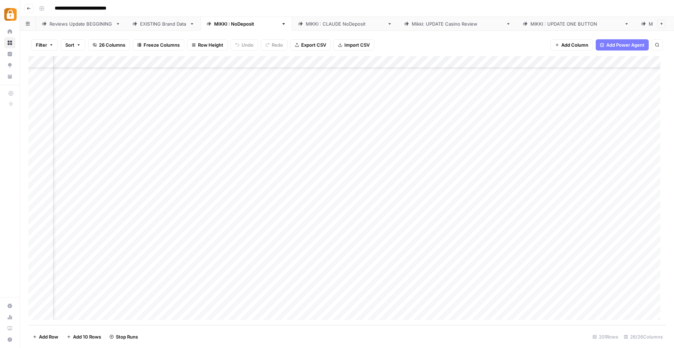
click at [545, 230] on div "Add Column" at bounding box center [346, 190] width 637 height 269
click at [540, 241] on div "Add Column" at bounding box center [346, 190] width 637 height 269
click at [539, 254] on div "Add Column" at bounding box center [346, 190] width 637 height 269
click at [540, 266] on div "Add Column" at bounding box center [346, 190] width 637 height 269
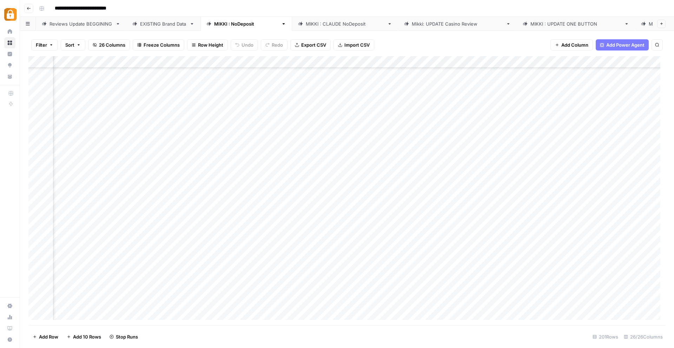
scroll to position [2139, 286]
click at [72, 22] on div "Reviews Update BEGGINING" at bounding box center [80, 23] width 63 height 7
click at [231, 22] on div "[PERSON_NAME] : NoDeposit" at bounding box center [246, 23] width 64 height 7
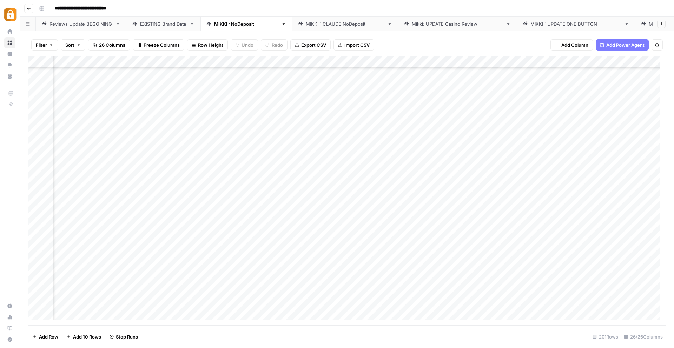
click at [83, 21] on div "Reviews Update BEGGINING" at bounding box center [80, 23] width 63 height 7
click at [240, 23] on div "[PERSON_NAME] : NoDeposit" at bounding box center [246, 23] width 64 height 7
click at [227, 319] on div "Add Column" at bounding box center [346, 190] width 637 height 269
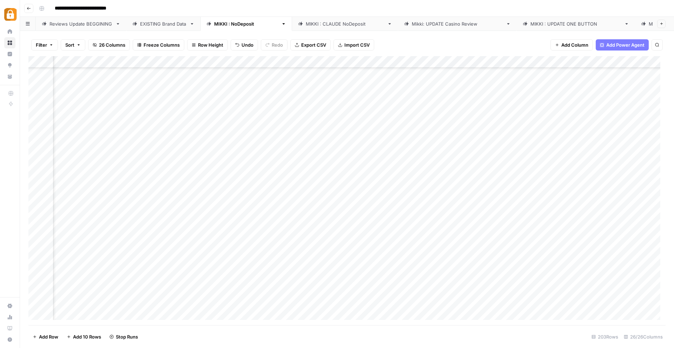
scroll to position [2182, 617]
click at [74, 24] on div "Reviews Update BEGGINING" at bounding box center [80, 23] width 63 height 7
click at [229, 24] on div "[PERSON_NAME] : NoDeposit" at bounding box center [246, 23] width 64 height 7
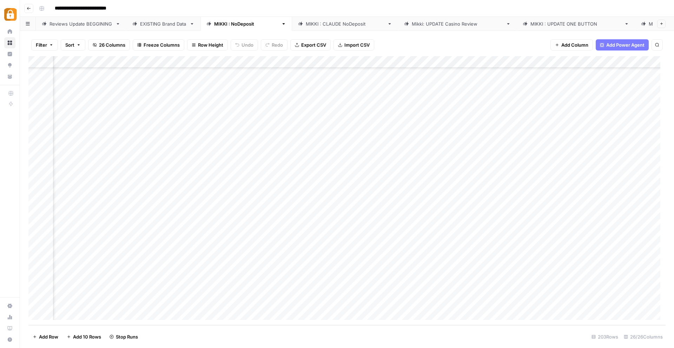
click at [66, 22] on div "Reviews Update BEGGINING" at bounding box center [80, 23] width 63 height 7
click at [231, 25] on link "[PERSON_NAME] : NoDeposit" at bounding box center [246, 24] width 92 height 14
click at [89, 22] on div "Reviews Update BEGGINING" at bounding box center [80, 23] width 63 height 7
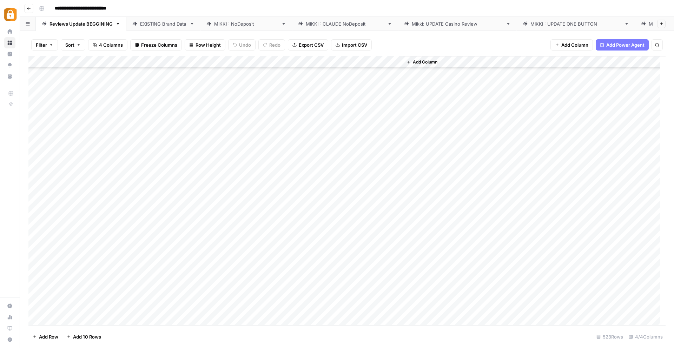
scroll to position [5995, 0]
click at [234, 22] on div "[PERSON_NAME] : NoDeposit" at bounding box center [246, 23] width 64 height 7
